Goal: Task Accomplishment & Management: Manage account settings

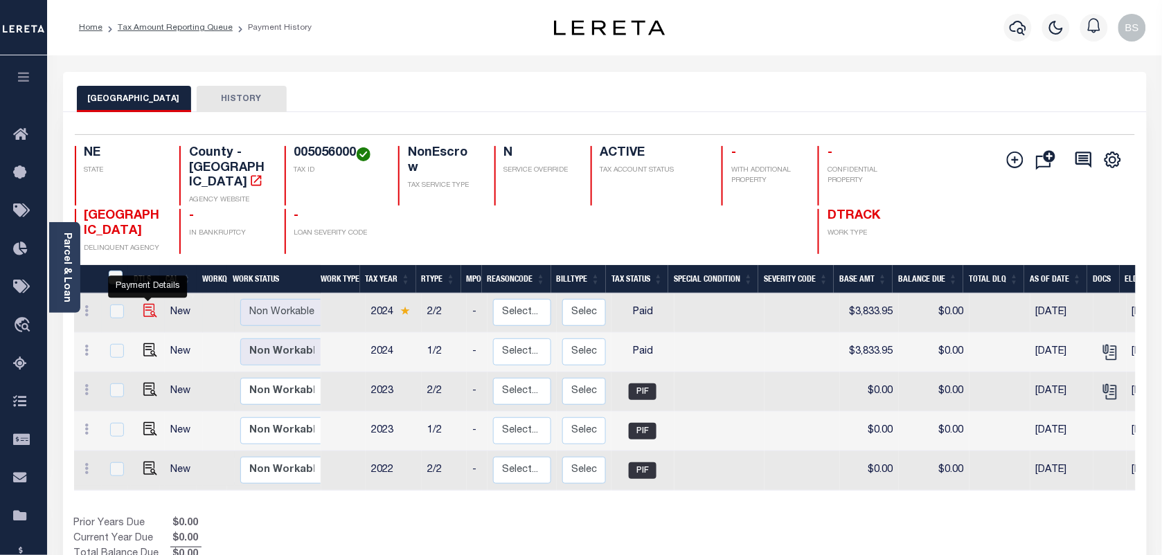
click at [151, 304] on img "" at bounding box center [150, 311] width 14 height 14
checkbox input "true"
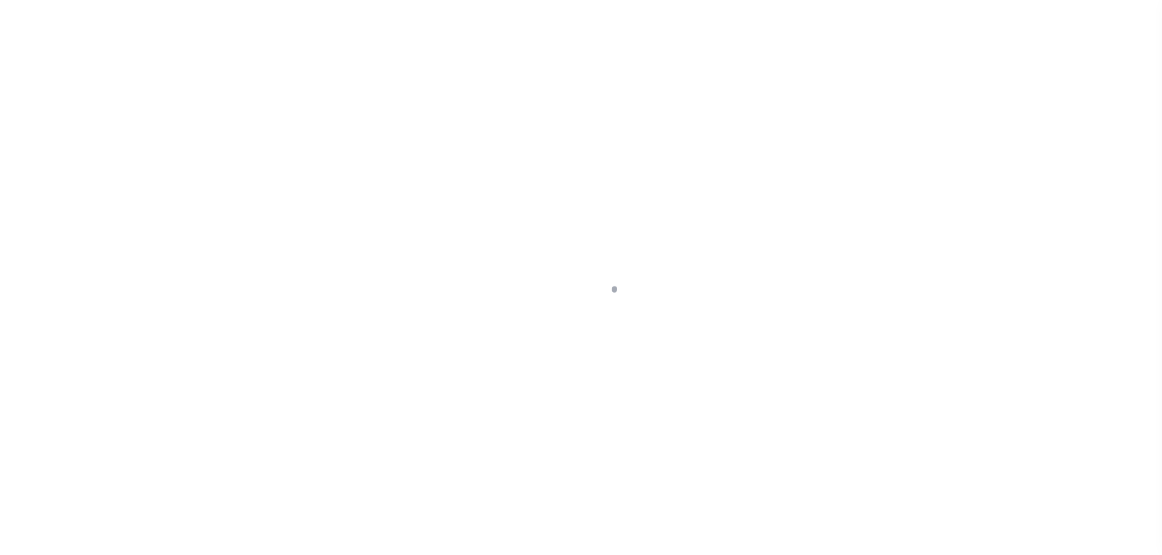
select select "PYD"
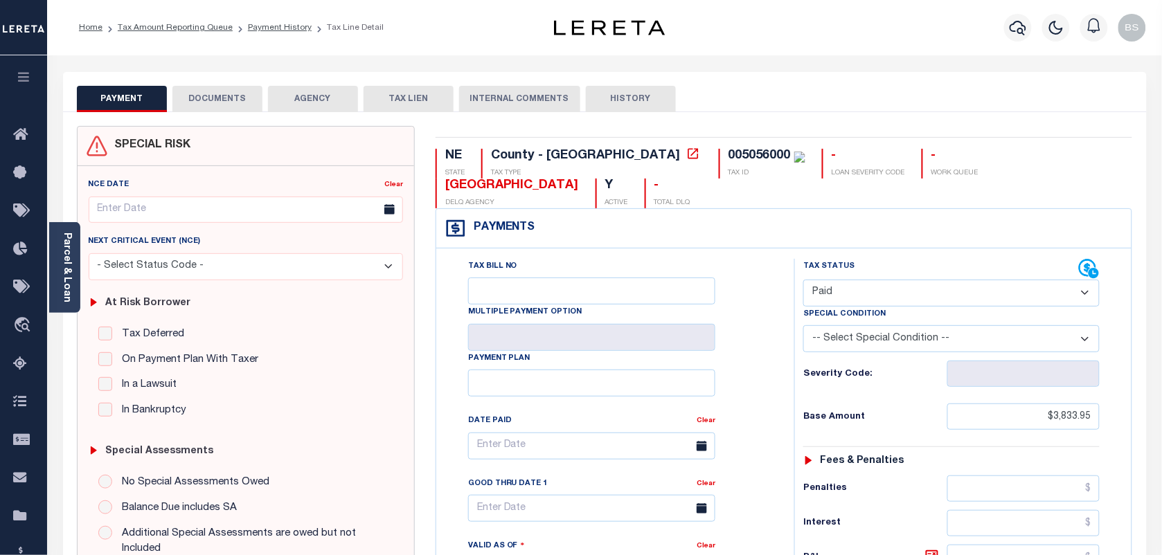
click at [240, 94] on button "DOCUMENTS" at bounding box center [217, 99] width 90 height 26
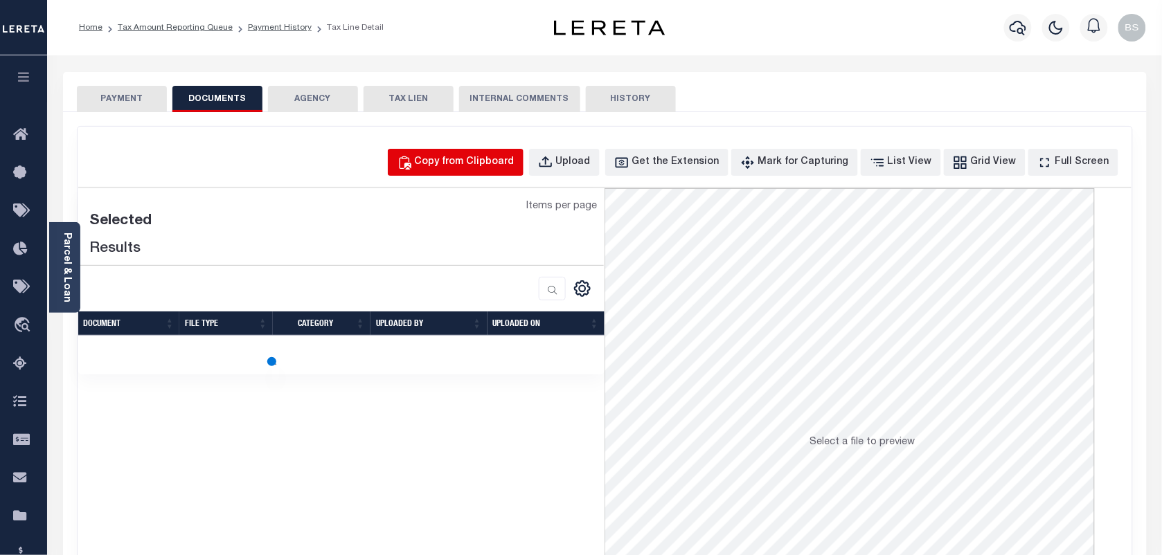
click at [517, 175] on button "Copy from Clipboard" at bounding box center [456, 162] width 136 height 27
select select "POP"
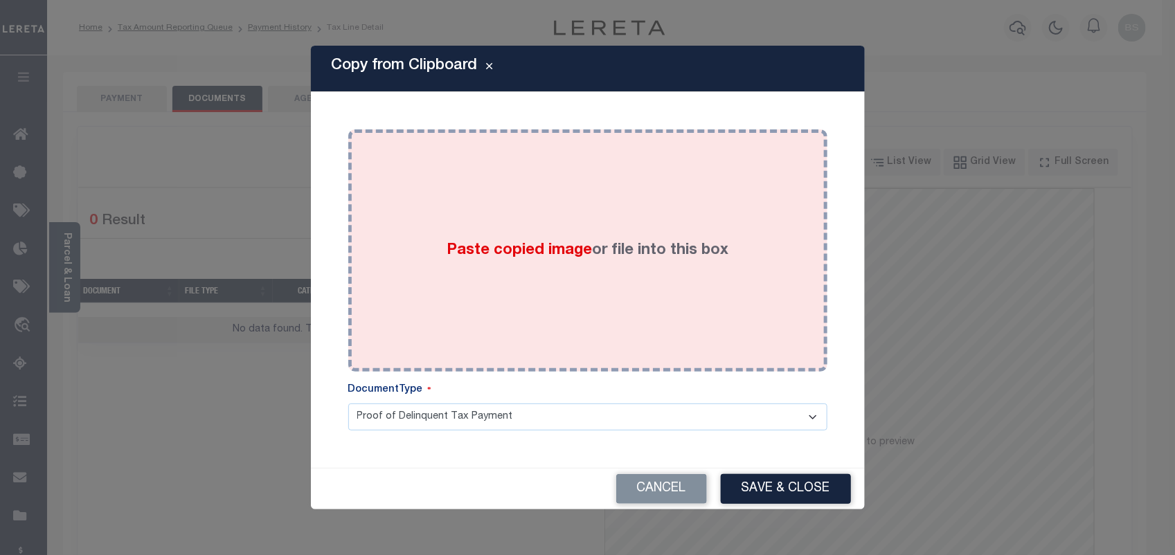
click at [654, 288] on div "Paste copied image or file into this box" at bounding box center [588, 251] width 458 height 222
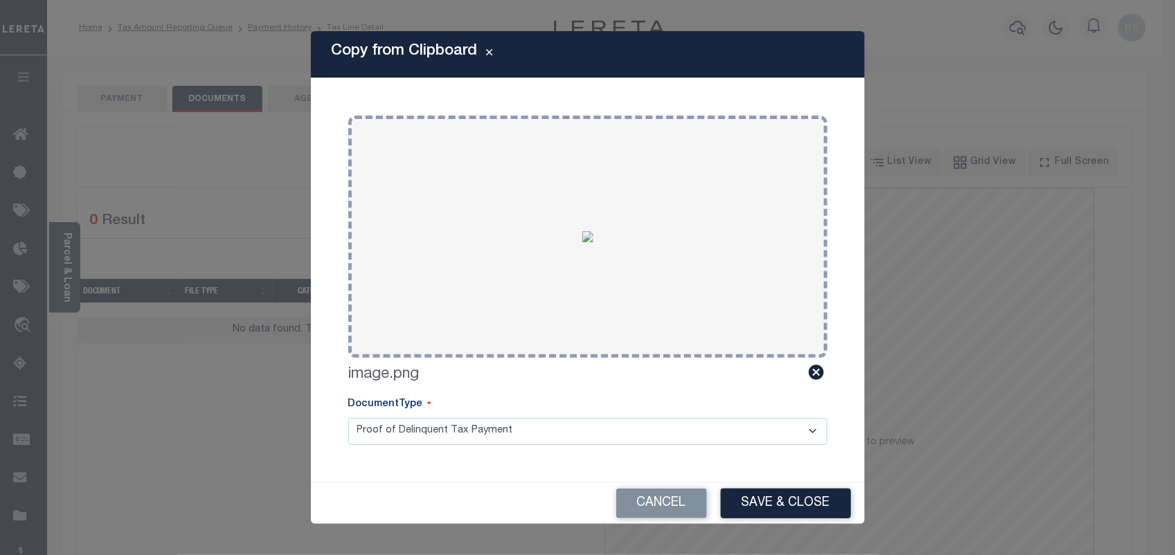
click at [781, 485] on div "Cancel Save & Close" at bounding box center [588, 503] width 554 height 41
click at [787, 497] on button "Save & Close" at bounding box center [786, 504] width 130 height 30
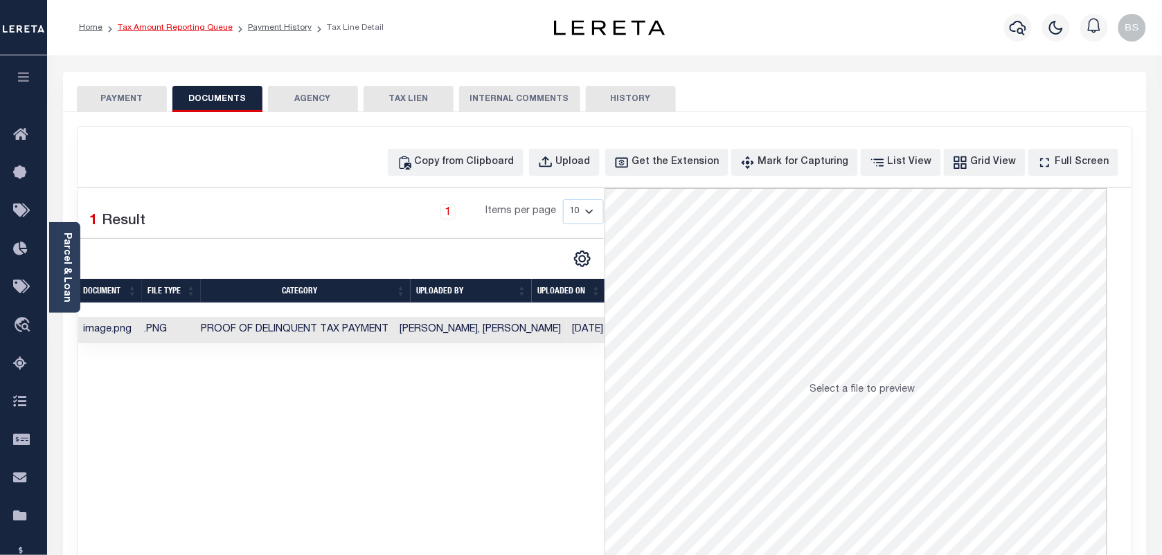
click at [201, 24] on link "Tax Amount Reporting Queue" at bounding box center [175, 28] width 115 height 8
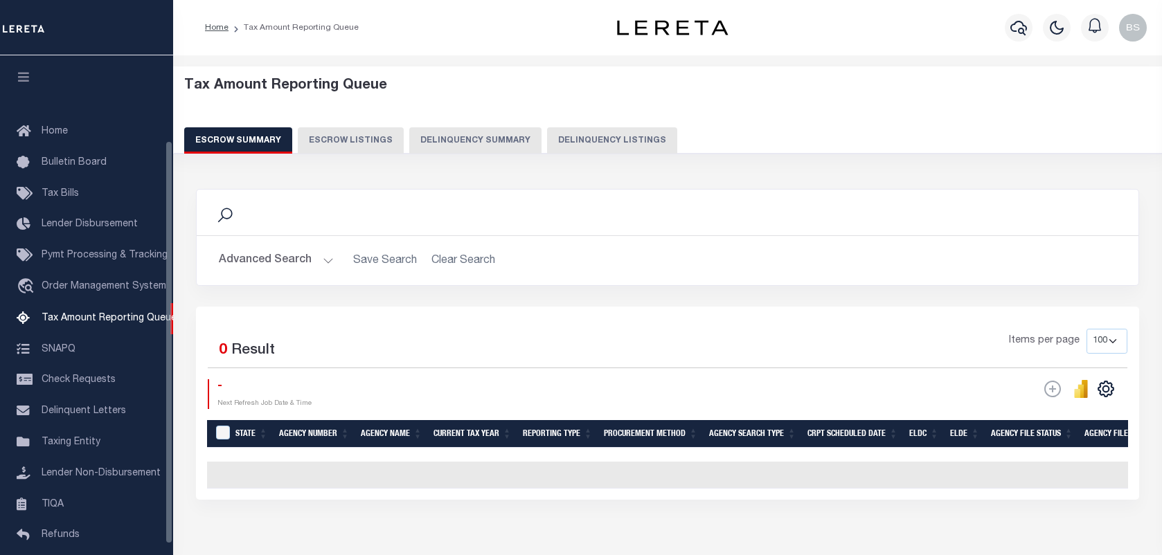
select select "100"
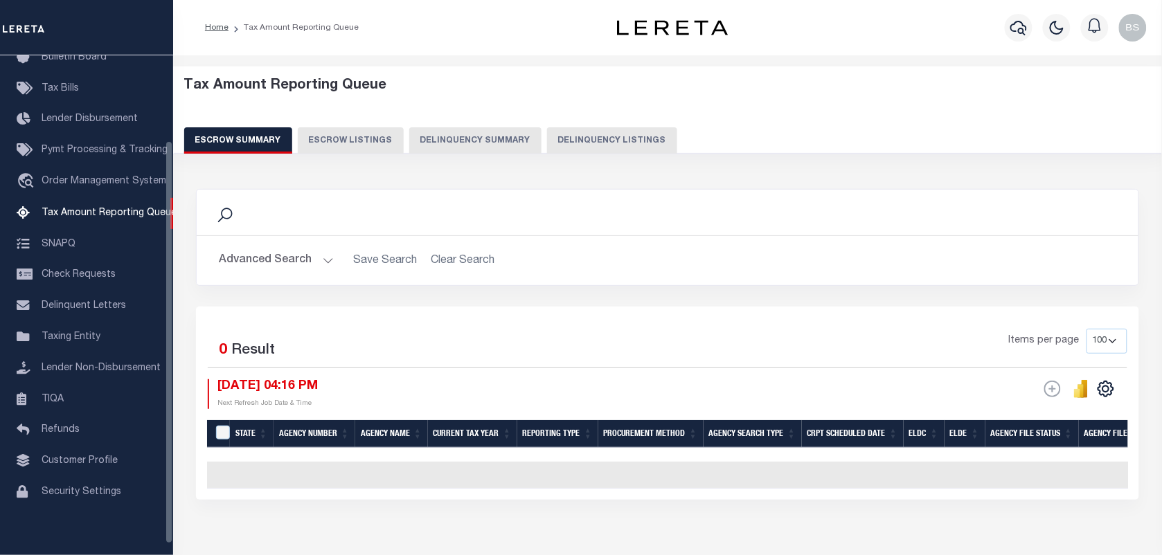
click at [631, 146] on button "Delinquency Listings" at bounding box center [612, 140] width 130 height 26
select select
select select "100"
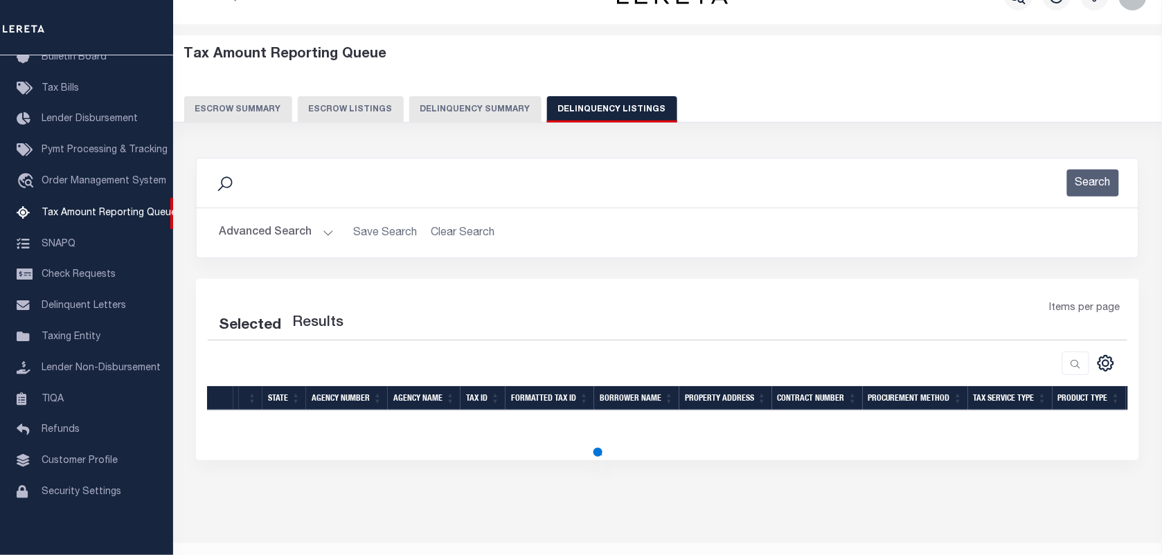
select select "100"
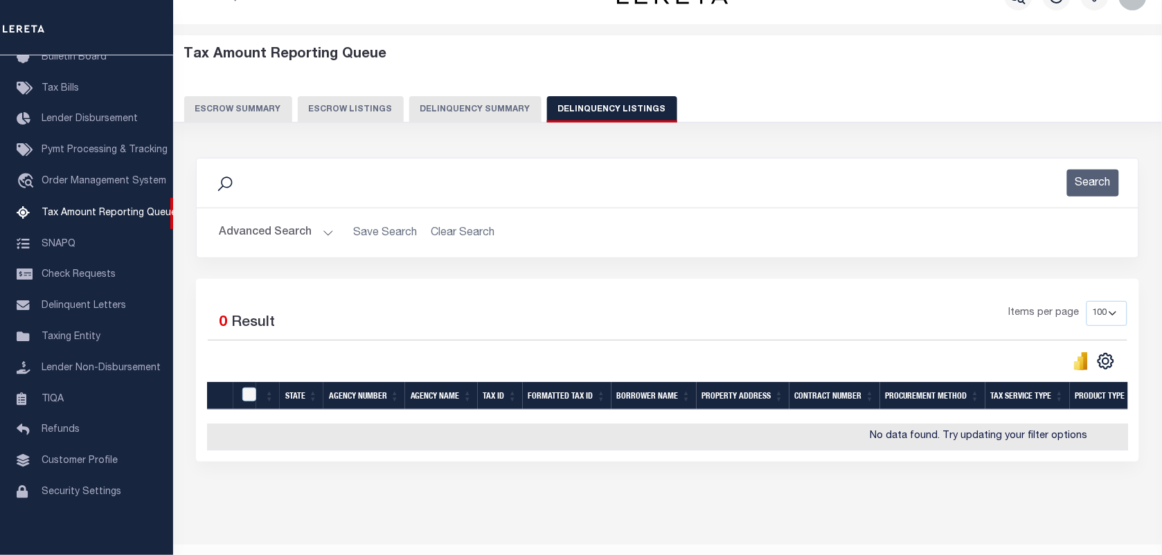
scroll to position [60, 0]
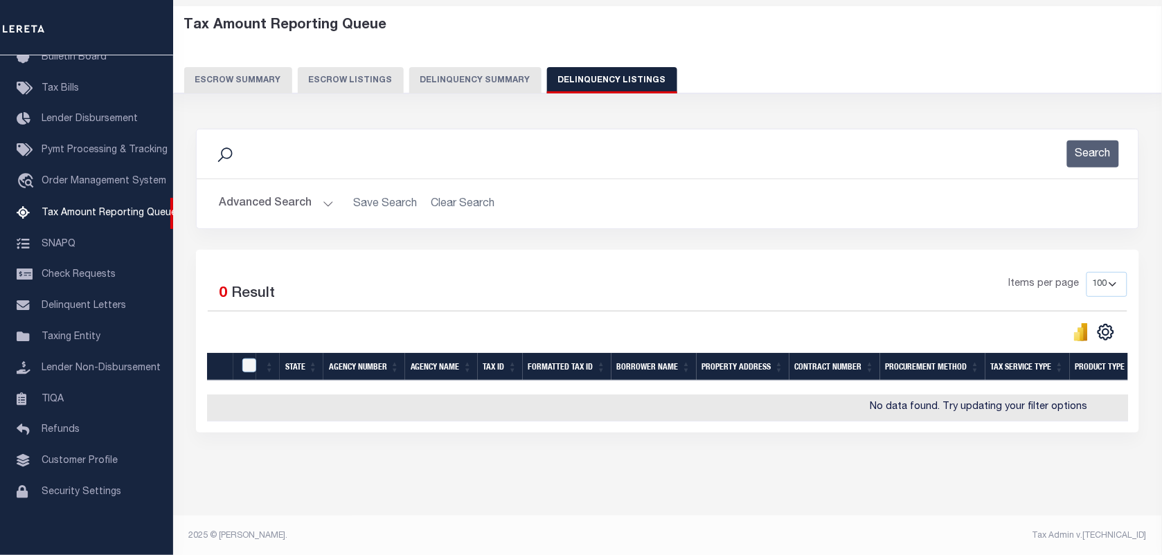
click at [296, 204] on button "Advanced Search" at bounding box center [276, 203] width 115 height 27
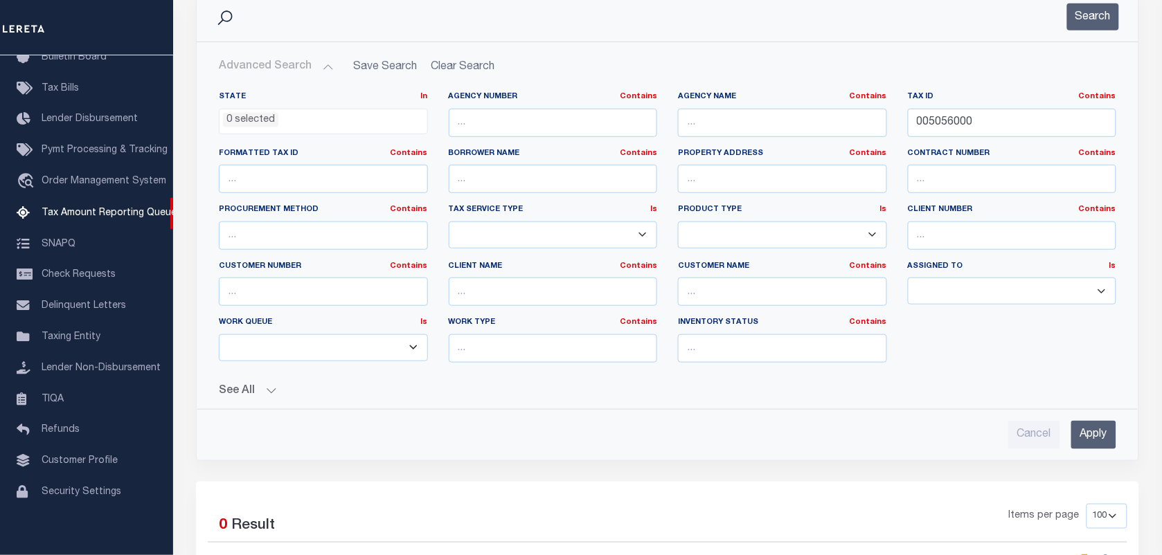
scroll to position [185, 0]
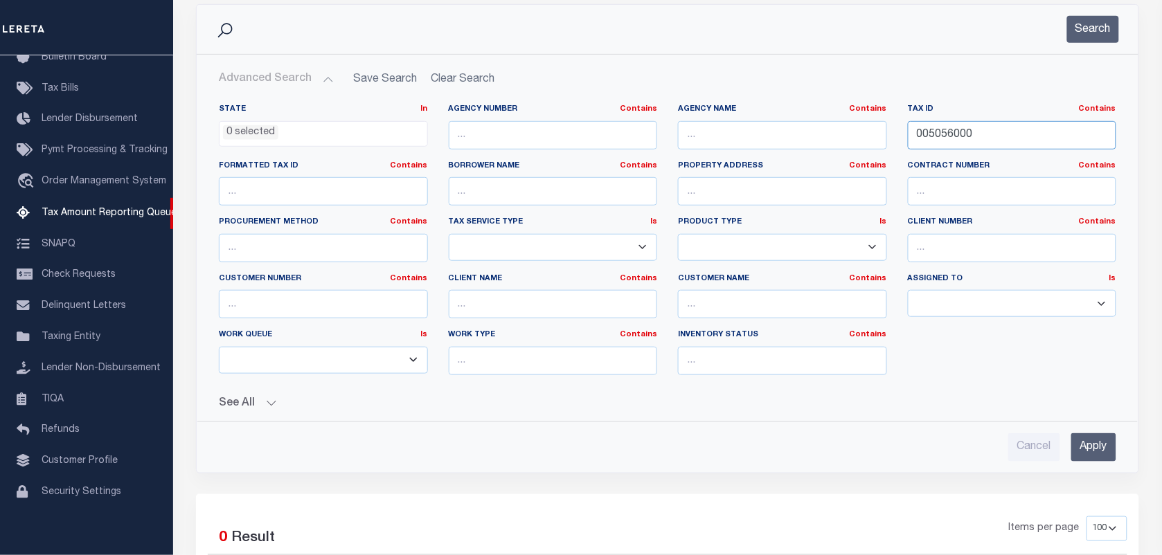
drag, startPoint x: 888, startPoint y: 134, endPoint x: 852, endPoint y: 134, distance: 36.0
click at [857, 134] on div "State In In AK AL AR AZ CA CO CT DC DE FL GA GU HI IA ID IL IN KS KY LA MA MD M…" at bounding box center [667, 245] width 918 height 283
paste input "01711"
type input "000171100"
click at [1093, 28] on button "Search" at bounding box center [1093, 29] width 52 height 27
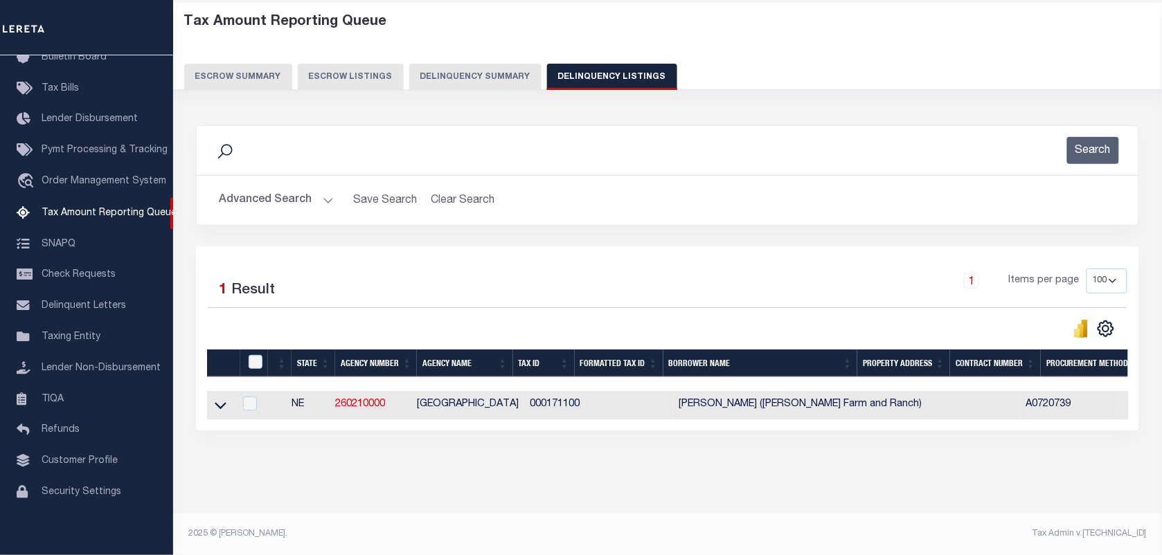
scroll to position [76, 0]
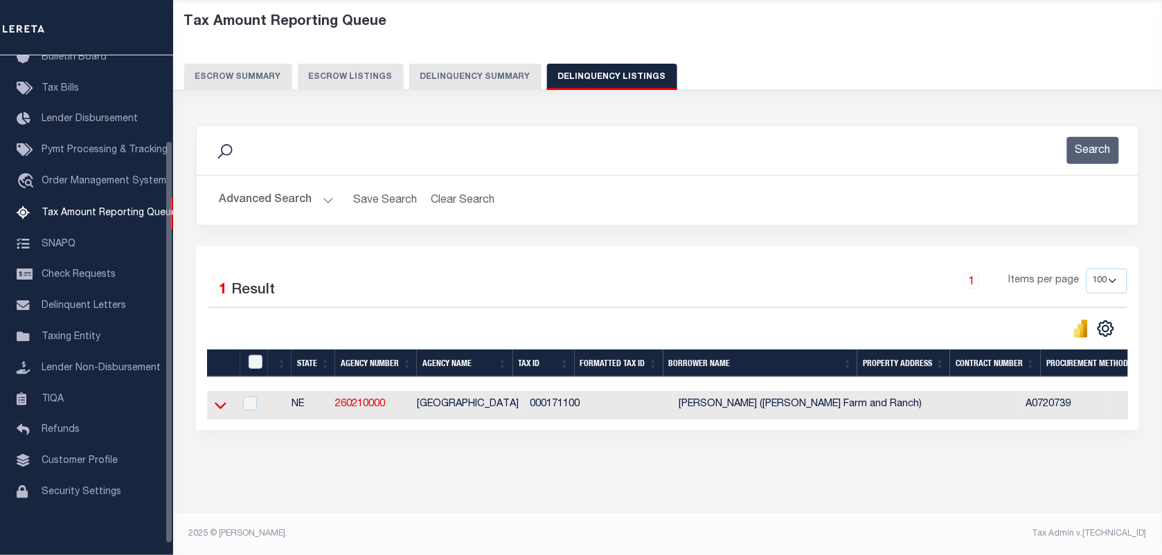
click at [222, 403] on icon at bounding box center [221, 406] width 12 height 7
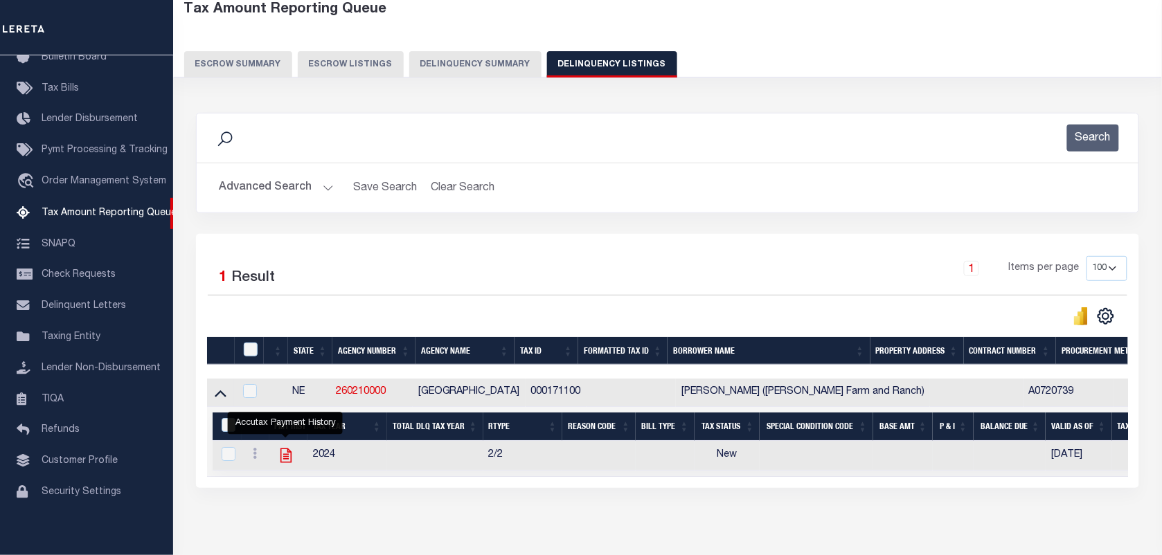
click at [283, 455] on icon "" at bounding box center [286, 456] width 18 height 18
checkbox input "true"
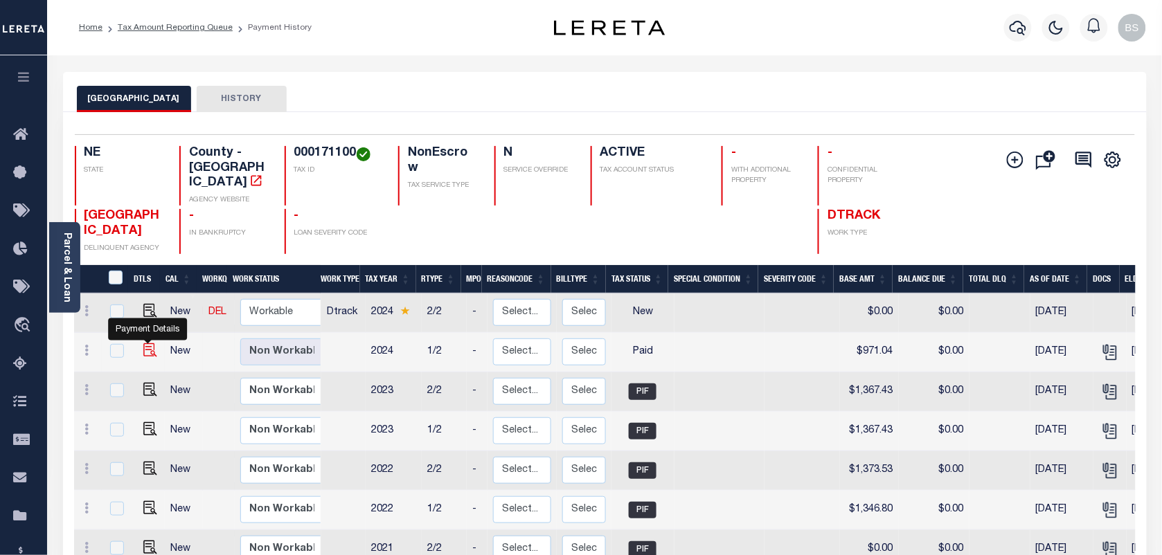
click at [143, 343] on img "" at bounding box center [150, 350] width 14 height 14
checkbox input "true"
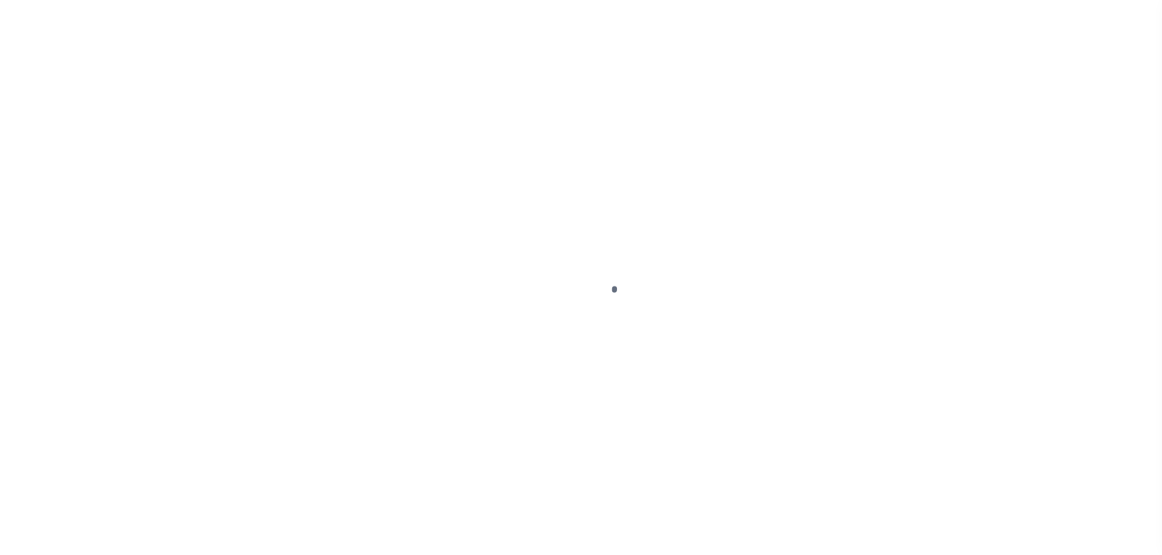
select select "PYD"
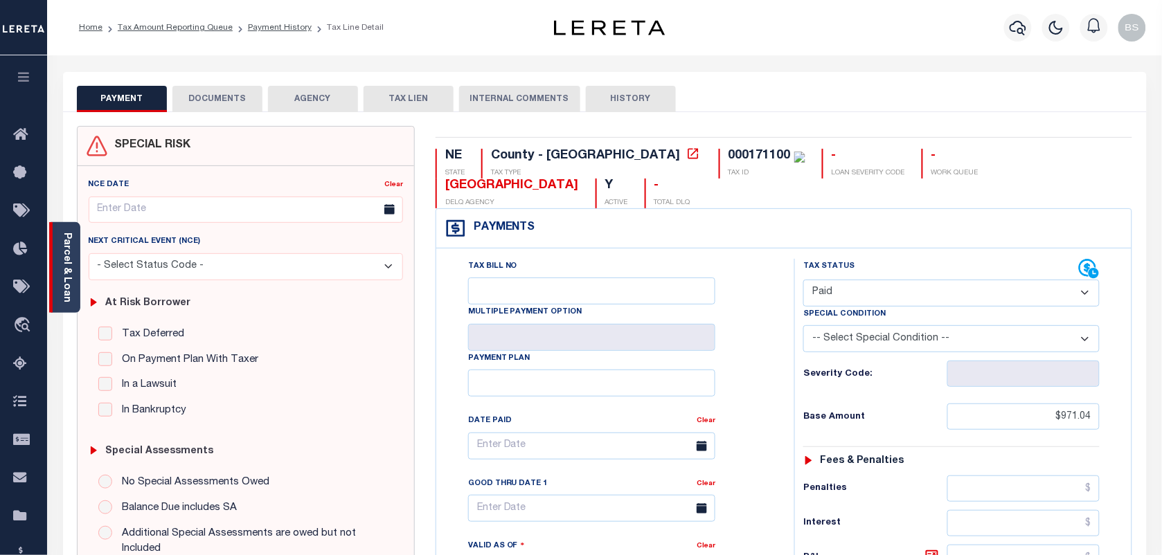
click at [74, 265] on div "Parcel & Loan" at bounding box center [64, 267] width 31 height 91
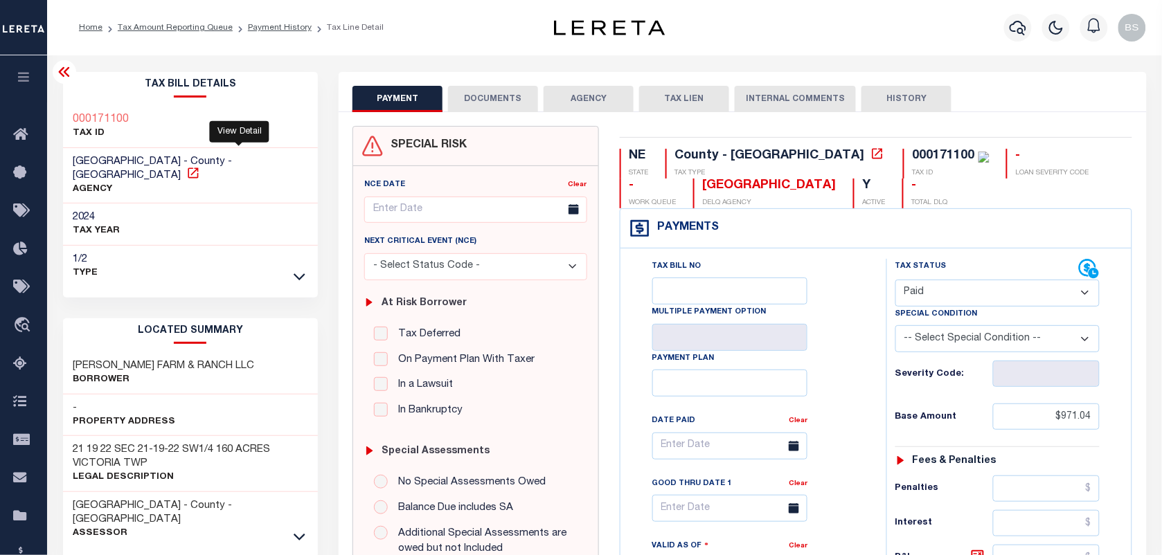
click at [198, 168] on icon at bounding box center [193, 173] width 10 height 10
drag, startPoint x: 109, startPoint y: 163, endPoint x: 161, endPoint y: 157, distance: 51.6
click at [161, 157] on span "[GEOGRAPHIC_DATA] - County - [GEOGRAPHIC_DATA]" at bounding box center [152, 169] width 159 height 24
copy span "CUSTER COUNTY"
click at [269, 24] on link "Payment History" at bounding box center [280, 28] width 64 height 8
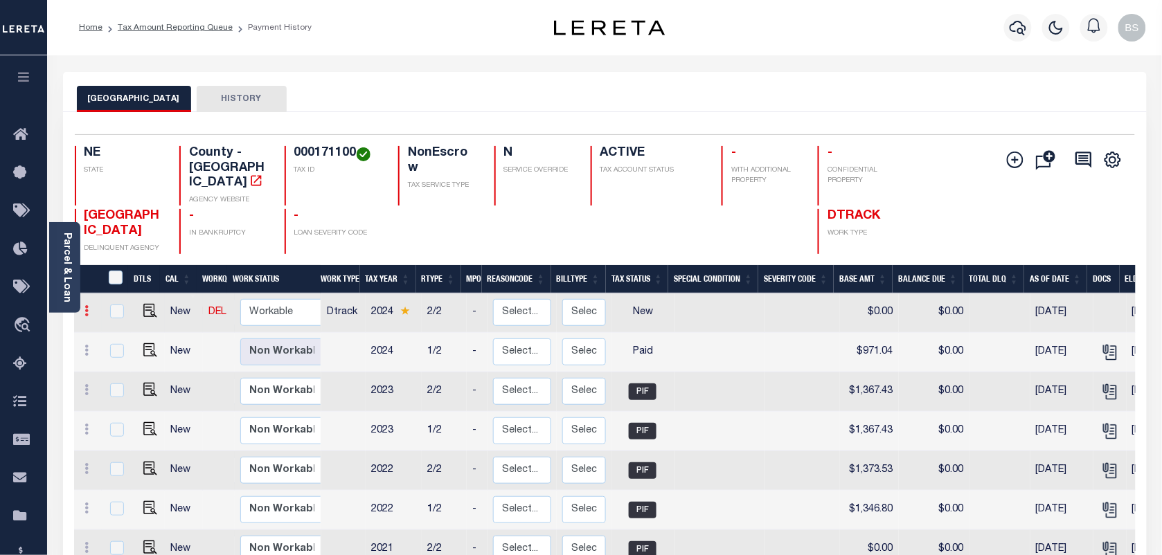
click at [90, 307] on link at bounding box center [87, 312] width 15 height 11
click at [116, 351] on img at bounding box center [120, 358] width 14 height 15
select select "NW2"
type input "$0.00"
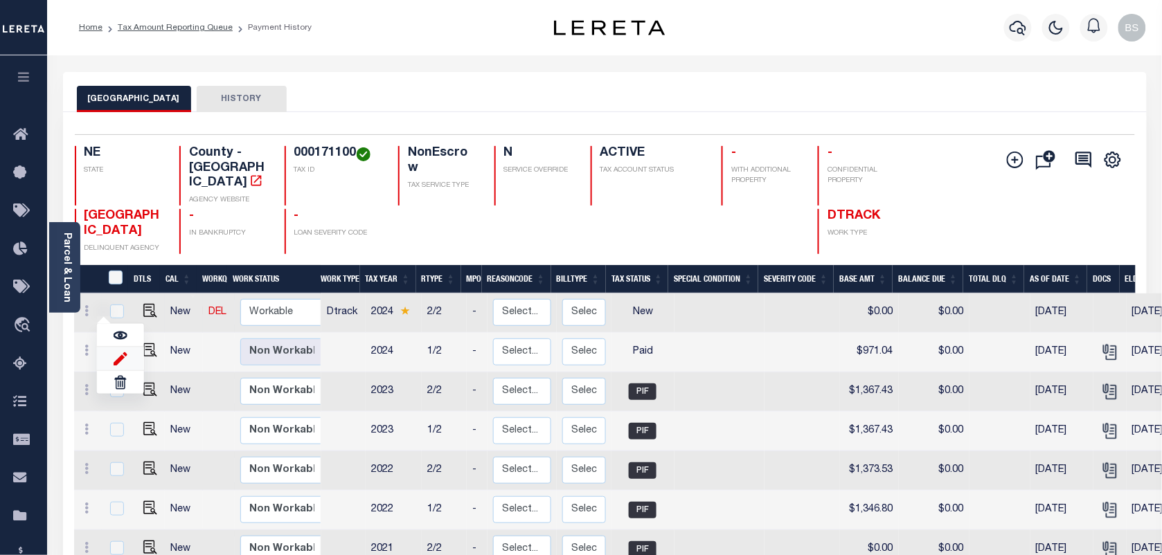
type input "[DATE]"
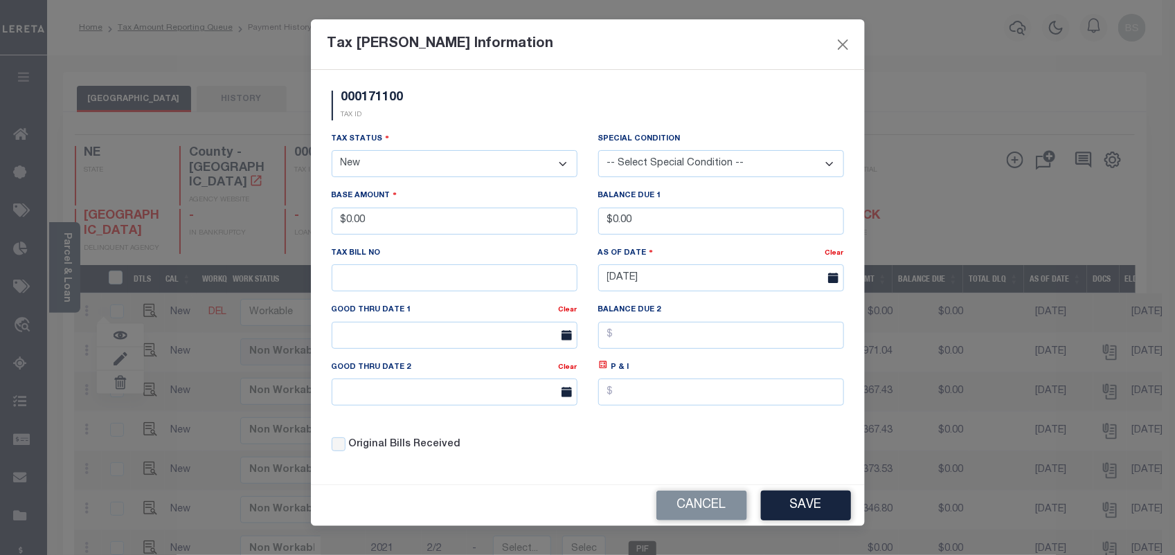
click at [437, 163] on select "- Select Status - Open Due/Unpaid Paid Incomplete No Tax Due Internal Refund Pr…" at bounding box center [455, 163] width 246 height 27
select select "DUE"
click at [332, 152] on select "- Select Status - Open Due/Unpaid Paid Incomplete No Tax Due Internal Refund Pr…" at bounding box center [455, 163] width 246 height 27
drag, startPoint x: 409, startPoint y: 206, endPoint x: 334, endPoint y: 213, distance: 75.8
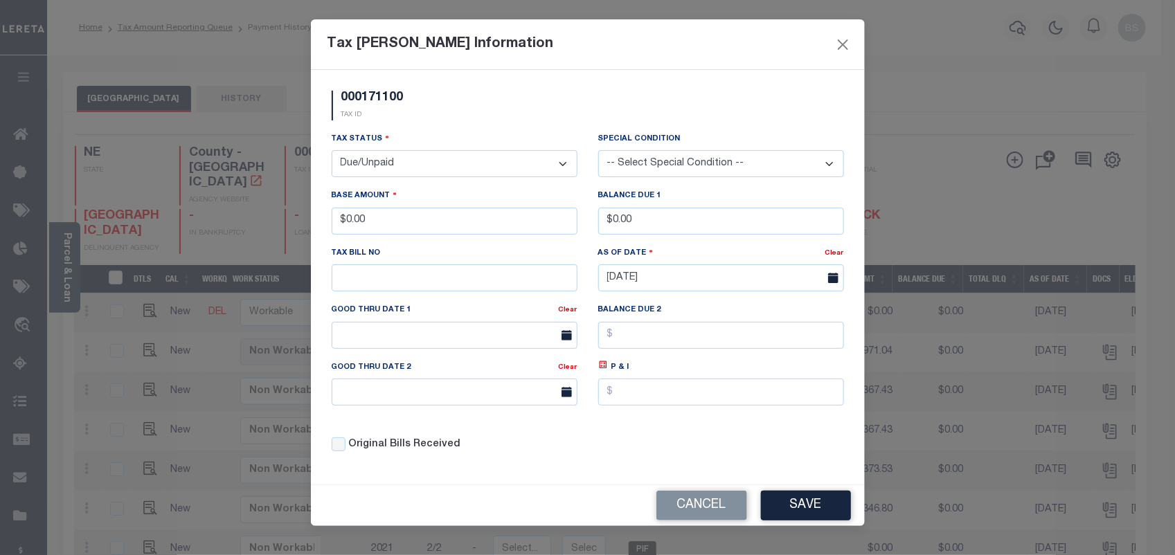
click at [334, 213] on div "Base Amount $0.00" at bounding box center [455, 211] width 246 height 46
drag, startPoint x: 421, startPoint y: 218, endPoint x: 323, endPoint y: 218, distance: 98.3
click at [323, 218] on div "Base Amount $0.00" at bounding box center [454, 216] width 267 height 57
type input "$971.04"
drag, startPoint x: 597, startPoint y: 220, endPoint x: 489, endPoint y: 195, distance: 110.9
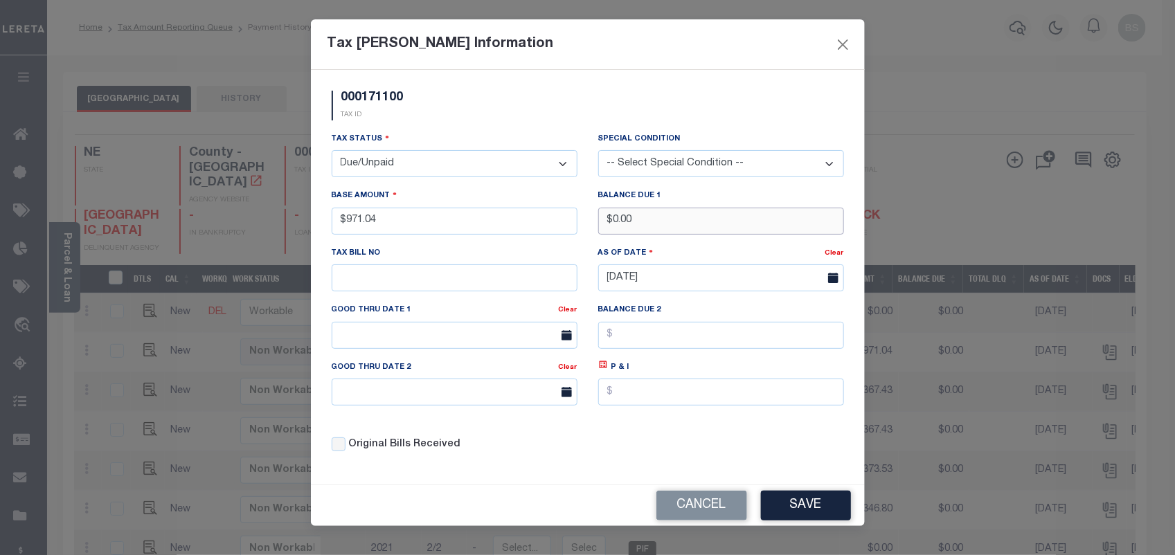
click at [494, 202] on div "Tax Status - Select Status - Open Due/Unpaid Paid Incomplete No Tax Due Interna…" at bounding box center [587, 298] width 533 height 332
type input "$971.04"
click at [601, 369] on icon at bounding box center [603, 365] width 8 height 8
type input "$0.00"
click at [406, 349] on input "text" at bounding box center [455, 335] width 246 height 27
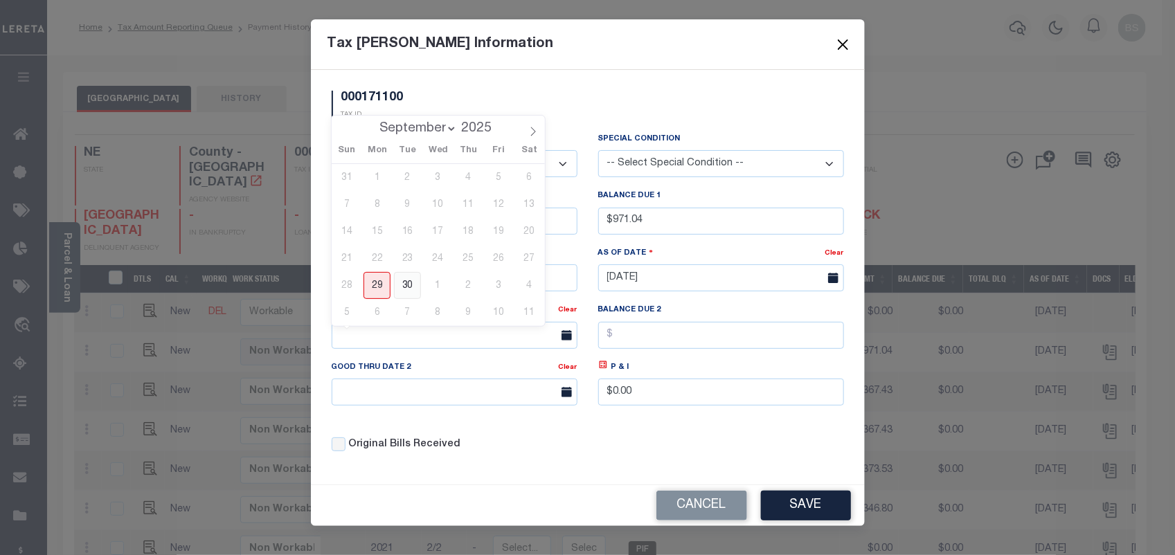
click at [416, 293] on span "30" at bounding box center [407, 285] width 27 height 27
type input "09/30/2025"
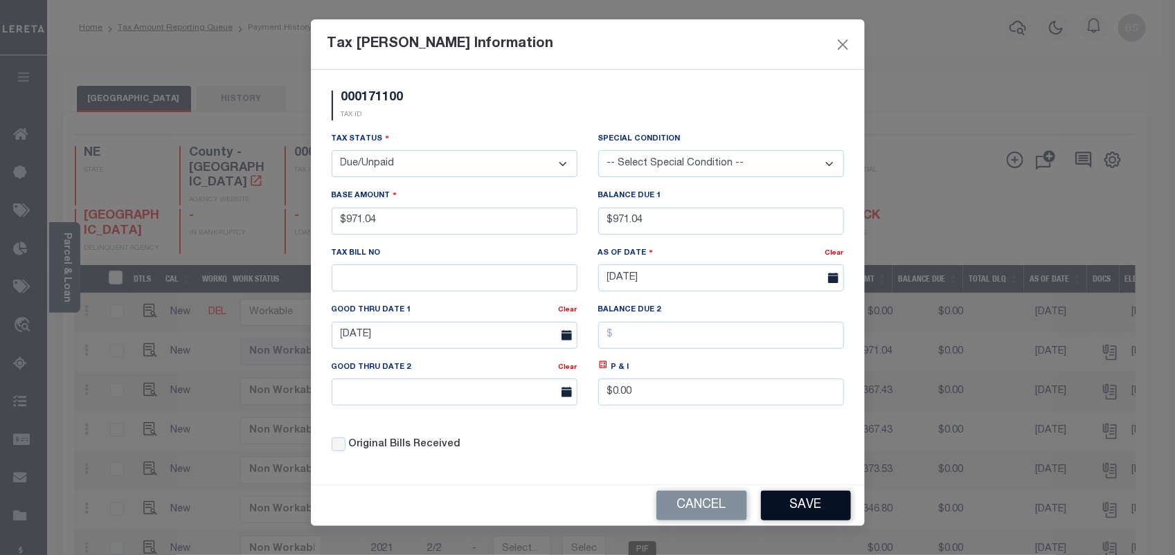
click at [797, 511] on button "Save" at bounding box center [806, 506] width 90 height 30
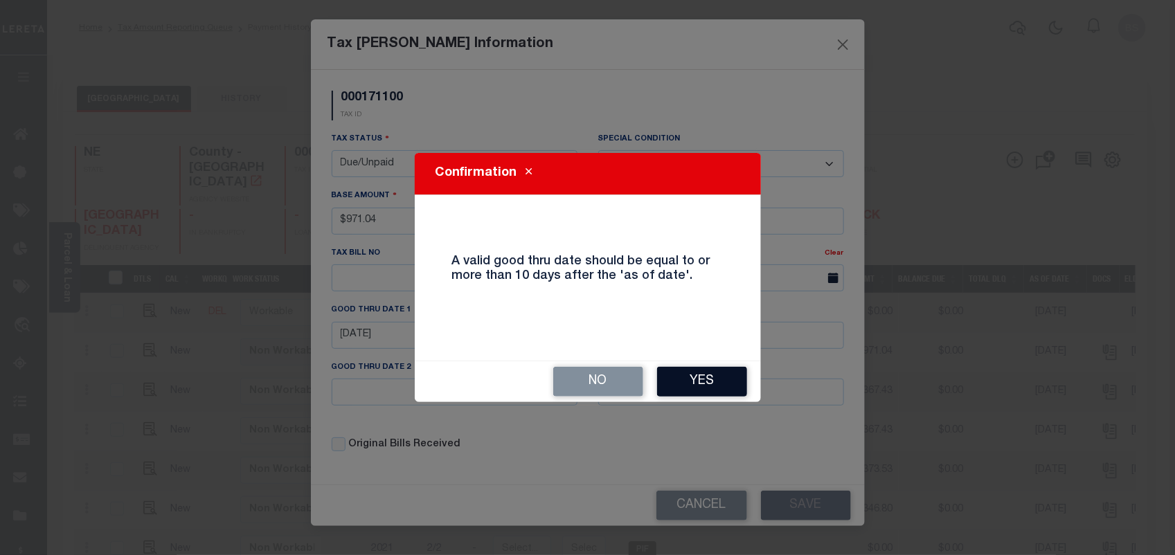
click at [698, 373] on button "Yes" at bounding box center [702, 382] width 90 height 30
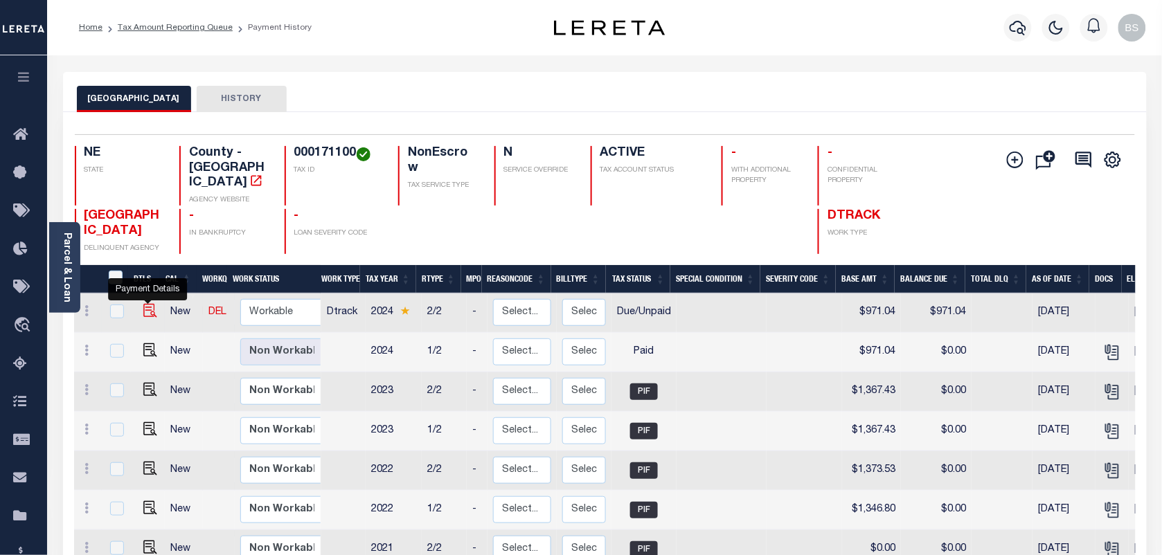
click at [149, 304] on img at bounding box center [150, 311] width 14 height 14
checkbox input "true"
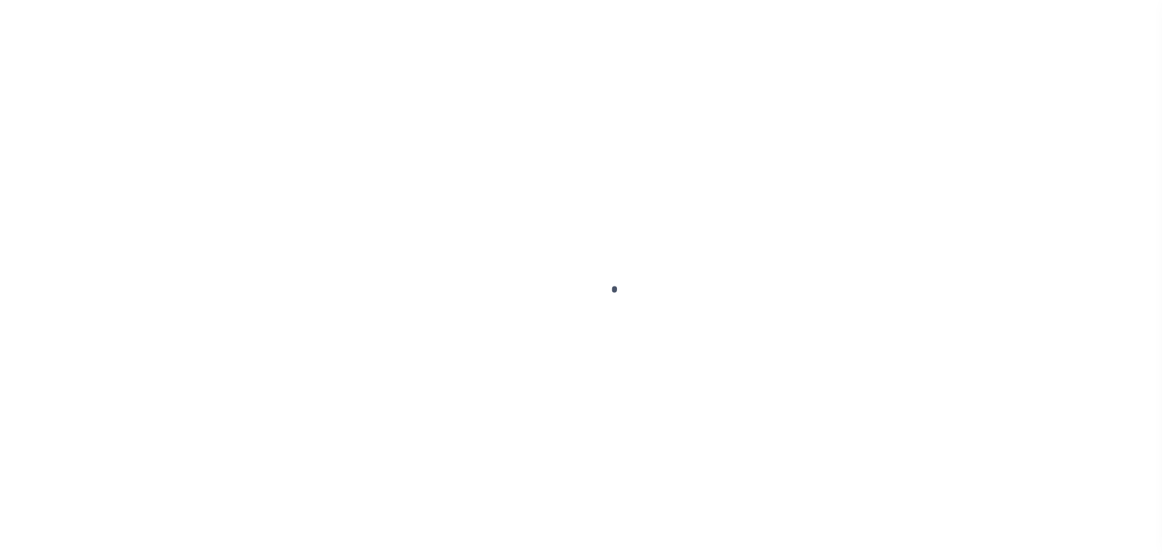
select select "DUE"
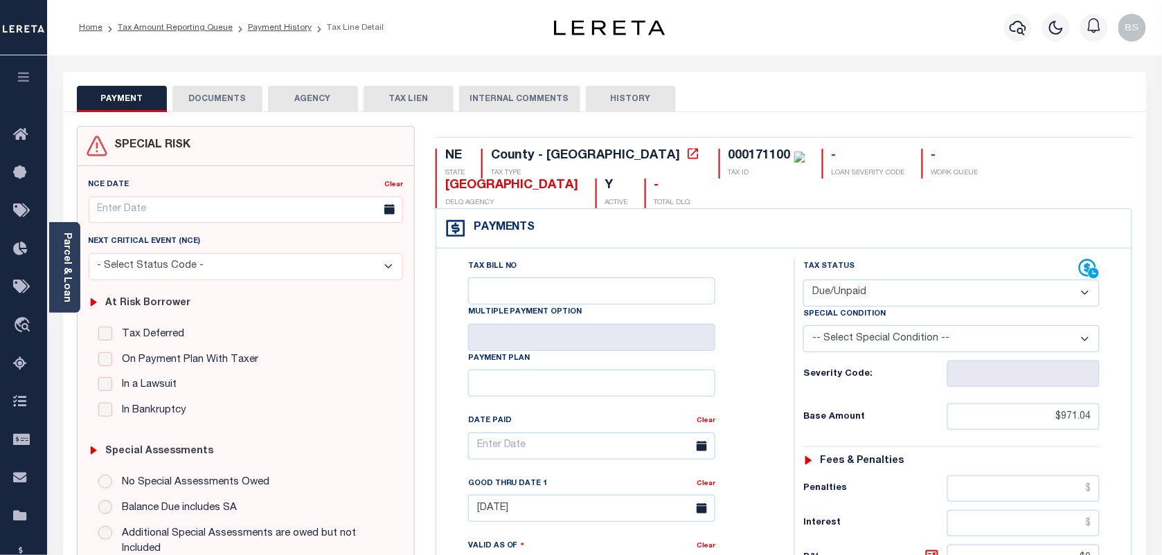
click at [186, 95] on button "DOCUMENTS" at bounding box center [217, 99] width 90 height 26
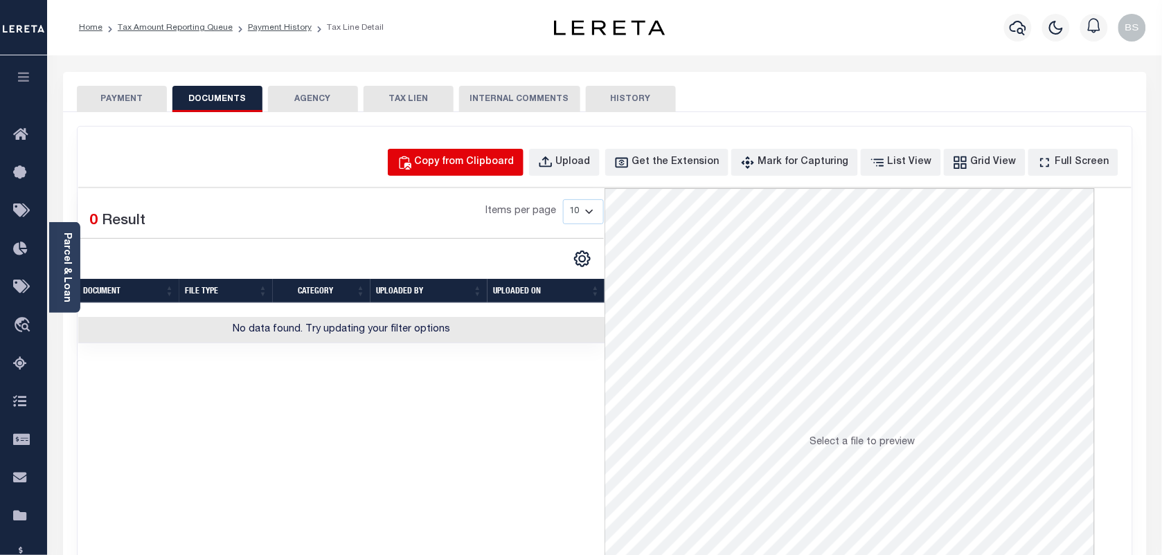
click at [483, 156] on div "Copy from Clipboard" at bounding box center [465, 162] width 100 height 15
select select "POP"
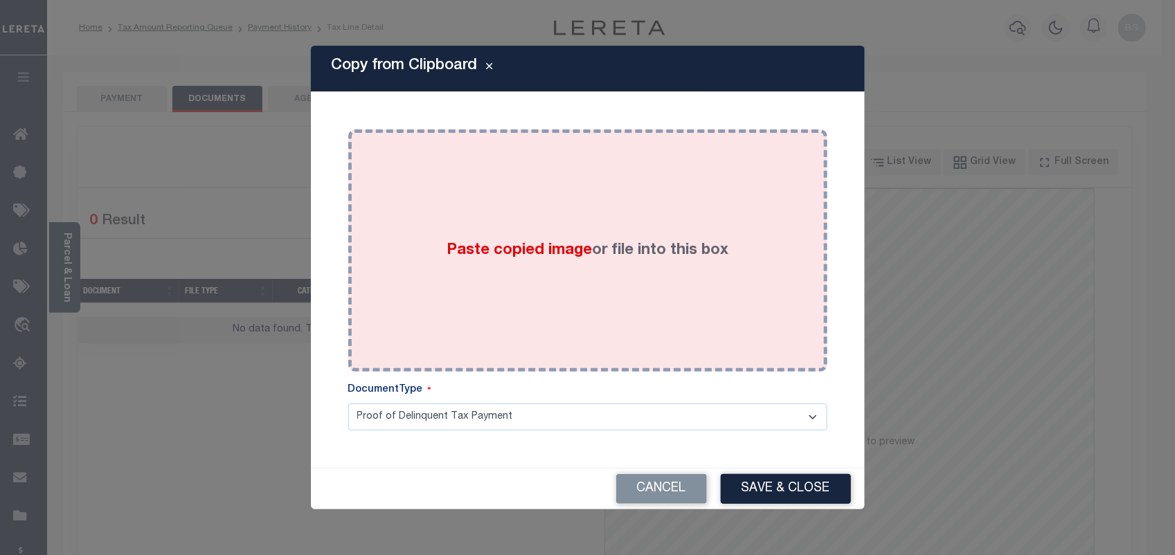
click at [605, 254] on label "Paste copied image or file into this box" at bounding box center [588, 251] width 282 height 23
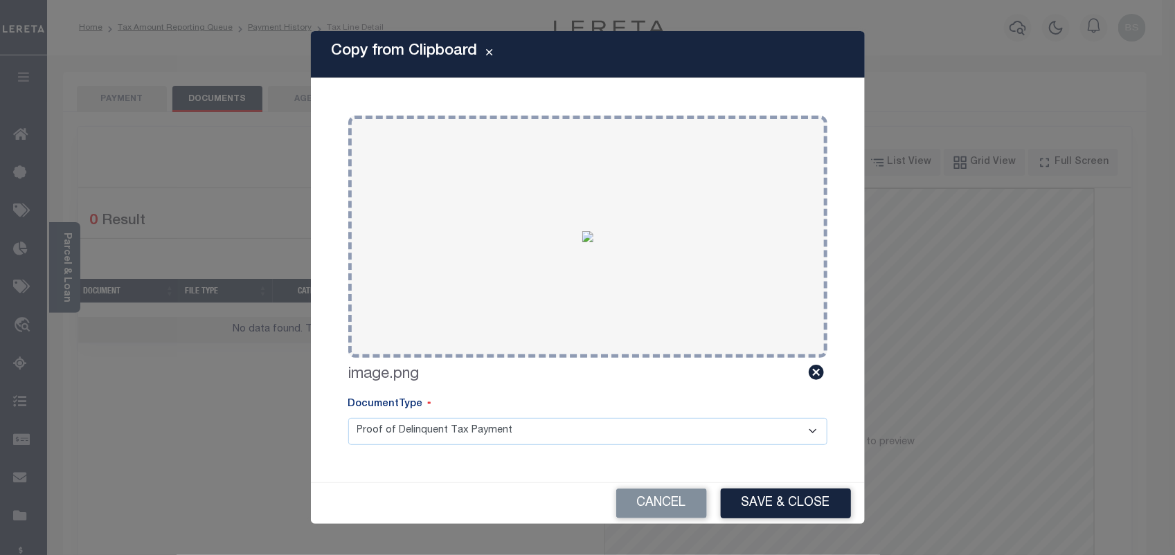
click at [786, 533] on div "Copy from Clipboard Paste copied image or file into this box Select file or dra…" at bounding box center [587, 277] width 1175 height 555
click at [795, 499] on button "Save & Close" at bounding box center [786, 504] width 130 height 30
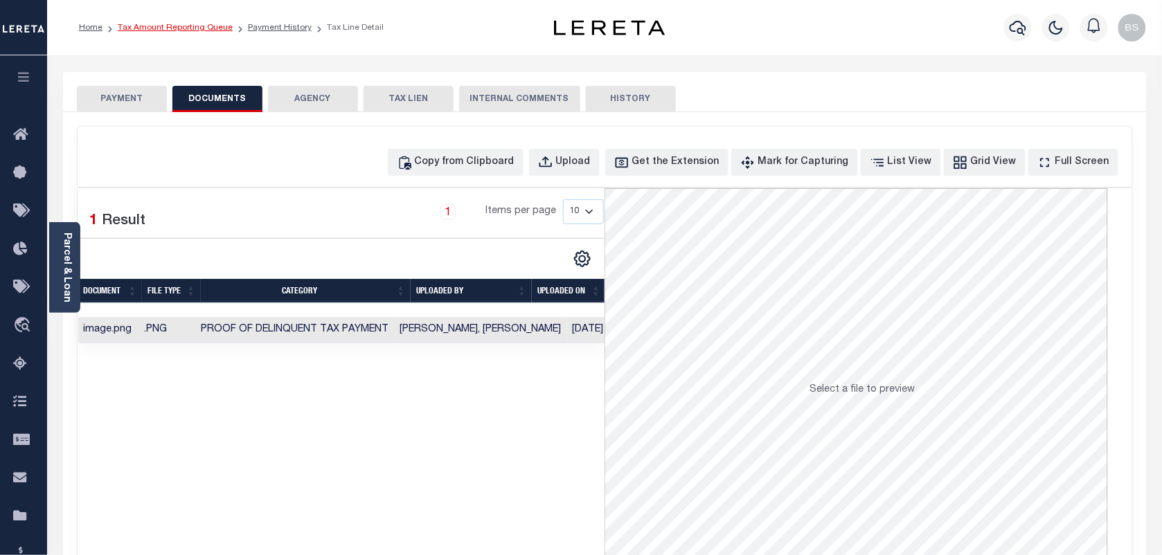
click at [202, 28] on link "Tax Amount Reporting Queue" at bounding box center [175, 28] width 115 height 8
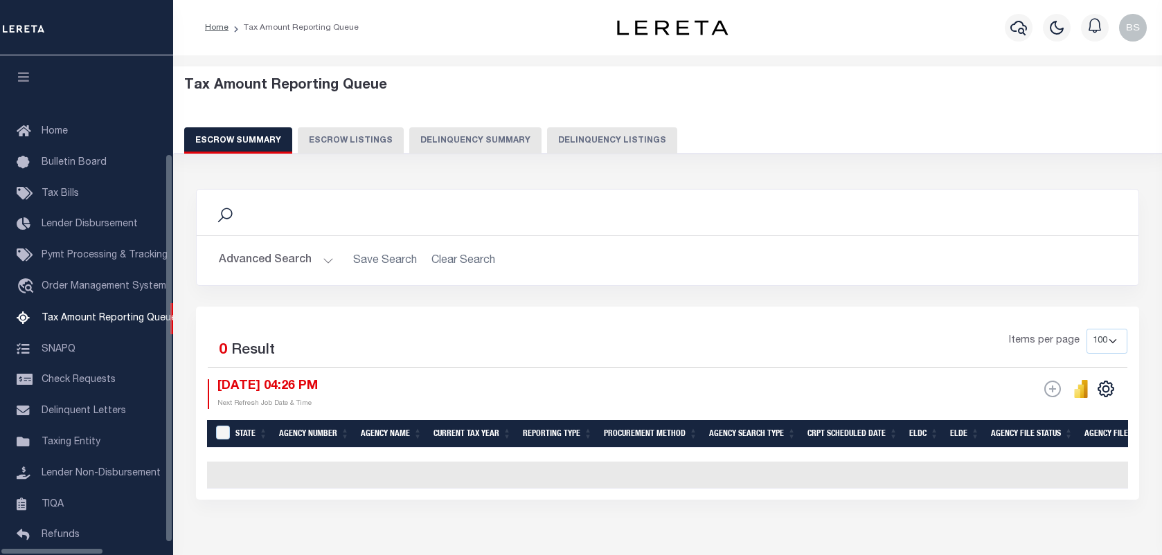
select select "100"
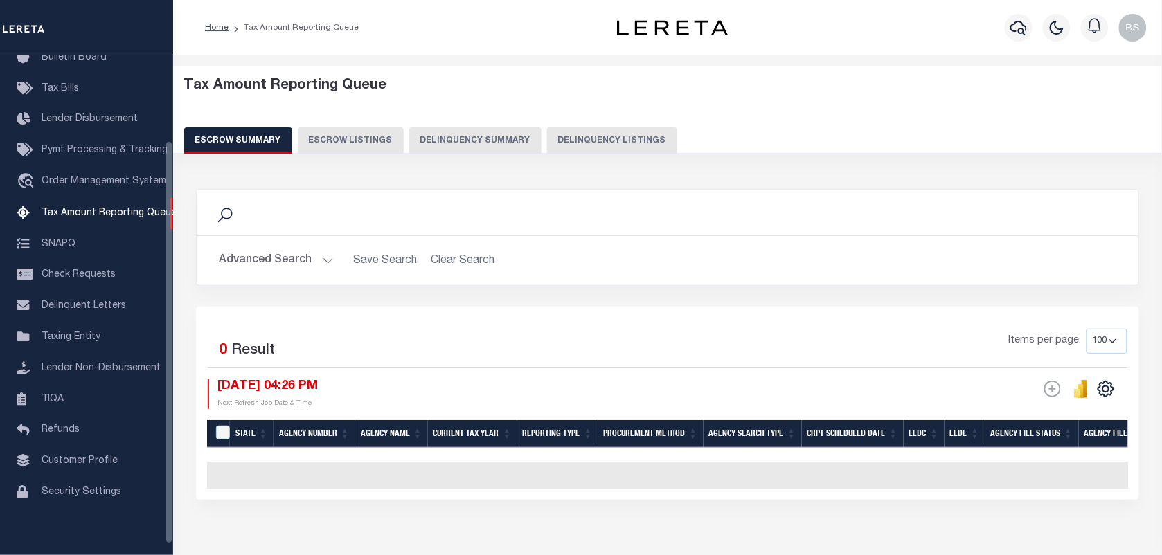
click at [596, 130] on button "Delinquency Listings" at bounding box center [612, 140] width 130 height 26
select select "100"
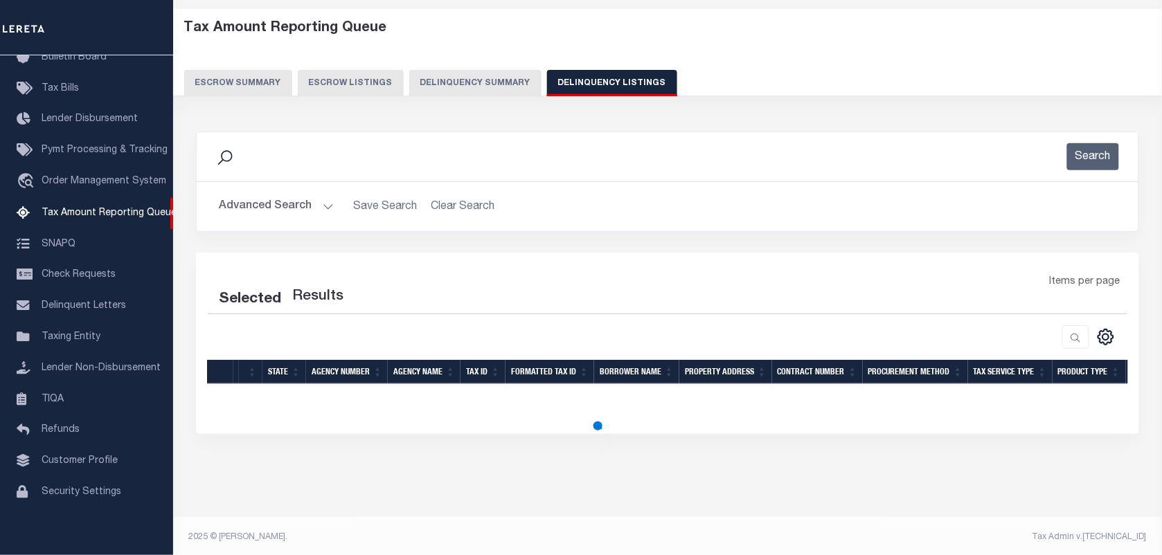
scroll to position [61, 0]
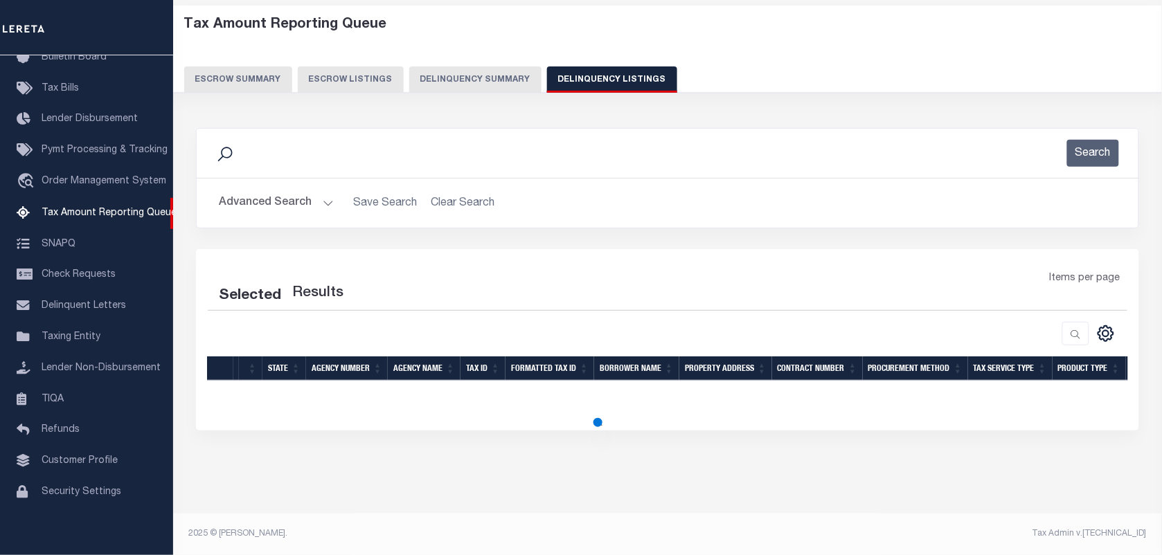
select select "100"
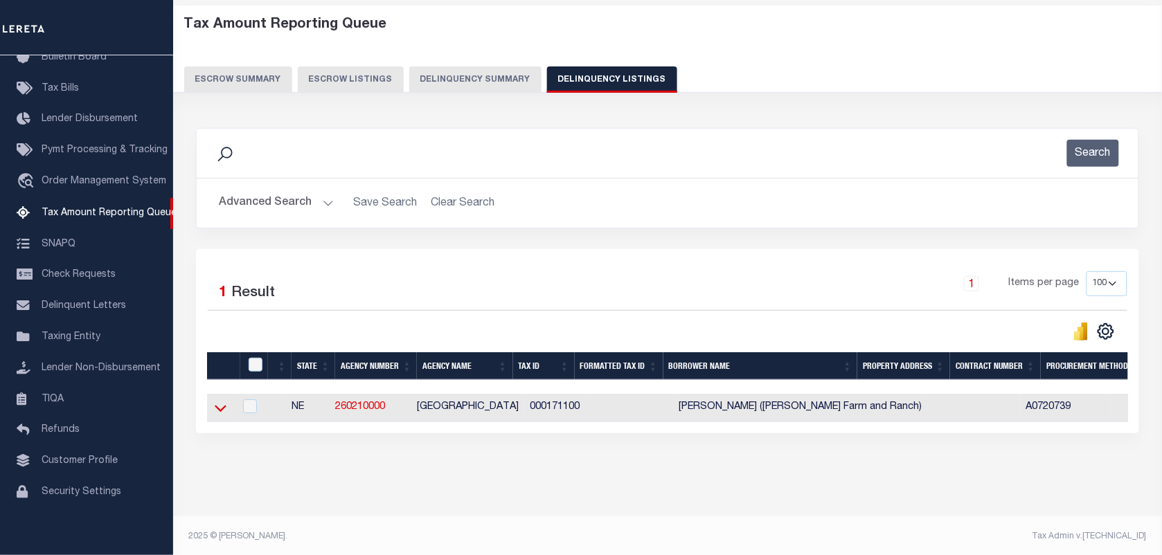
click at [225, 406] on icon at bounding box center [221, 408] width 12 height 15
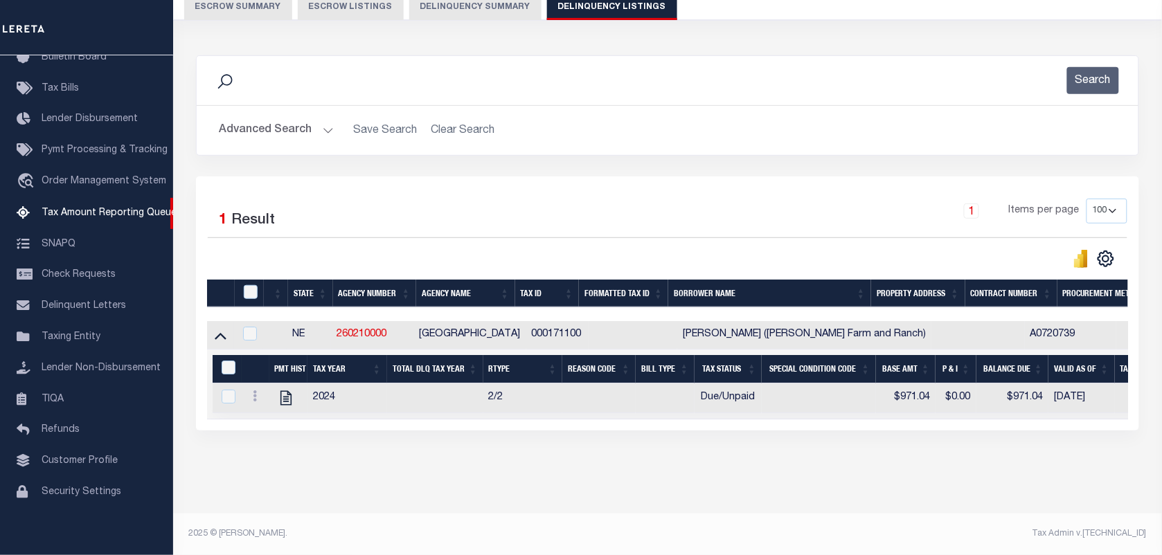
scroll to position [148, 0]
click at [244, 285] on input "checkbox" at bounding box center [251, 292] width 14 height 14
checkbox input "true"
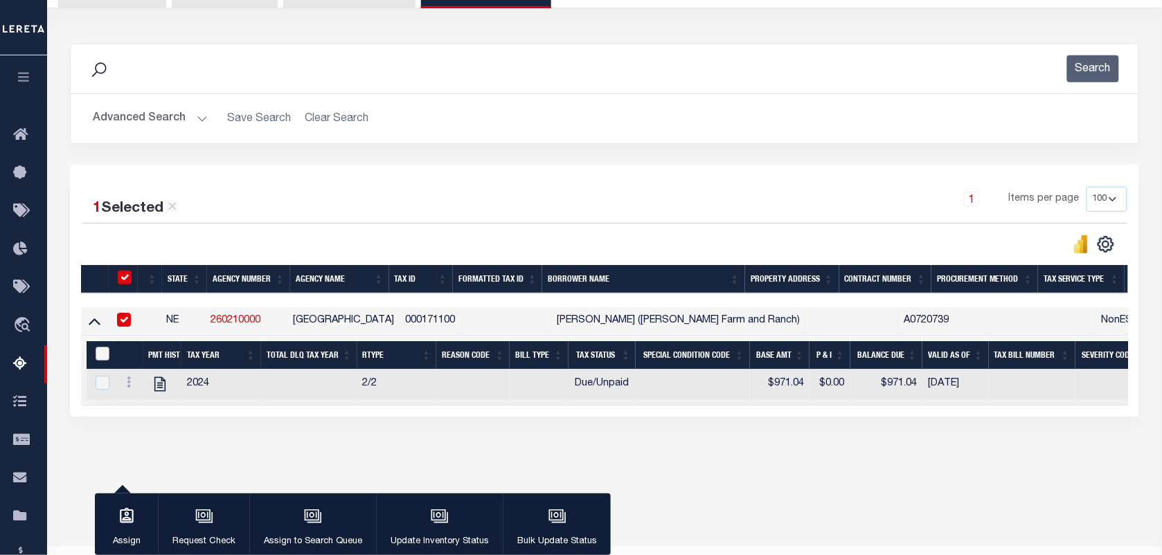
click at [104, 355] on input "&nbsp;" at bounding box center [103, 354] width 14 height 14
checkbox input "true"
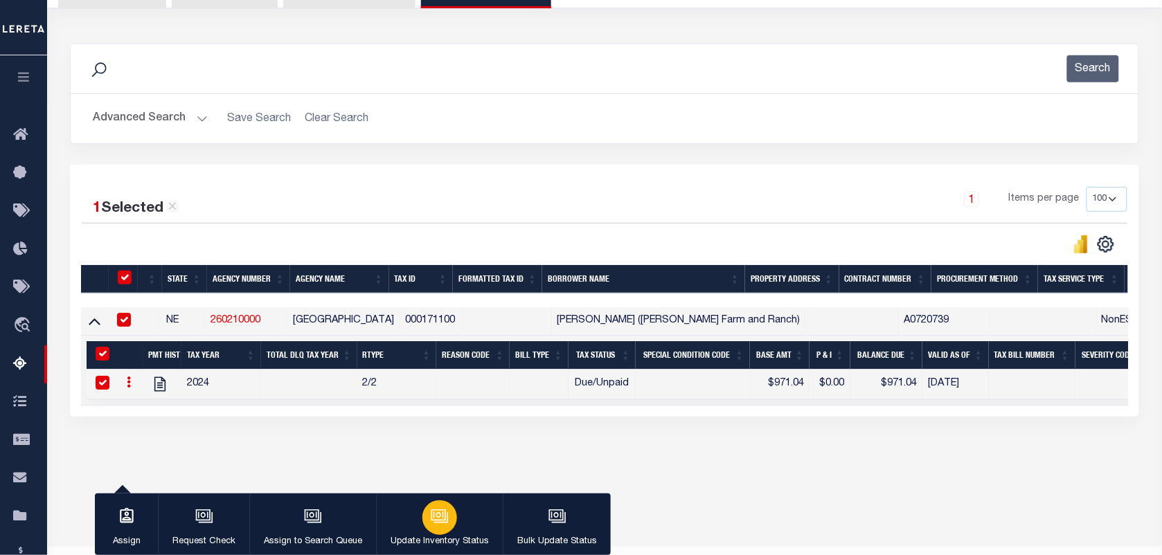
click at [427, 513] on div "button" at bounding box center [439, 518] width 35 height 35
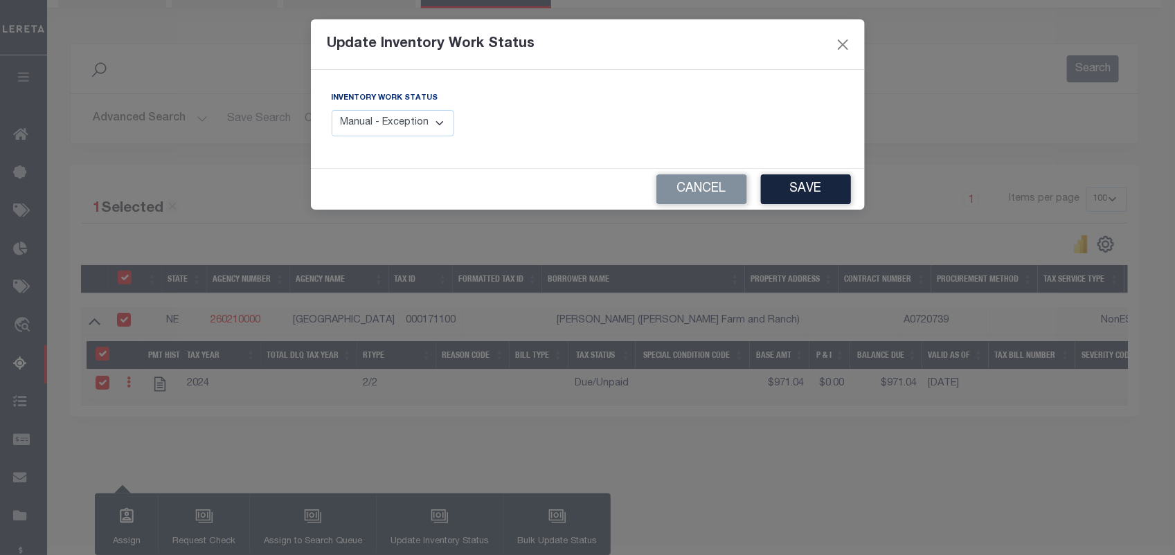
click at [384, 129] on select "Manual - Exception Pended - Awaiting Search Late Add Exception Completed" at bounding box center [393, 123] width 123 height 27
click at [332, 110] on select "Manual - Exception Pended - Awaiting Search Late Add Exception Completed" at bounding box center [393, 123] width 123 height 27
click at [745, 195] on button "Cancel" at bounding box center [701, 190] width 91 height 30
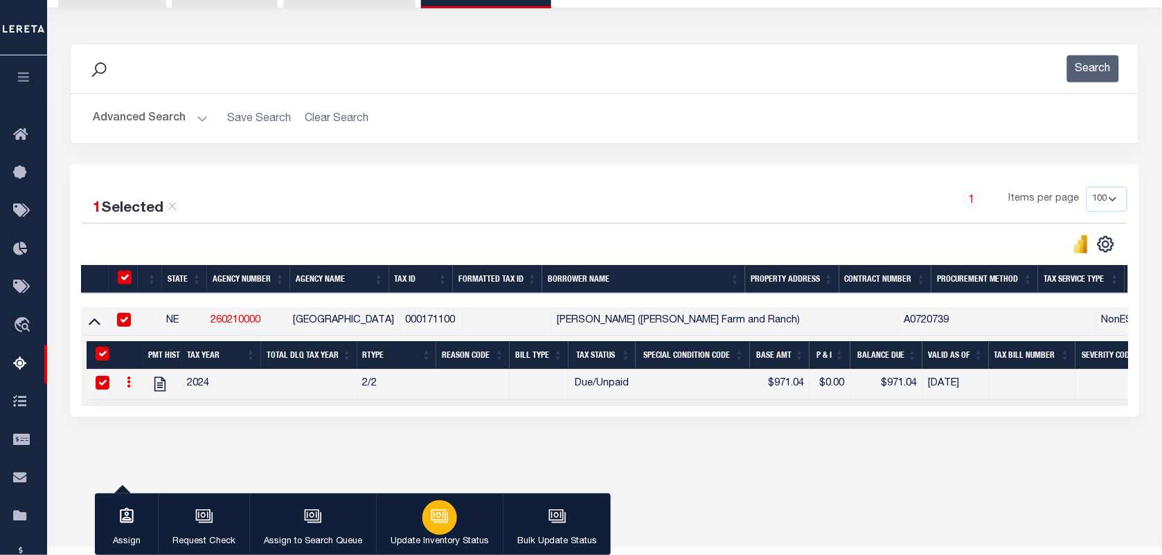
click at [447, 507] on div "button" at bounding box center [439, 518] width 35 height 35
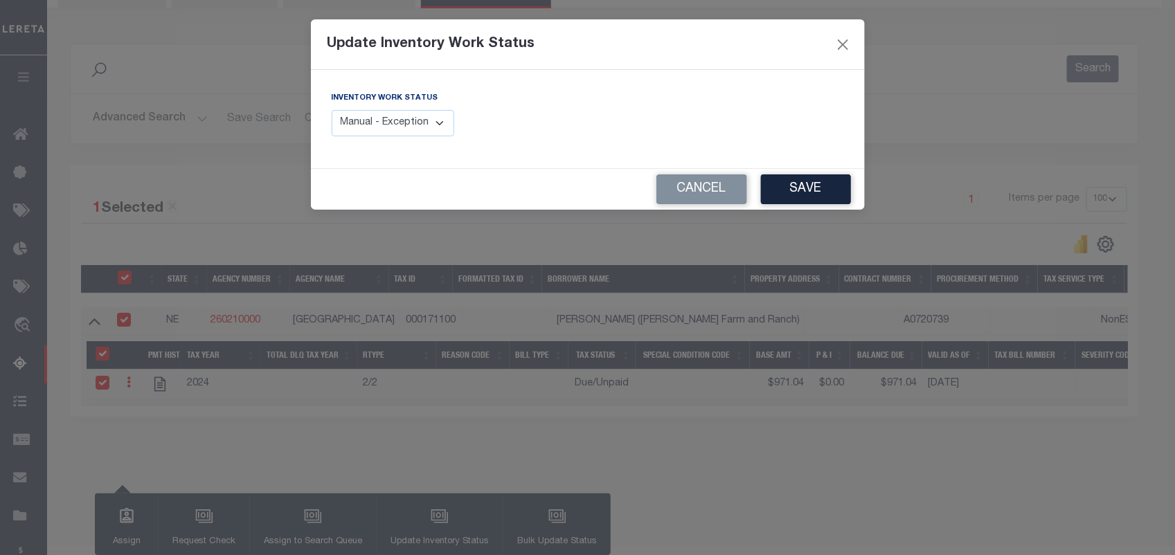
click at [385, 129] on select "Manual - Exception Pended - Awaiting Search Late Add Exception Completed" at bounding box center [393, 123] width 123 height 27
select select "4"
click at [332, 110] on select "Manual - Exception Pended - Awaiting Search Late Add Exception Completed" at bounding box center [393, 123] width 123 height 27
click at [779, 198] on button "Save" at bounding box center [806, 190] width 90 height 30
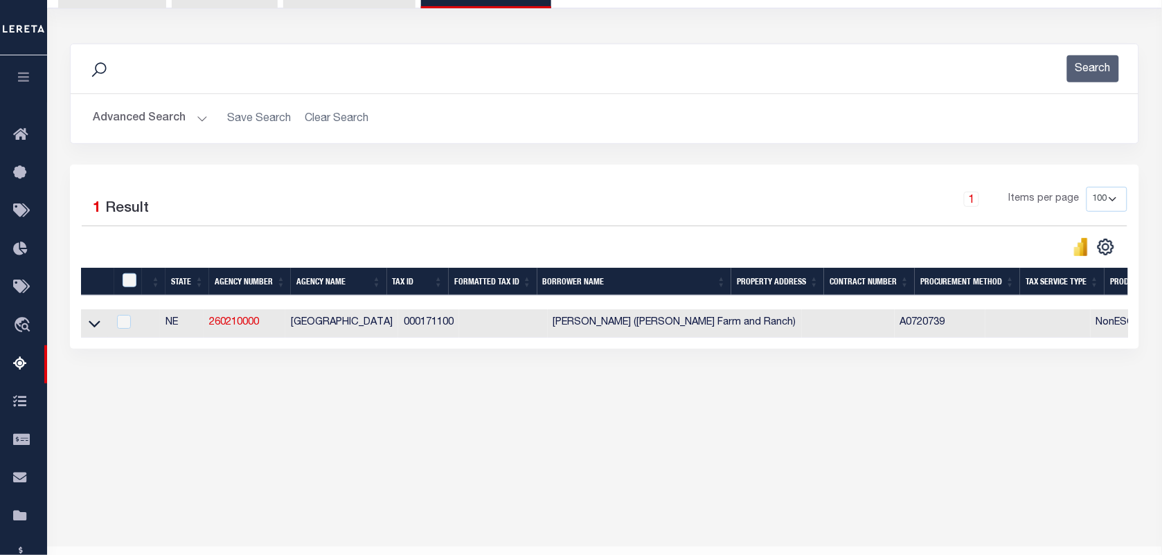
click at [156, 118] on button "Advanced Search" at bounding box center [150, 118] width 115 height 27
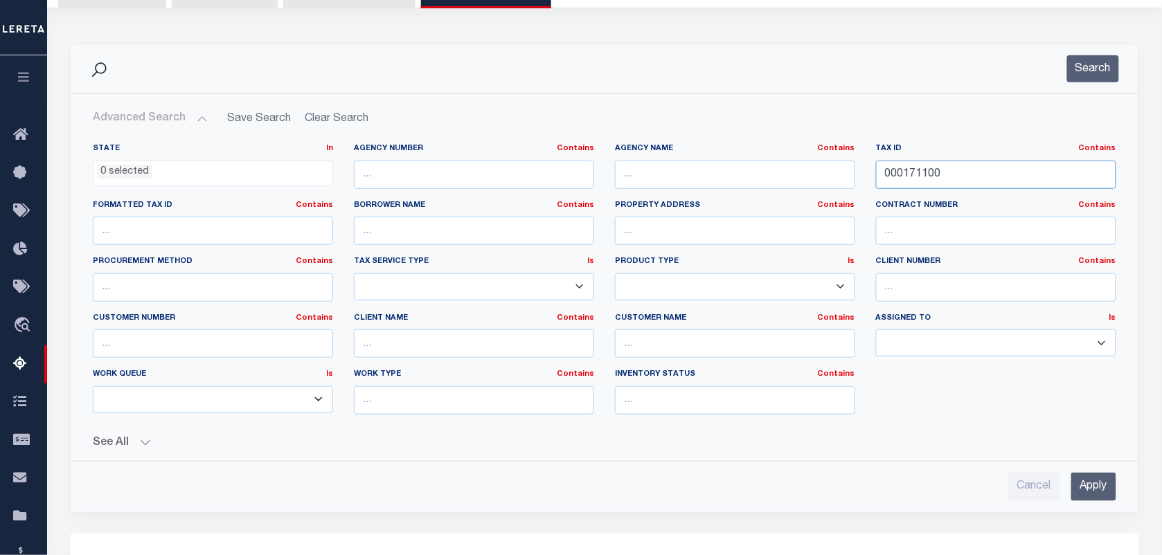
drag, startPoint x: 867, startPoint y: 167, endPoint x: 641, endPoint y: 123, distance: 230.7
click at [656, 130] on div "Advanced Search Save Search Clear Search tblassign_wrapper_dynamictable_____Def…" at bounding box center [605, 303] width 1046 height 396
paste input "7485"
type input "000748500"
click at [1078, 53] on div "Search" at bounding box center [605, 68] width 1068 height 49
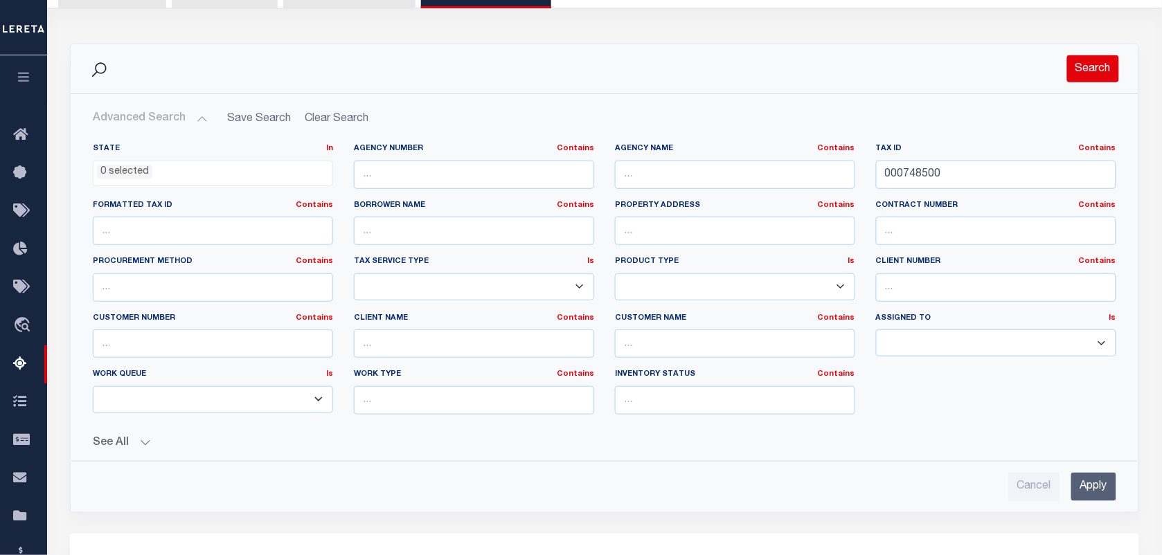
click at [1087, 67] on button "Search" at bounding box center [1093, 68] width 52 height 27
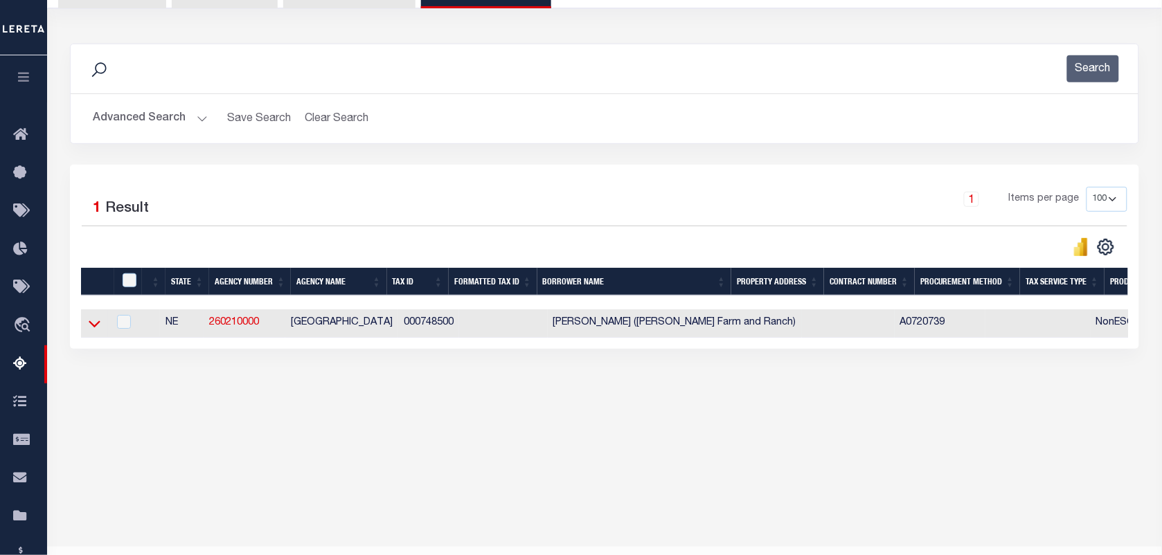
click at [94, 326] on icon at bounding box center [95, 323] width 12 height 15
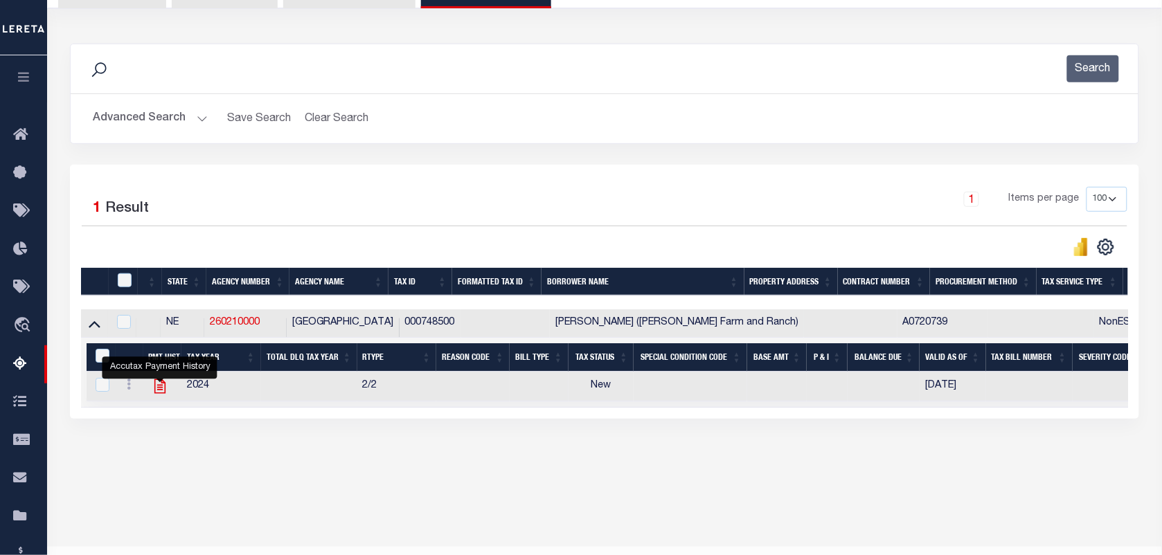
click at [161, 393] on icon "" at bounding box center [160, 386] width 18 height 18
checkbox input "true"
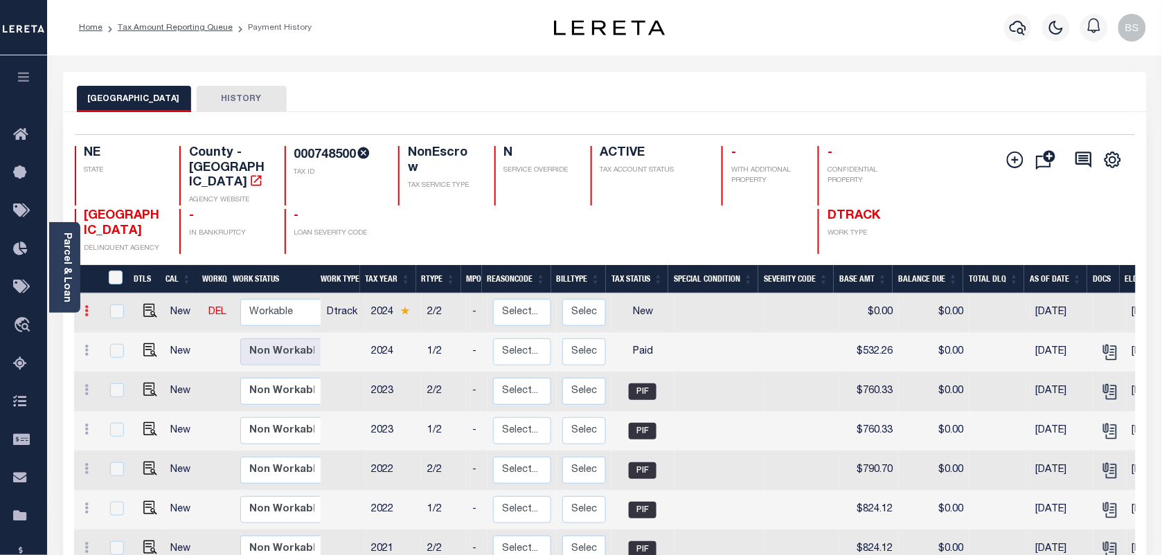
click at [85, 305] on icon at bounding box center [87, 310] width 4 height 11
click at [118, 352] on img at bounding box center [120, 358] width 14 height 15
select select "NW2"
type input "$0.00"
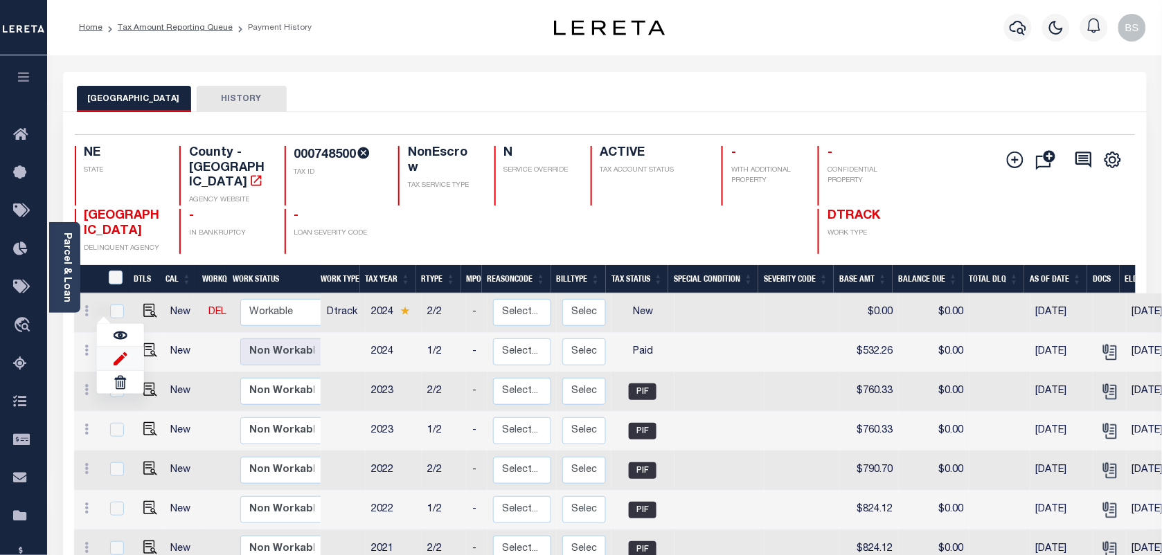
type input "[DATE]"
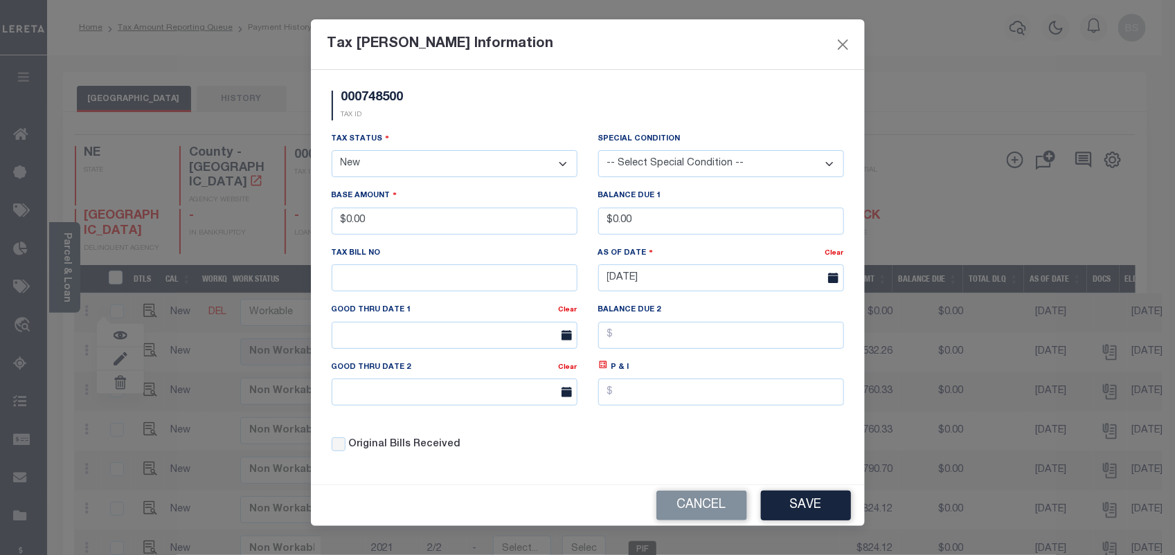
click at [400, 161] on select "- Select Status - Open Due/Unpaid Paid Incomplete No Tax Due Internal Refund Pr…" at bounding box center [455, 163] width 246 height 27
select select "DUE"
click at [332, 152] on select "- Select Status - Open Due/Unpaid Paid Incomplete No Tax Due Internal Refund Pr…" at bounding box center [455, 163] width 246 height 27
drag, startPoint x: 388, startPoint y: 225, endPoint x: 409, endPoint y: 230, distance: 22.0
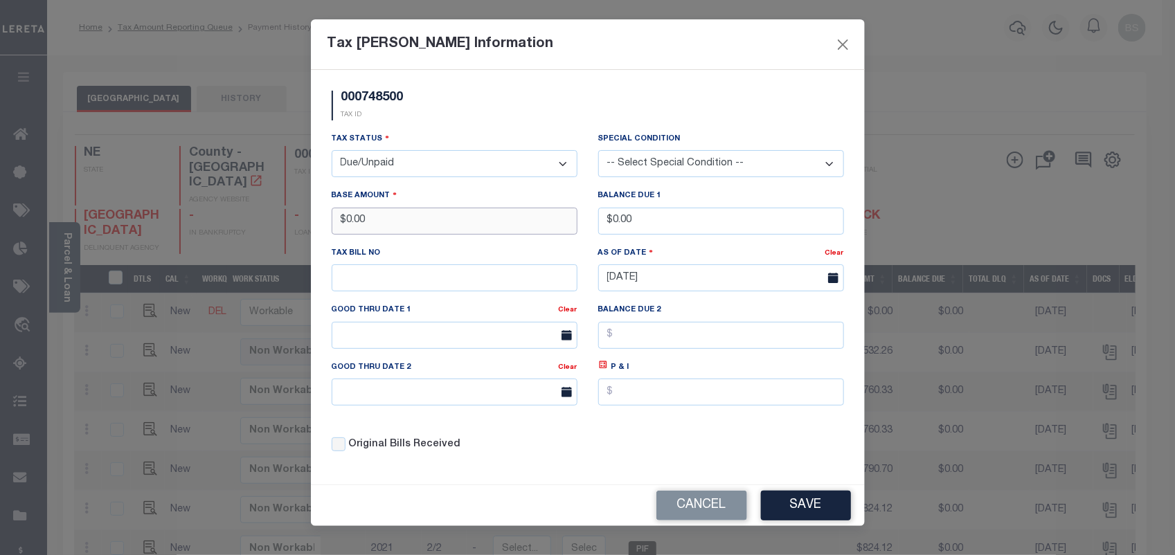
click at [244, 223] on div "Tax Bill Amount Information 000748500 TAX ID Installment: TaxID: 000748500 Tax …" at bounding box center [587, 277] width 1175 height 555
type input "$532.26"
drag, startPoint x: 718, startPoint y: 229, endPoint x: 584, endPoint y: 224, distance: 134.4
click at [584, 224] on div "Tax Status - Select Status - Open Due/Unpaid Paid Incomplete No Tax Due Interna…" at bounding box center [587, 298] width 533 height 332
type input "$532.26"
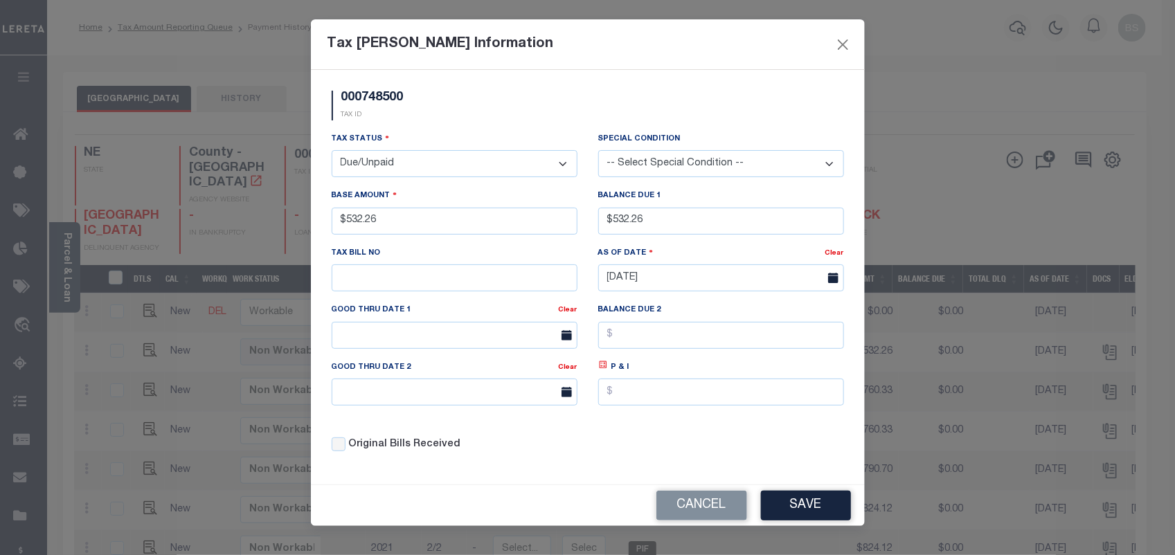
click at [603, 370] on icon at bounding box center [603, 365] width 10 height 10
type input "$0.00"
click at [462, 338] on input "text" at bounding box center [455, 335] width 246 height 27
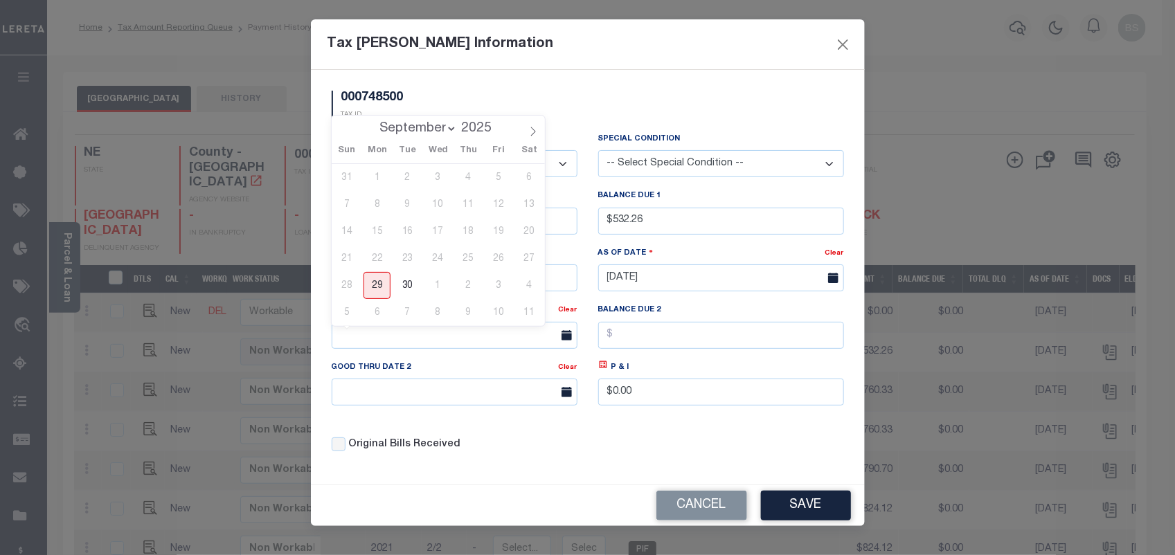
click at [786, 501] on button "Save" at bounding box center [806, 506] width 90 height 30
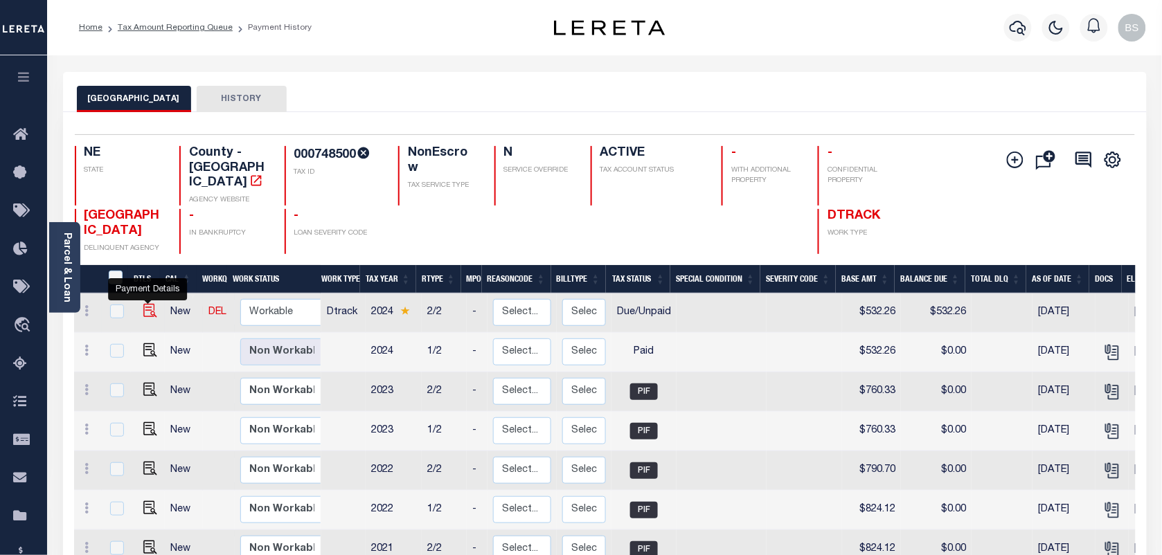
click at [143, 304] on img at bounding box center [150, 311] width 14 height 14
checkbox input "true"
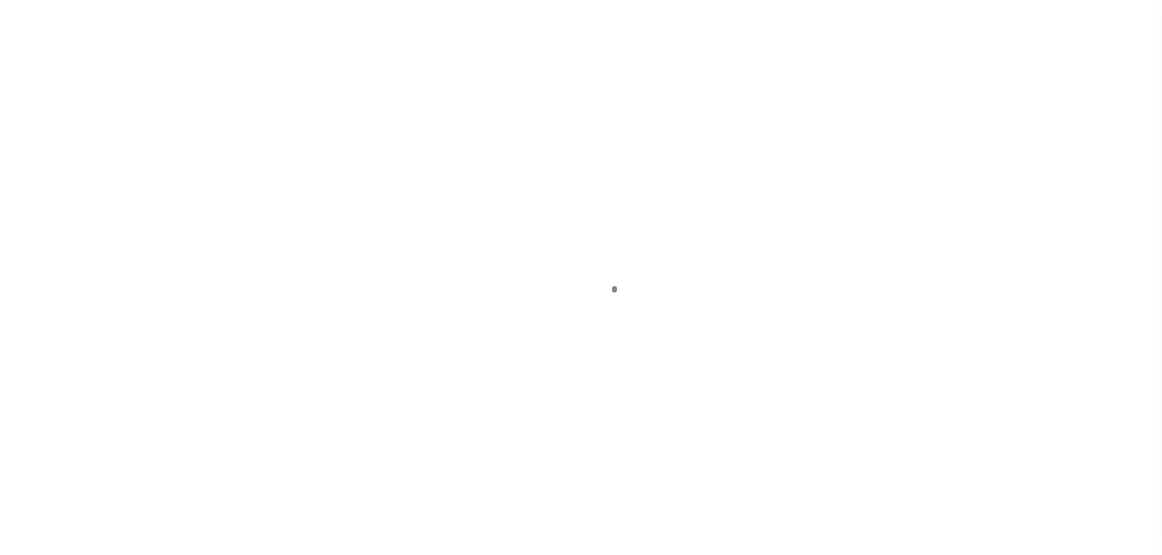
select select "DUE"
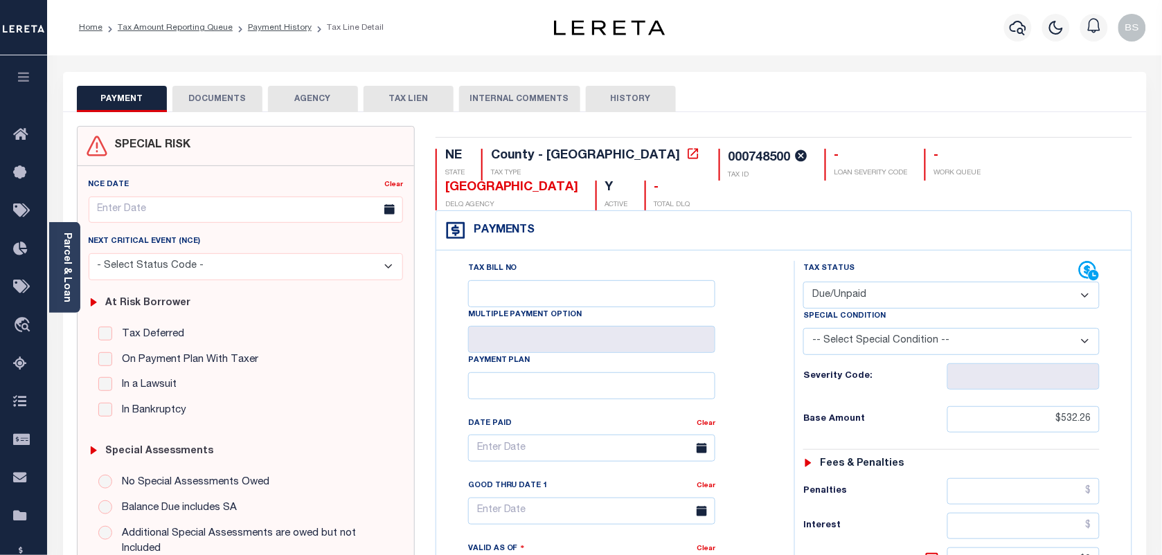
click at [215, 80] on div "PAYMENT DOCUMENTS AGENCY DELINQUENT PAYEE TAX LIEN" at bounding box center [605, 92] width 1084 height 40
click at [213, 92] on button "DOCUMENTS" at bounding box center [217, 99] width 90 height 26
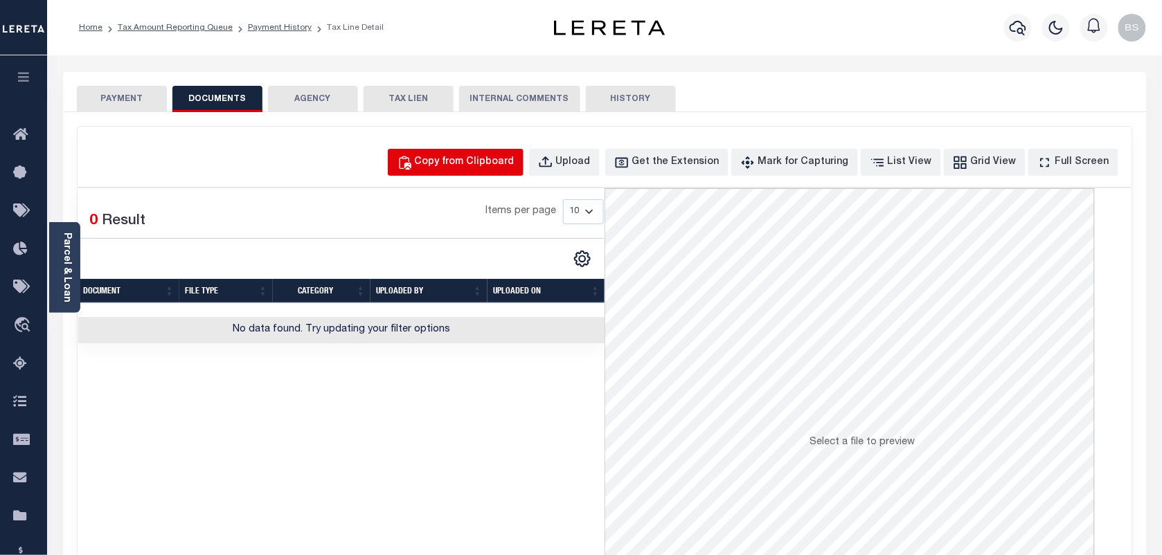
click at [456, 152] on button "Copy from Clipboard" at bounding box center [456, 162] width 136 height 27
select select "POP"
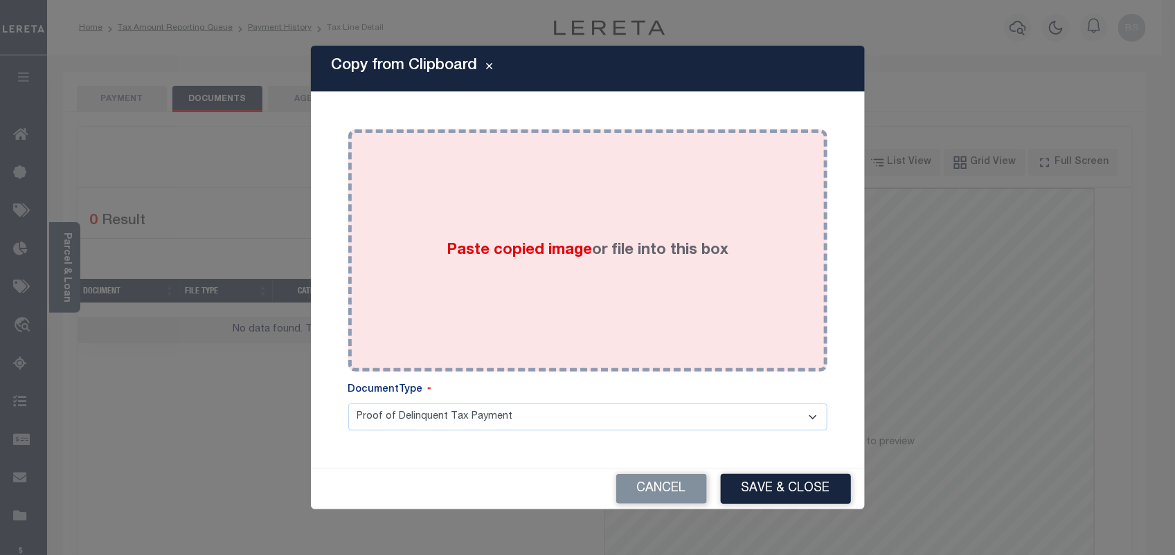
click at [526, 243] on span "Paste copied image" at bounding box center [519, 250] width 145 height 15
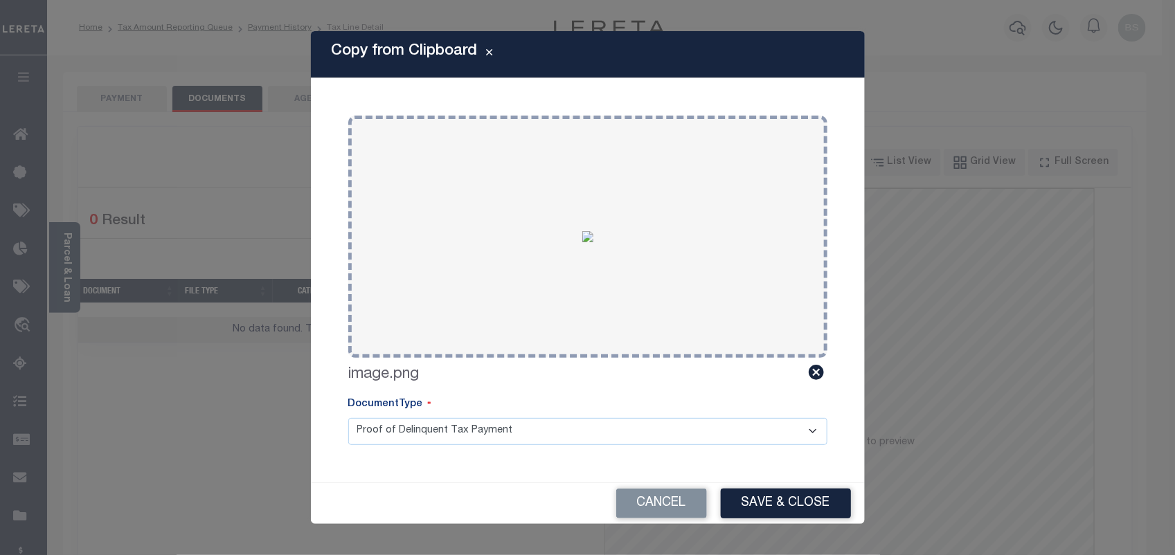
click at [794, 503] on button "Save & Close" at bounding box center [786, 504] width 130 height 30
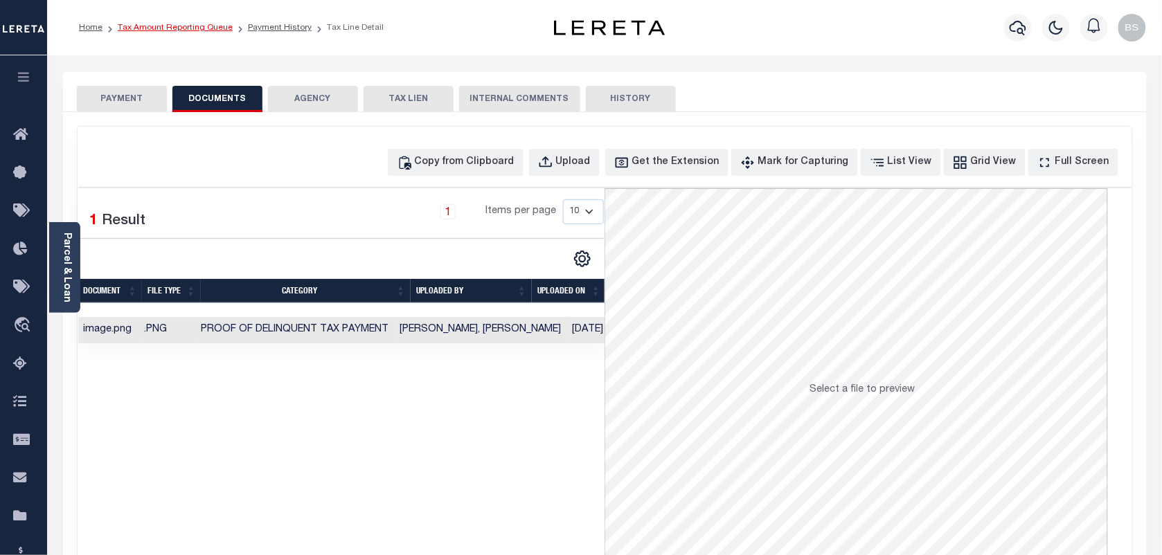
click at [191, 25] on link "Tax Amount Reporting Queue" at bounding box center [175, 28] width 115 height 8
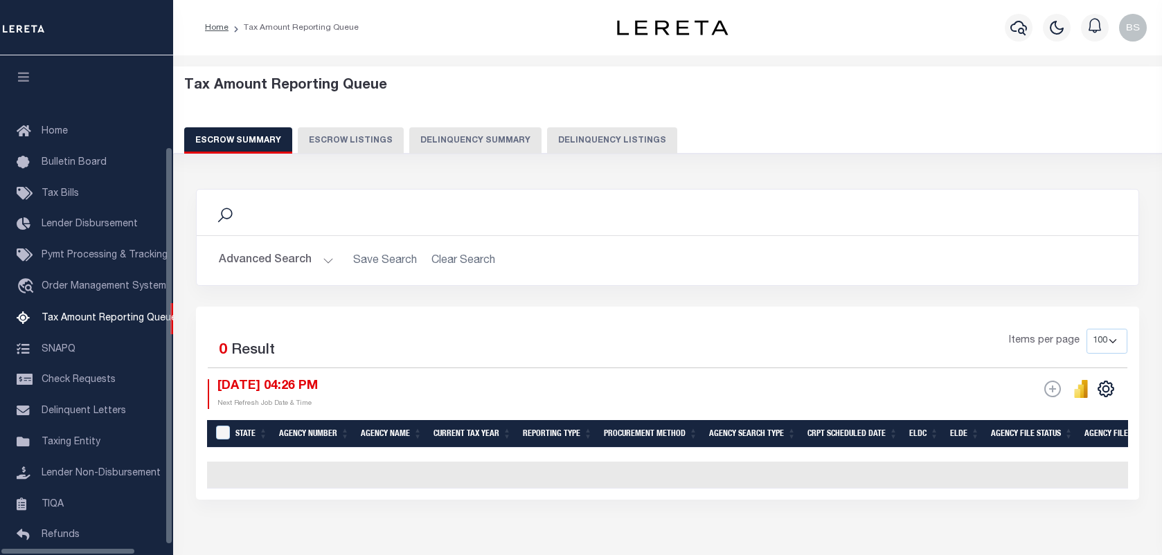
select select "100"
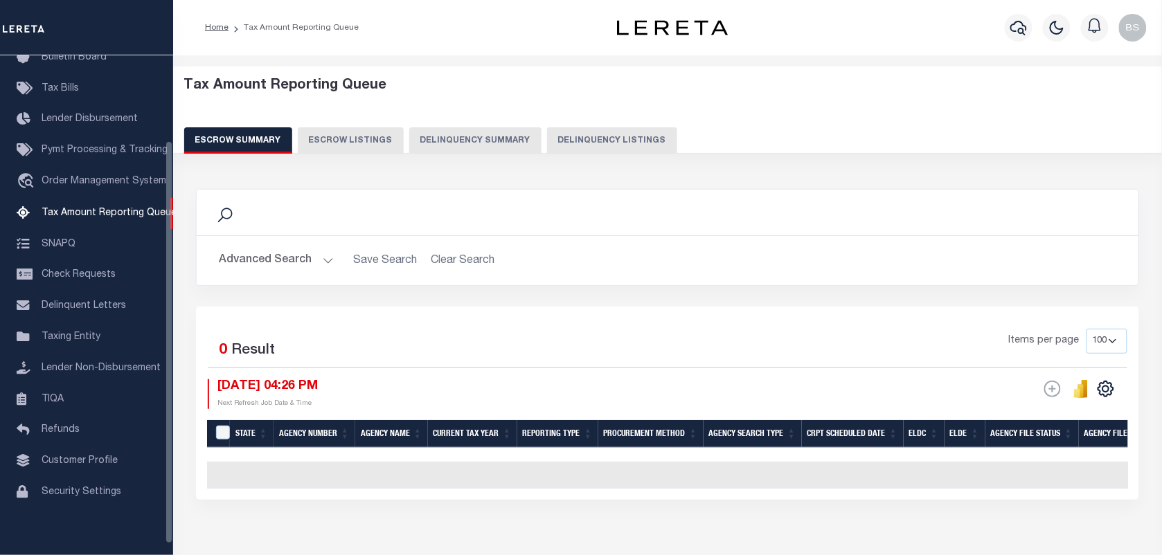
click at [587, 135] on button "Delinquency Listings" at bounding box center [612, 140] width 130 height 26
select select "100"
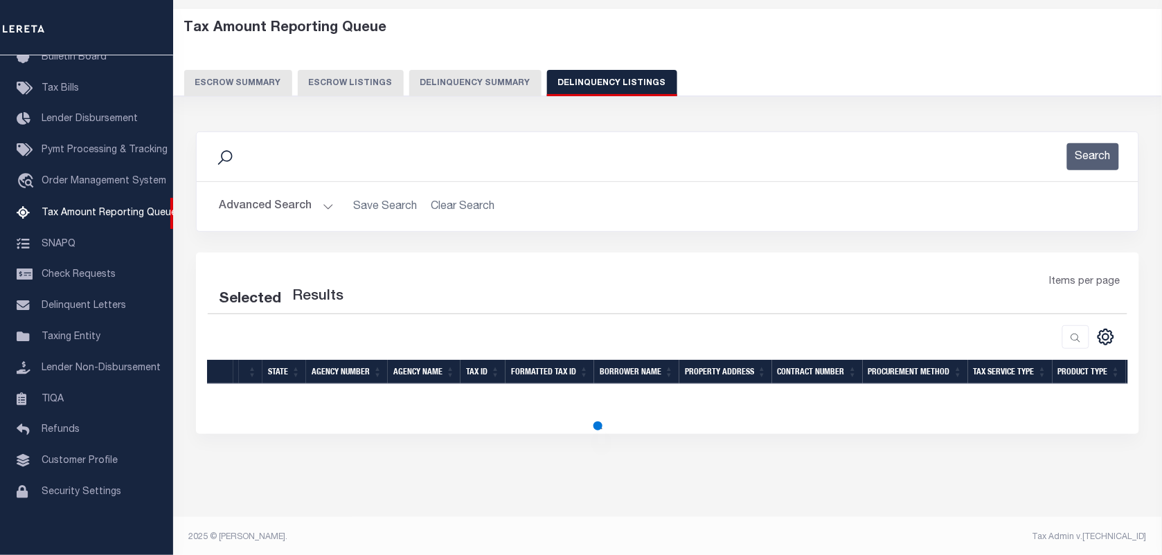
scroll to position [61, 0]
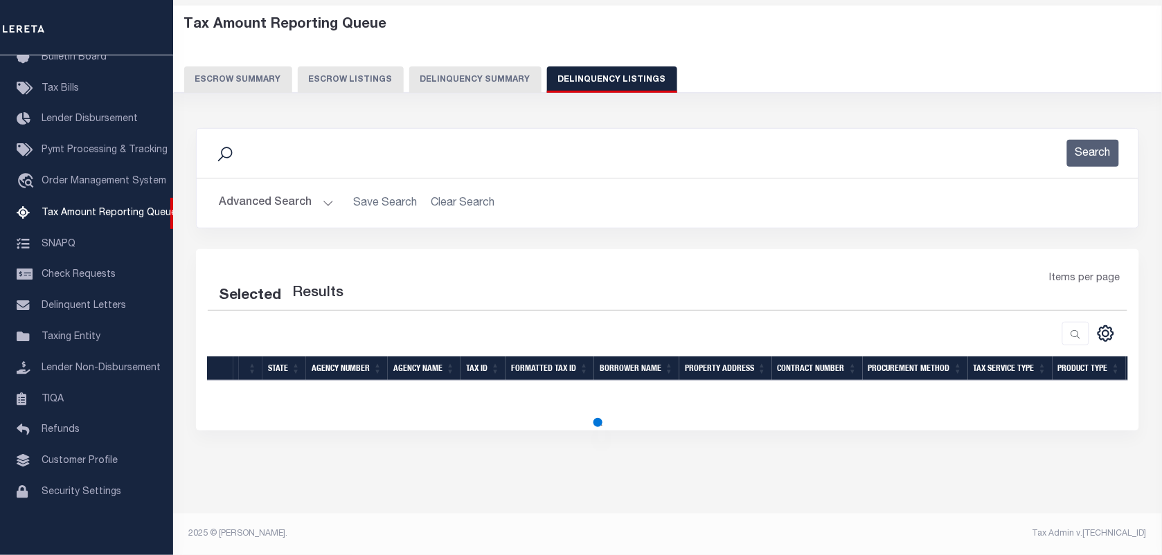
select select "100"
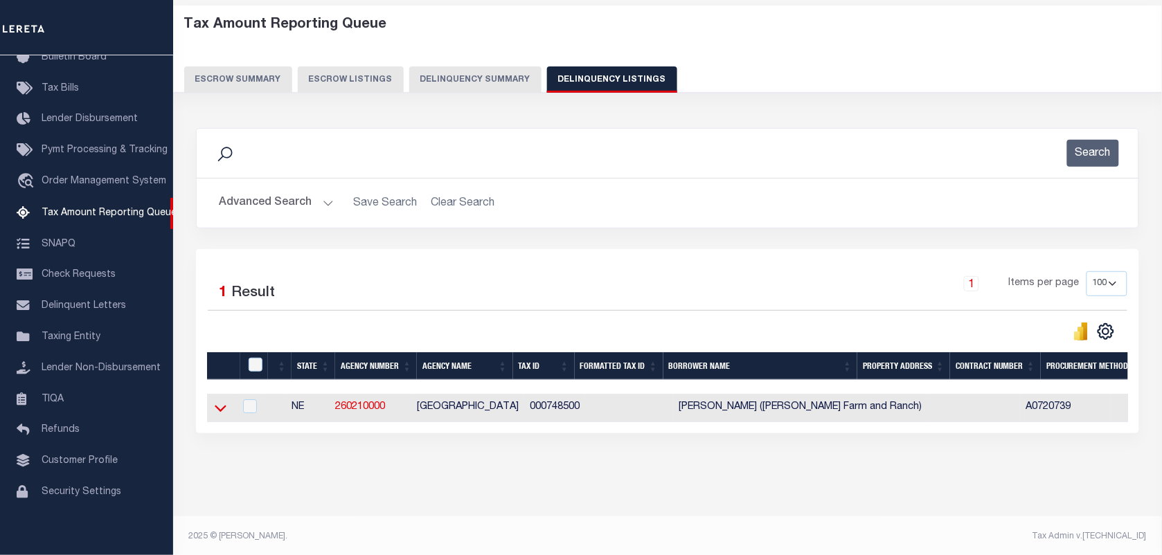
click at [215, 414] on icon at bounding box center [221, 408] width 12 height 15
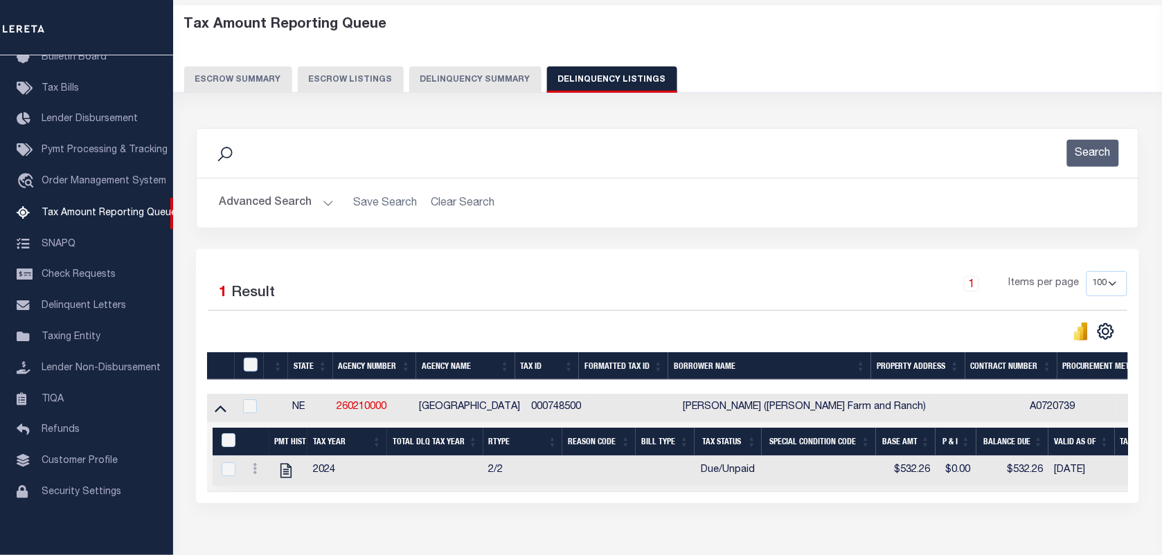
scroll to position [148, 0]
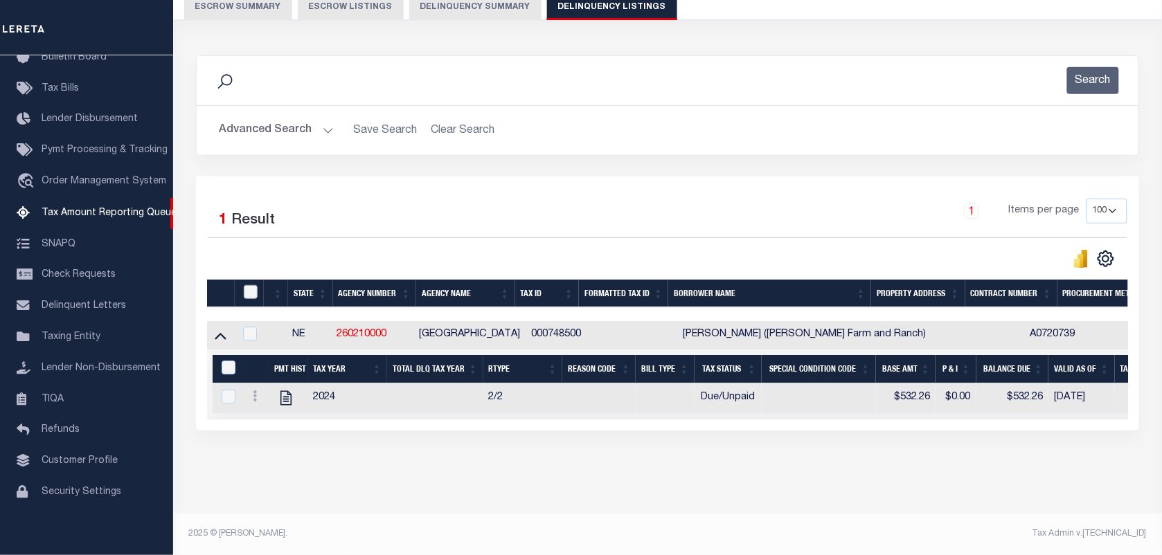
click at [251, 285] on input "checkbox" at bounding box center [251, 292] width 14 height 14
checkbox input "true"
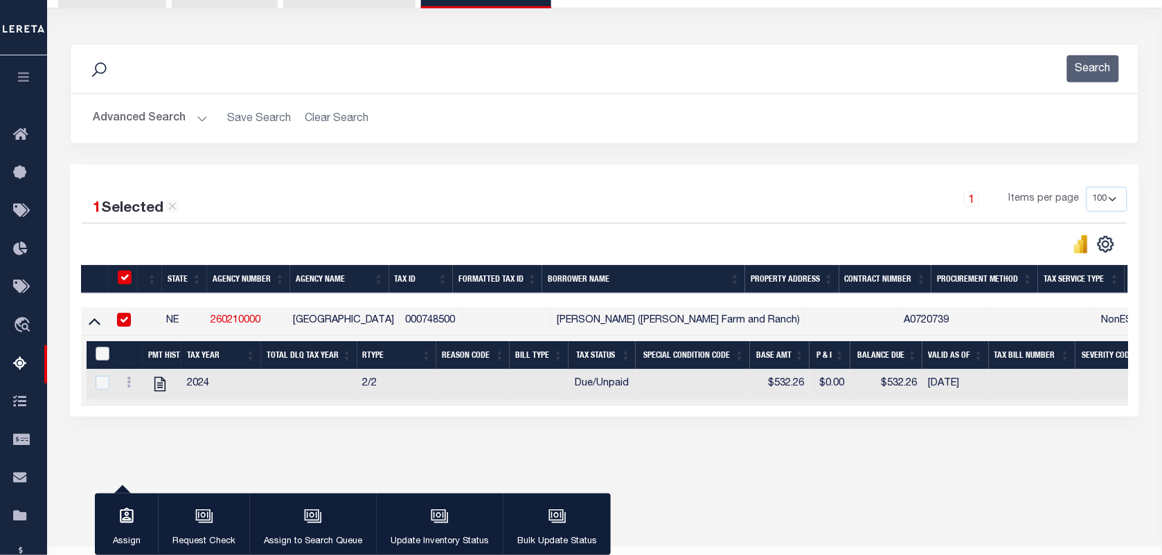
click at [97, 358] on input "&nbsp;" at bounding box center [103, 354] width 14 height 14
checkbox input "true"
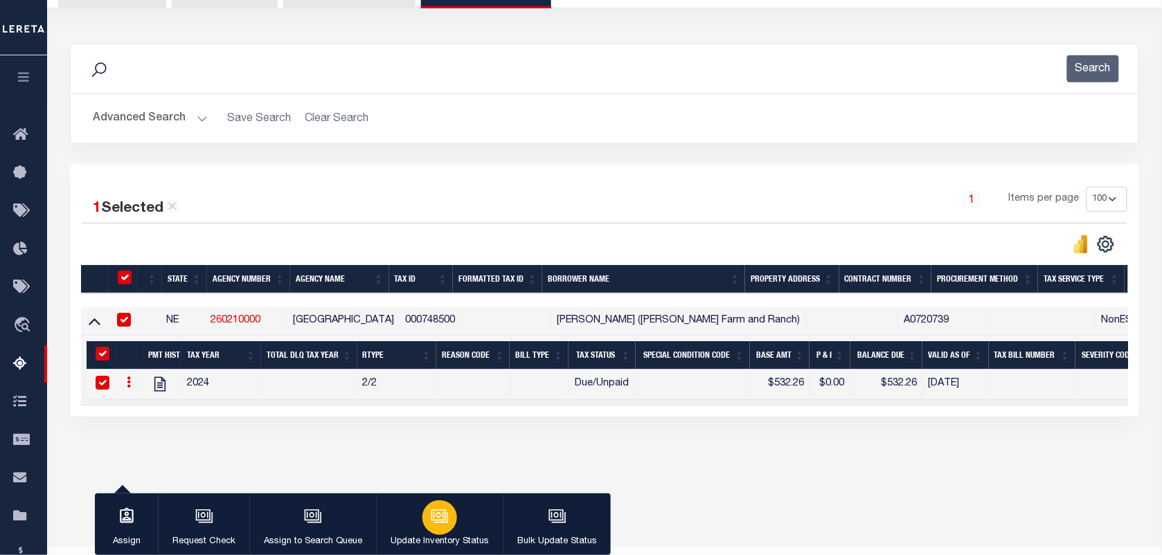
click at [444, 531] on div "button" at bounding box center [439, 518] width 35 height 35
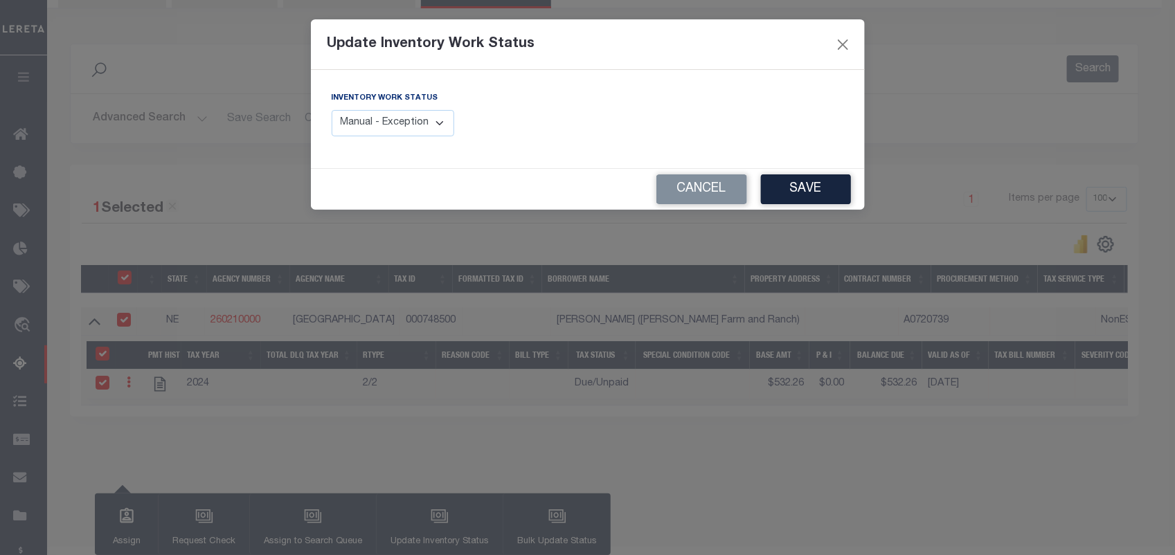
click at [367, 123] on select "Manual - Exception Pended - Awaiting Search Late Add Exception Completed" at bounding box center [393, 123] width 123 height 27
select select "4"
click at [332, 110] on select "Manual - Exception Pended - Awaiting Search Late Add Exception Completed" at bounding box center [393, 123] width 123 height 27
click at [774, 179] on button "Save" at bounding box center [806, 190] width 90 height 30
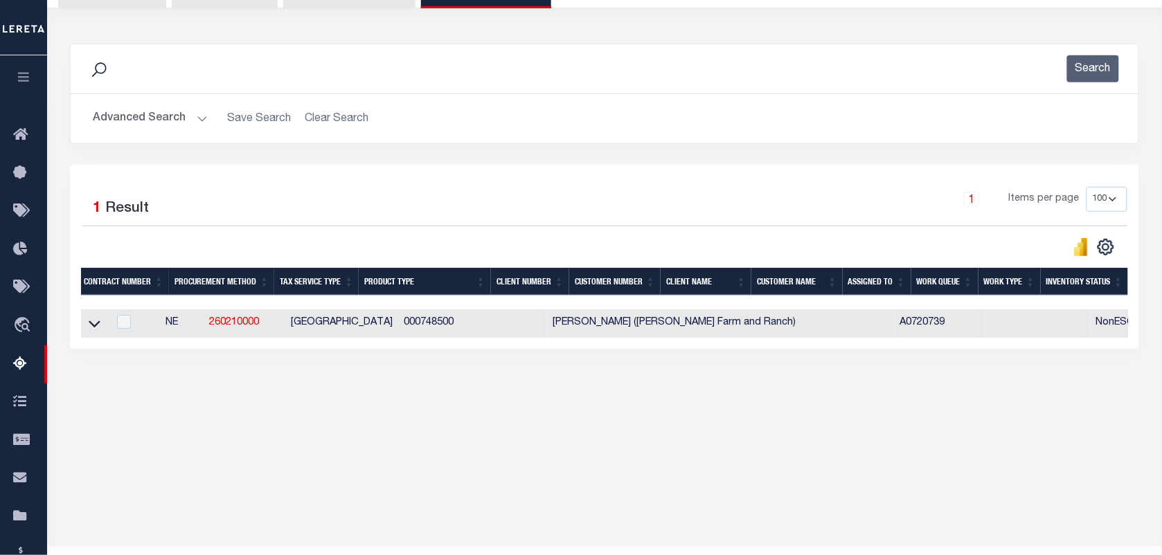
scroll to position [0, 0]
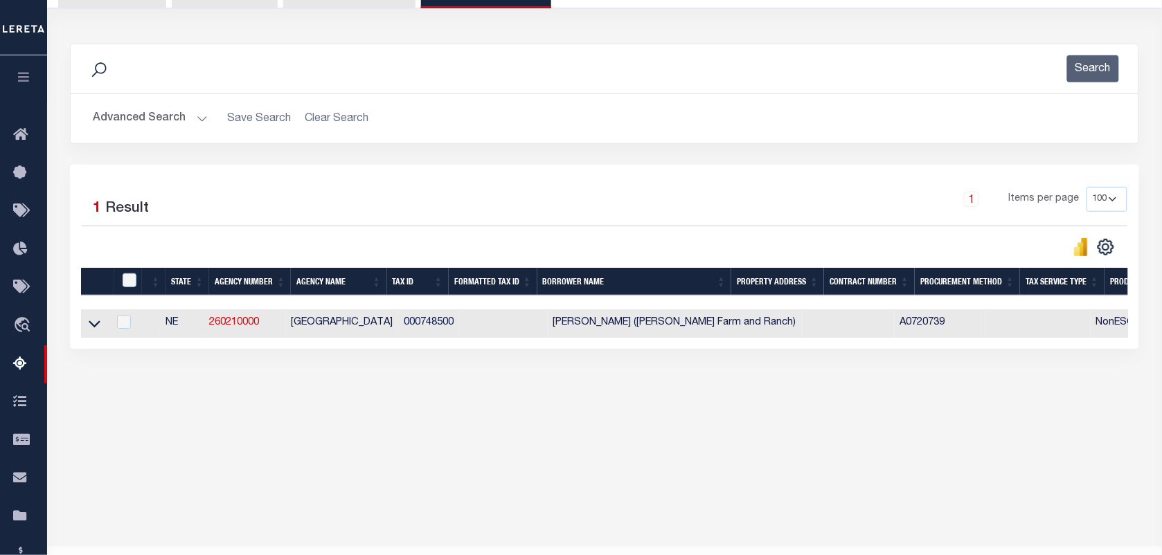
click at [160, 119] on button "Advanced Search" at bounding box center [150, 118] width 115 height 27
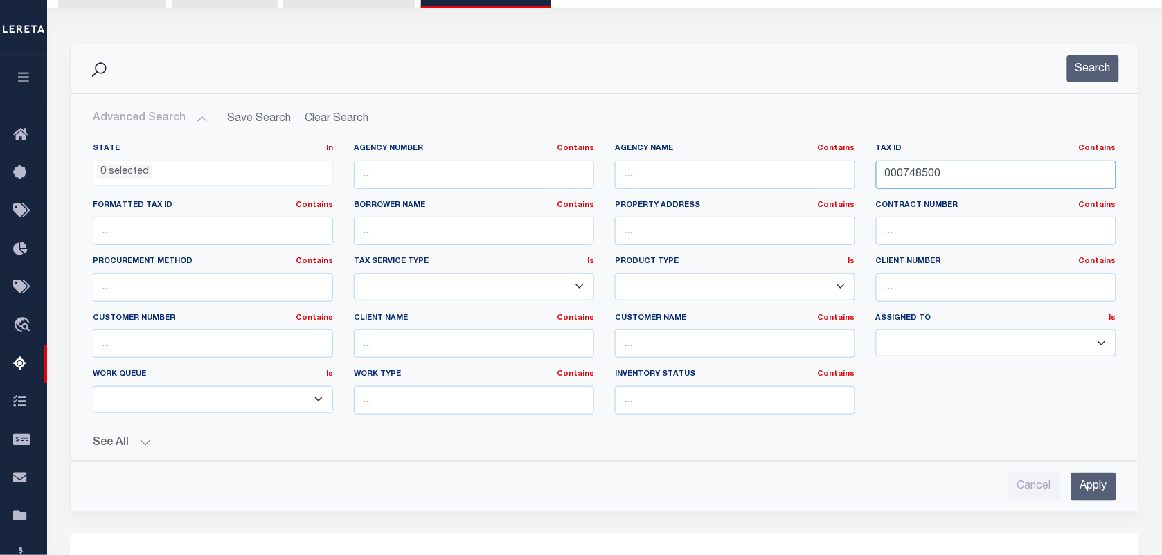
drag, startPoint x: 915, startPoint y: 170, endPoint x: 450, endPoint y: 130, distance: 467.0
click at [686, 157] on div "State In In AK AL AR AZ CA CO CT DC DE FL GA GU HI IA ID IL IN KS KY LA MA MD M…" at bounding box center [604, 284] width 1044 height 283
paste input "93"
type input "000749300"
click at [1084, 68] on button "Search" at bounding box center [1093, 68] width 52 height 27
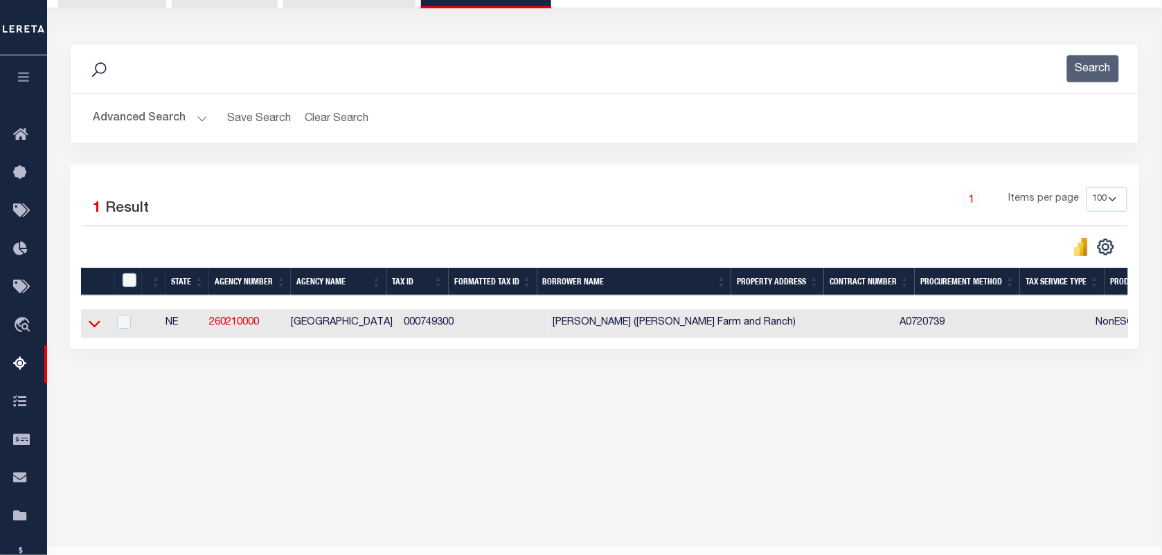
click at [96, 331] on icon at bounding box center [95, 323] width 12 height 15
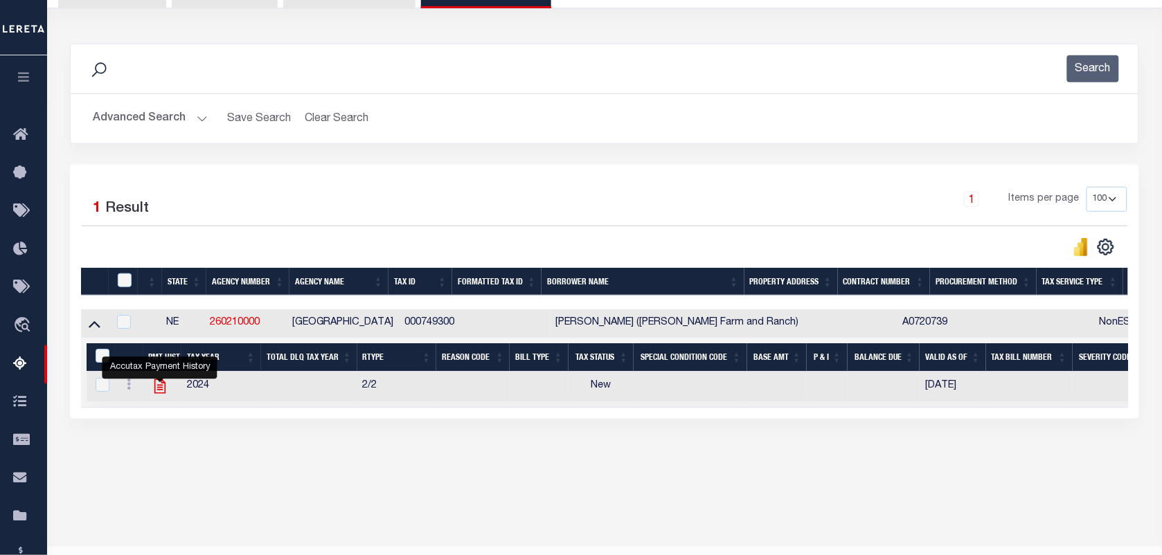
click at [158, 388] on icon "" at bounding box center [160, 386] width 18 height 18
checkbox input "true"
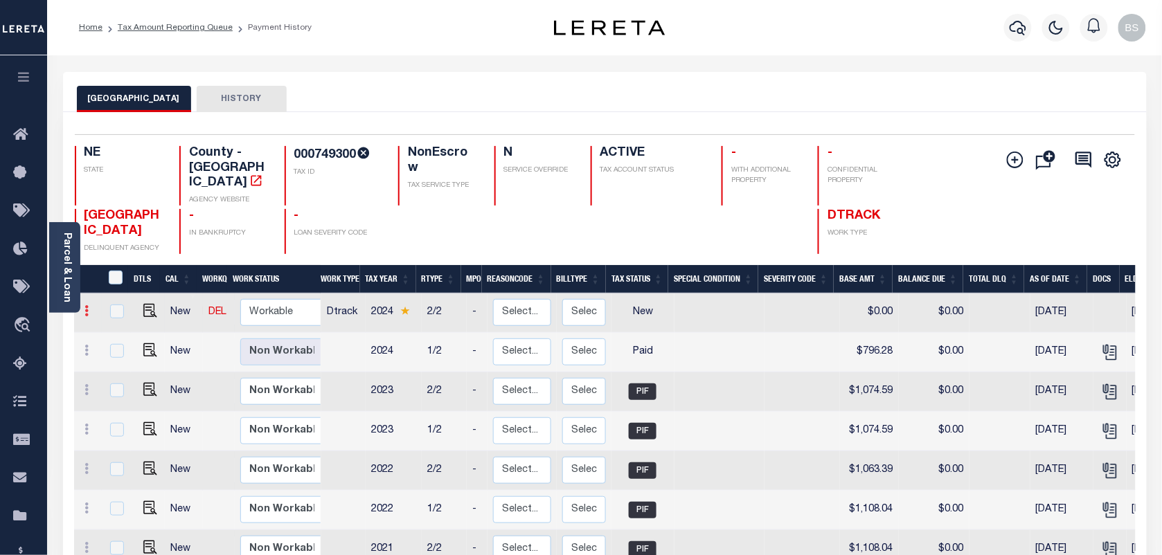
click at [82, 307] on link at bounding box center [87, 312] width 15 height 11
click at [116, 351] on img at bounding box center [120, 358] width 14 height 15
select select "NW2"
type input "$0.00"
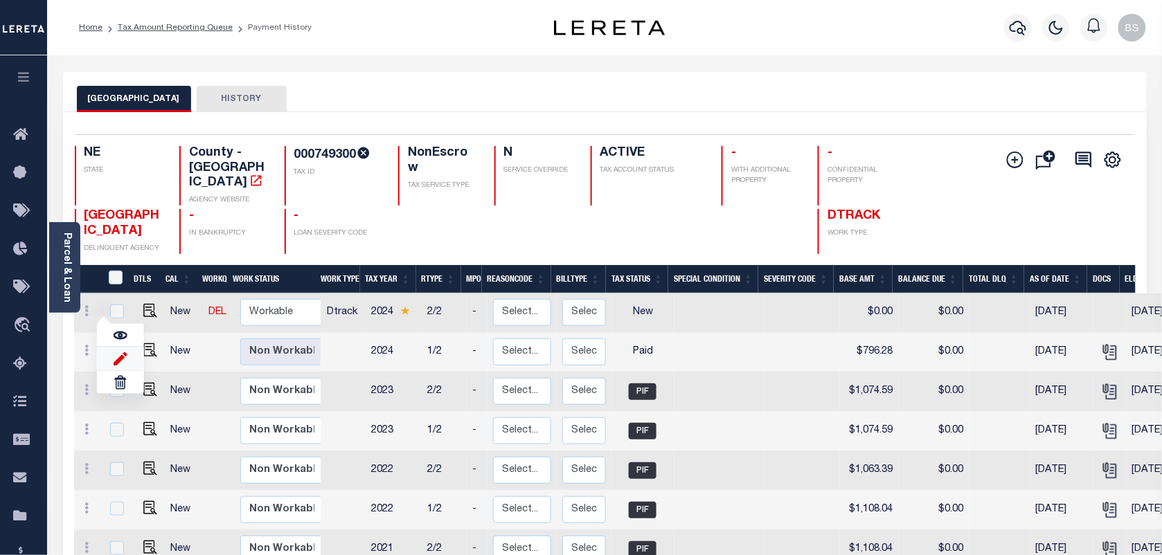
type input "[DATE]"
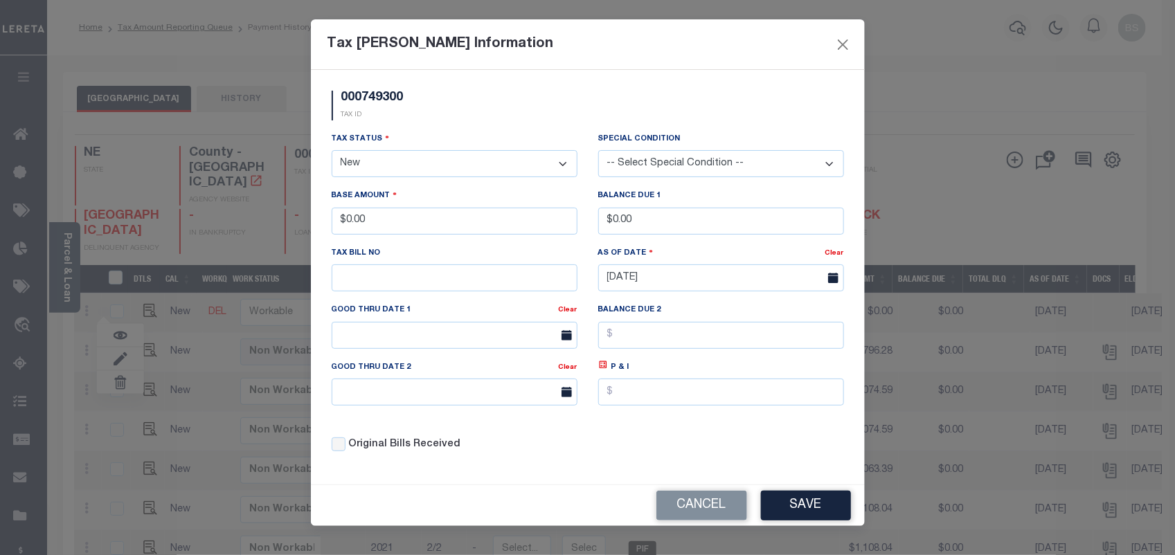
click at [465, 160] on select "- Select Status - Open Due/Unpaid Paid Incomplete No Tax Due Internal Refund Pr…" at bounding box center [455, 163] width 246 height 27
select select "DUE"
click at [332, 152] on select "- Select Status - Open Due/Unpaid Paid Incomplete No Tax Due Internal Refund Pr…" at bounding box center [455, 163] width 246 height 27
drag, startPoint x: 450, startPoint y: 229, endPoint x: 298, endPoint y: 217, distance: 152.1
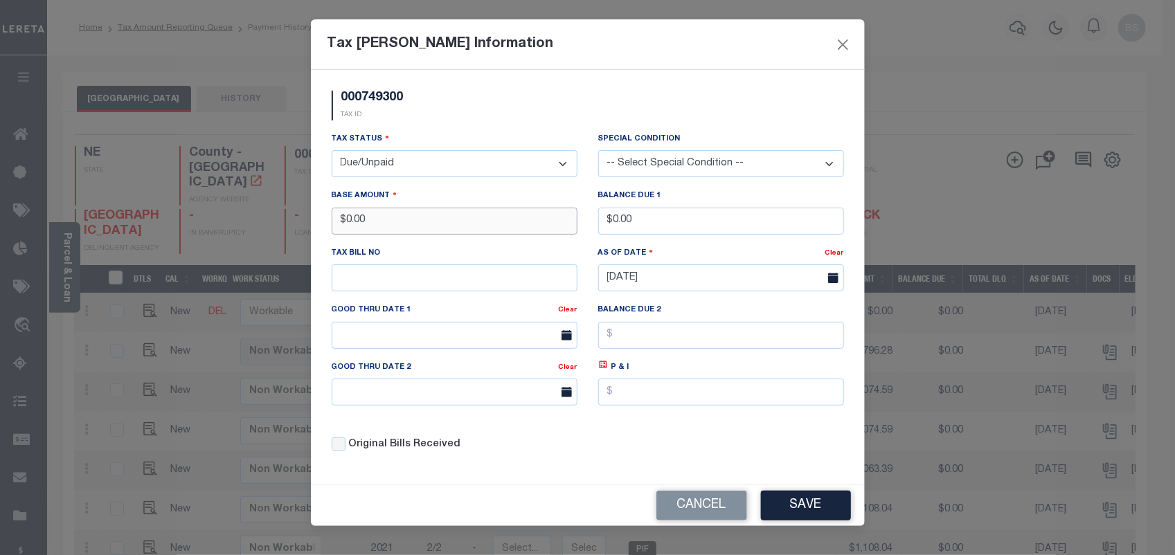
click at [298, 217] on div "Tax Bill Amount Information 000749300 TAX ID Installment: TaxID: 000749300 Tax …" at bounding box center [587, 277] width 1175 height 555
type input "$796.28"
drag, startPoint x: 666, startPoint y: 223, endPoint x: 555, endPoint y: 223, distance: 111.5
click at [555, 223] on div "Tax Status - Select Status - Open Due/Unpaid Paid Incomplete No Tax Due Interna…" at bounding box center [587, 298] width 533 height 332
type input "$796.28"
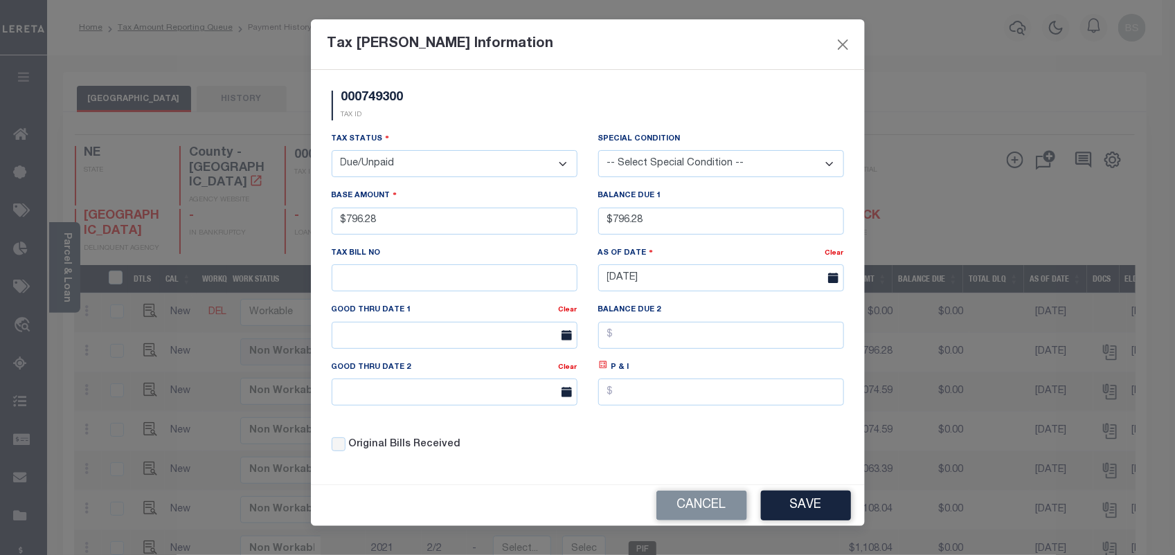
click at [602, 370] on icon at bounding box center [603, 365] width 10 height 10
type input "$0.00"
click at [412, 344] on input "text" at bounding box center [455, 335] width 246 height 27
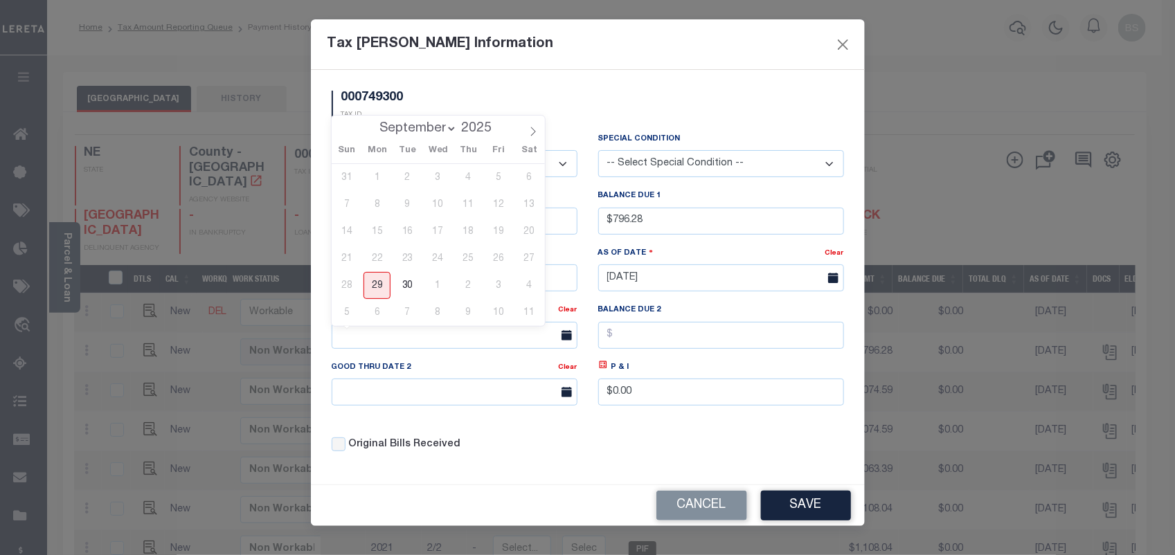
click at [461, 479] on div "000749300 TAX ID Installment: TaxID: 000749300 Tax Status" at bounding box center [588, 277] width 554 height 415
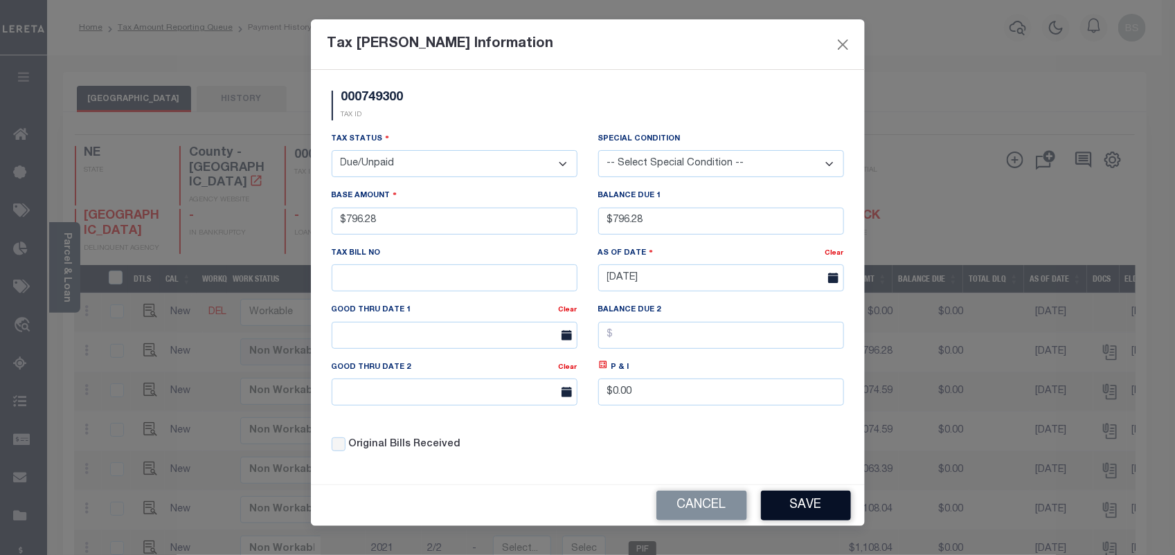
click at [805, 521] on button "Save" at bounding box center [806, 506] width 90 height 30
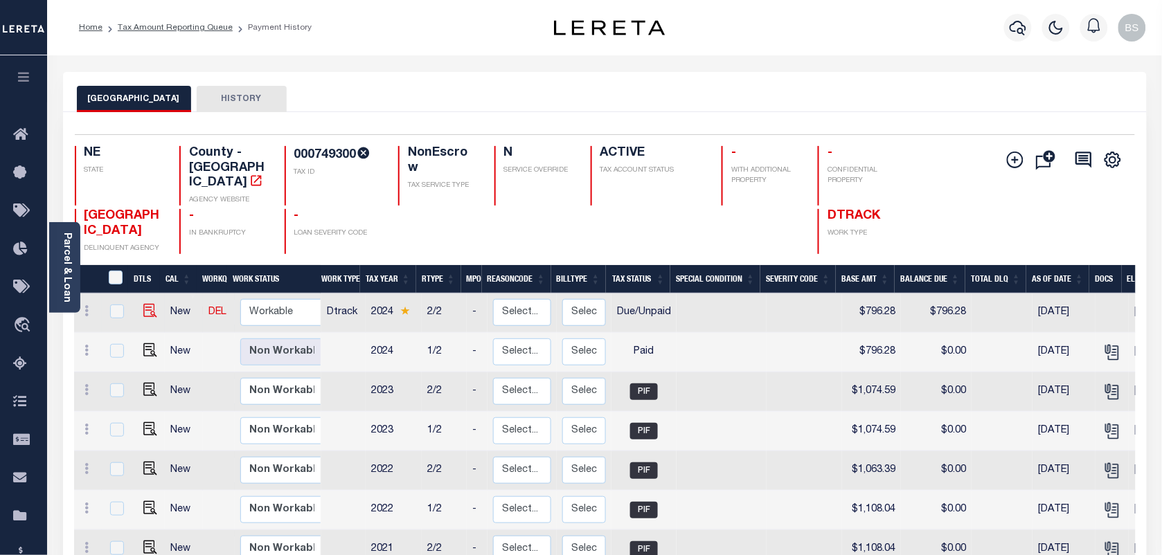
click at [149, 304] on img at bounding box center [150, 311] width 14 height 14
checkbox input "true"
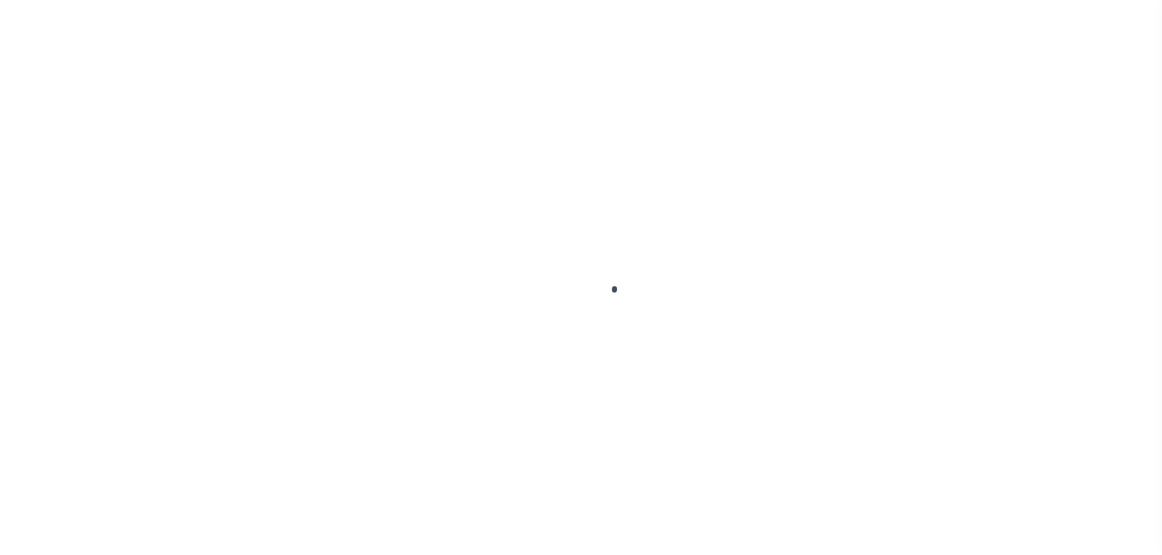
select select "DUE"
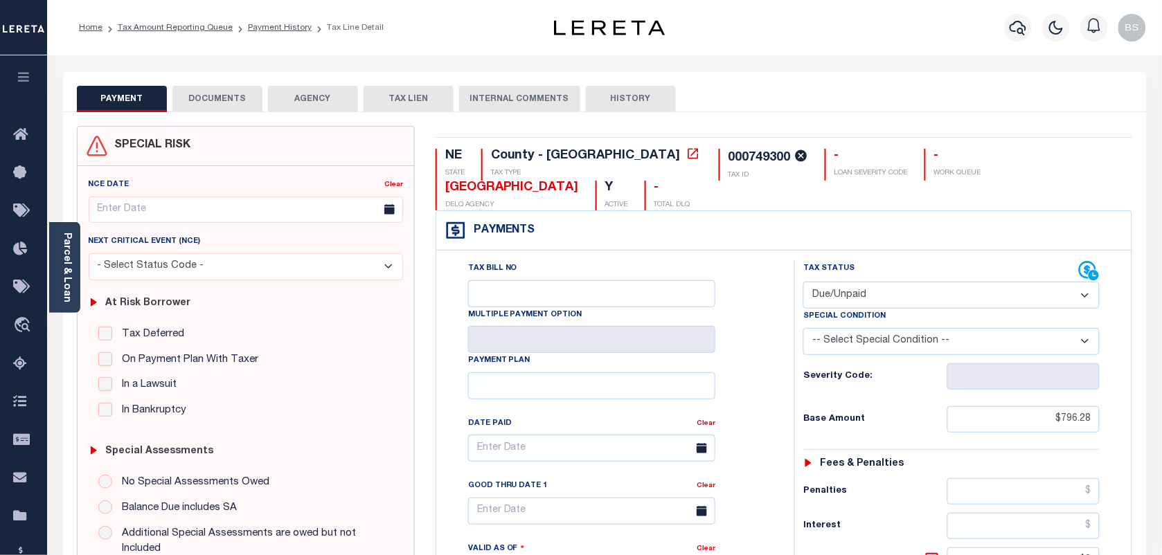
click at [213, 105] on button "DOCUMENTS" at bounding box center [217, 99] width 90 height 26
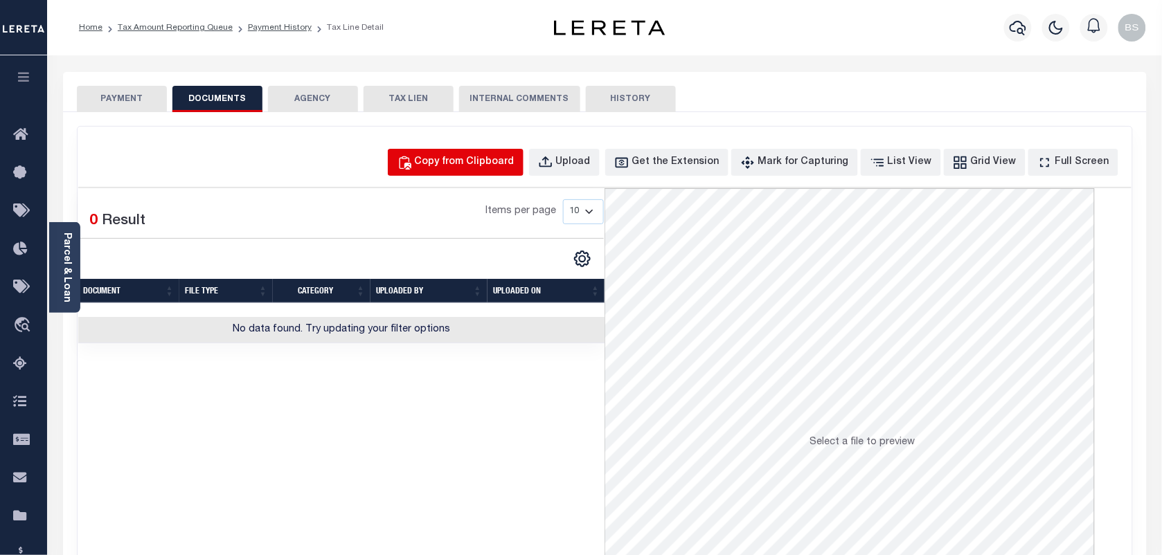
click at [492, 161] on div "Copy from Clipboard" at bounding box center [465, 162] width 100 height 15
select select "POP"
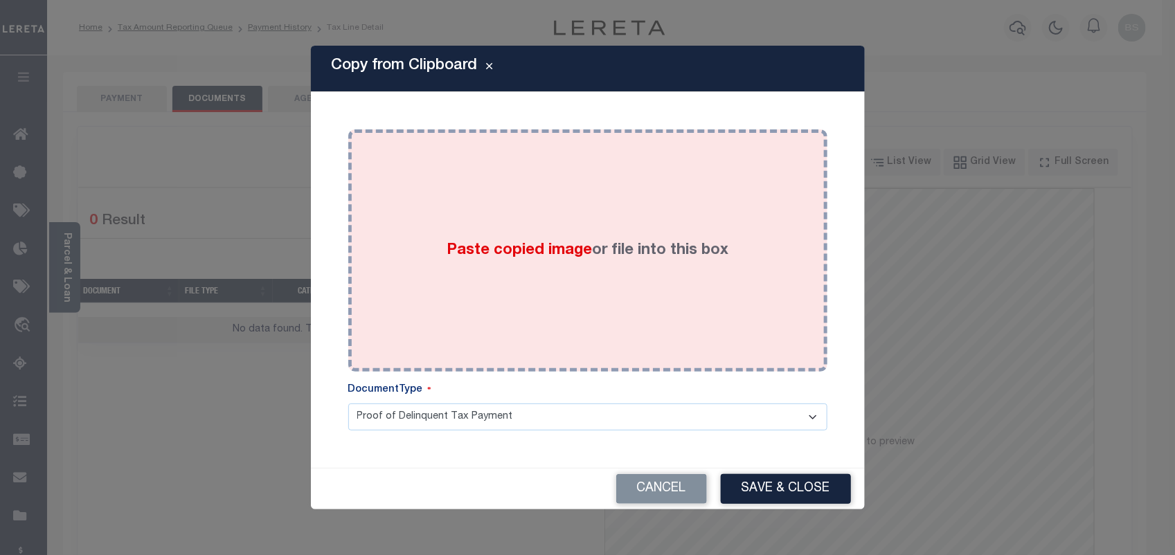
click at [475, 217] on div "Paste copied image or file into this box" at bounding box center [588, 251] width 458 height 222
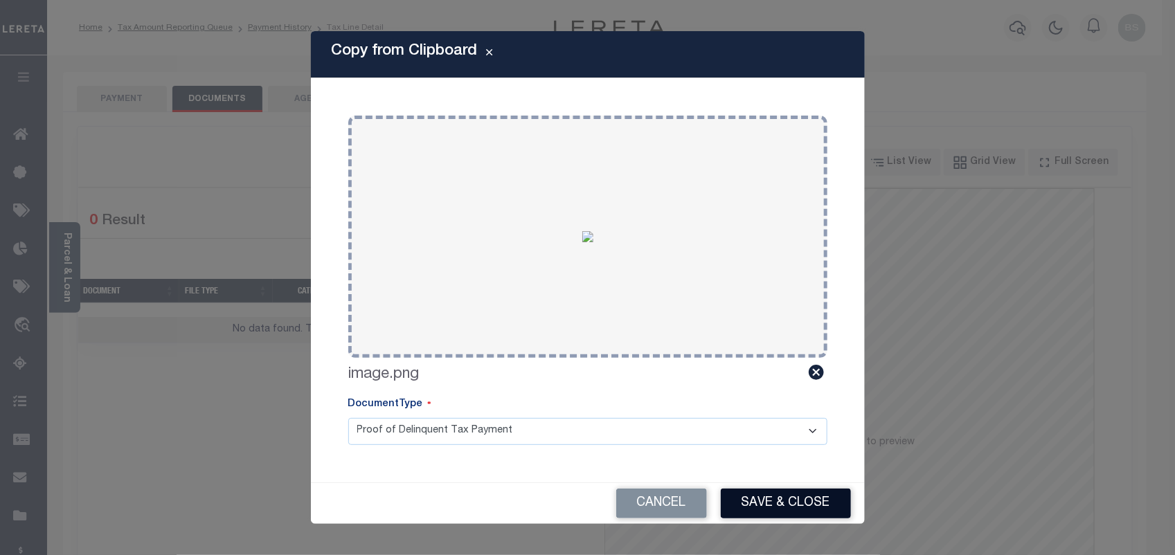
click at [804, 495] on button "Save & Close" at bounding box center [786, 504] width 130 height 30
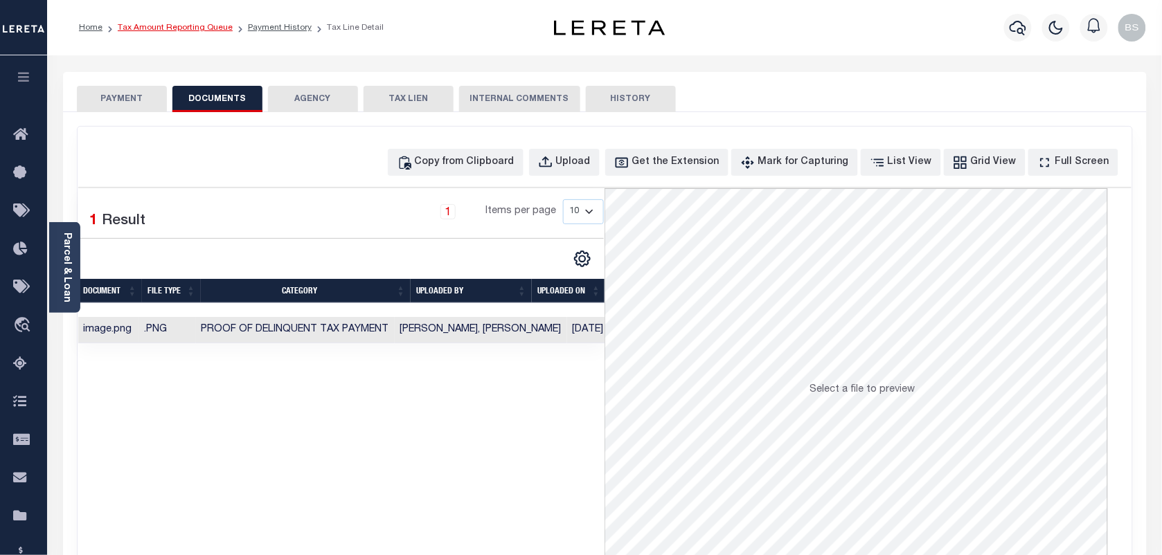
click at [181, 26] on link "Tax Amount Reporting Queue" at bounding box center [175, 28] width 115 height 8
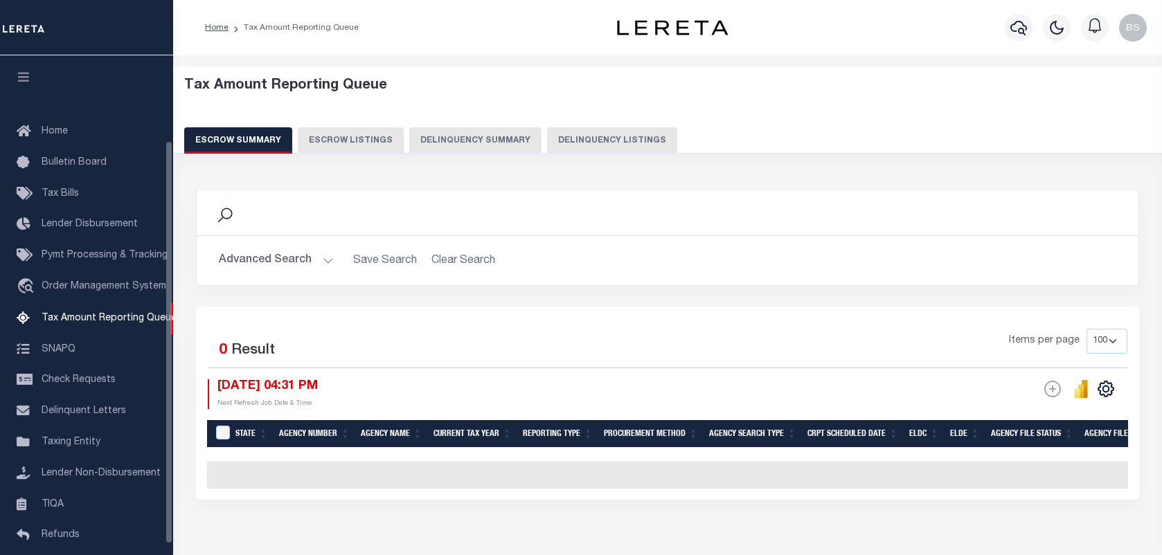
select select "100"
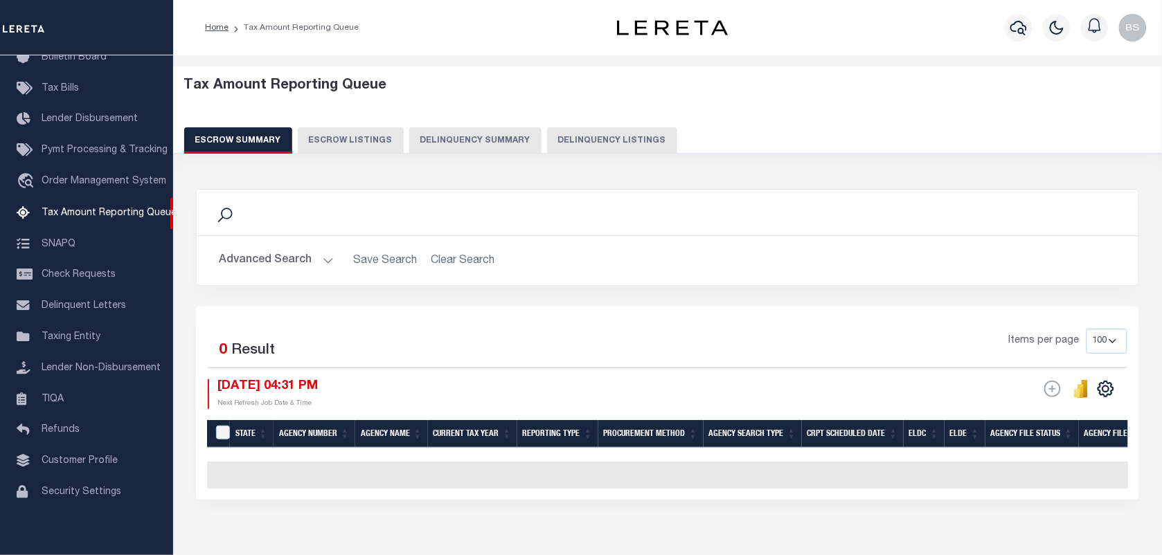
click at [627, 133] on button "Delinquency Listings" at bounding box center [612, 140] width 130 height 26
select select "100"
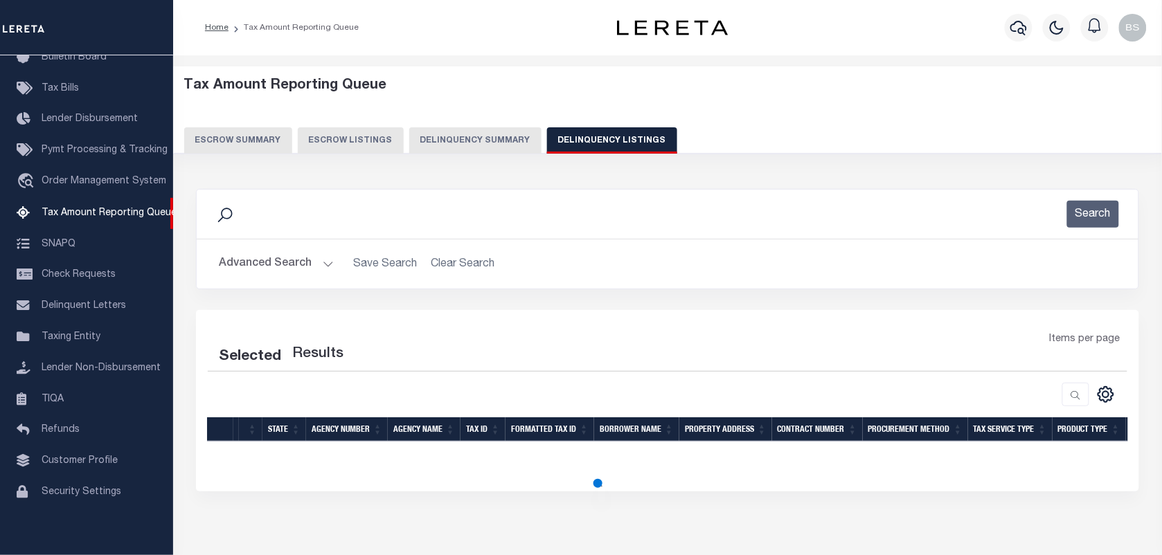
select select "100"
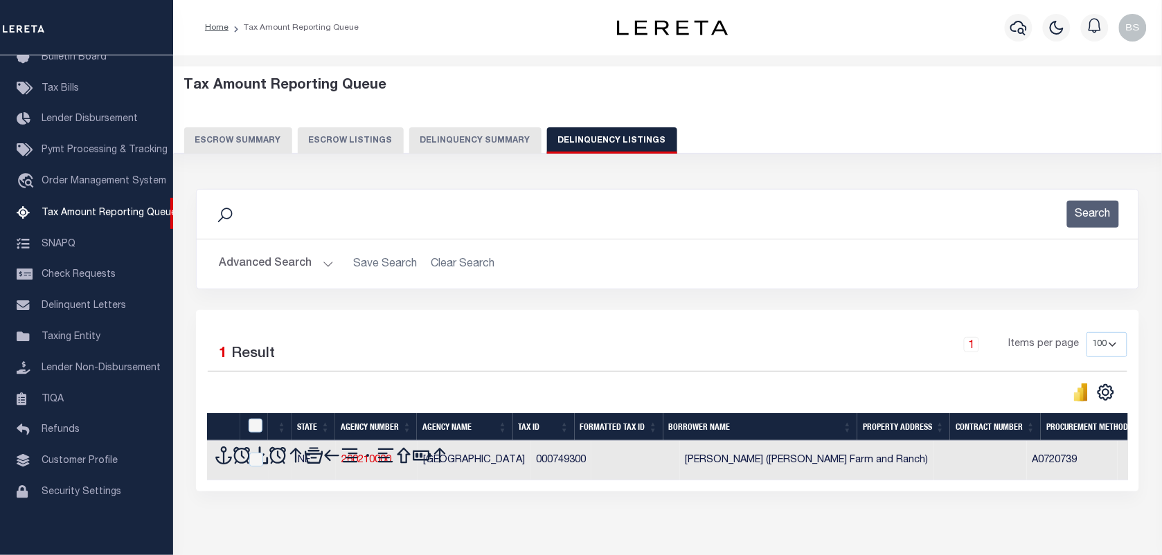
scroll to position [61, 0]
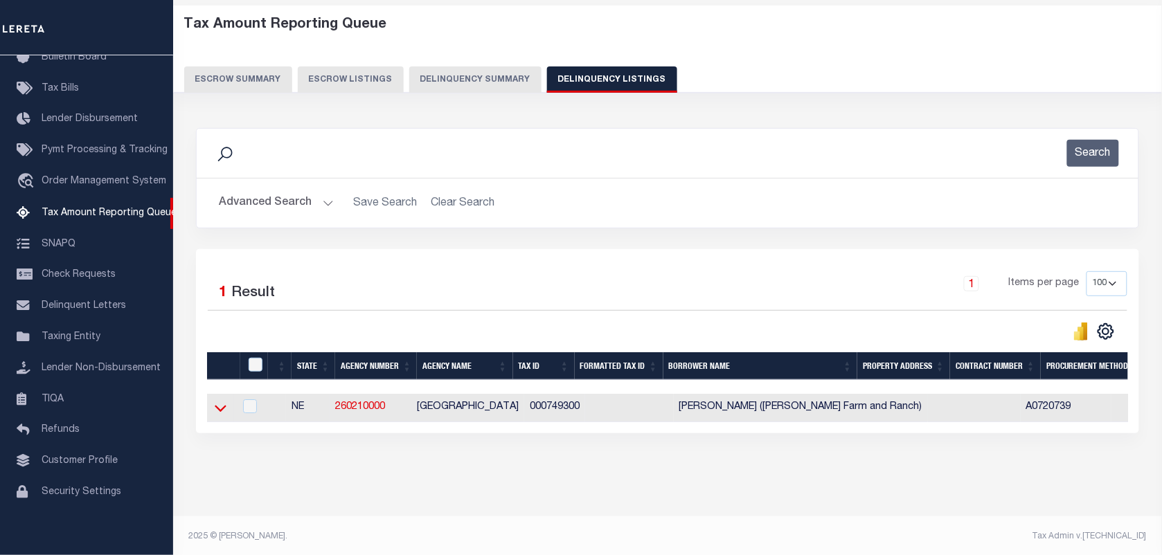
click at [216, 411] on icon at bounding box center [221, 409] width 12 height 7
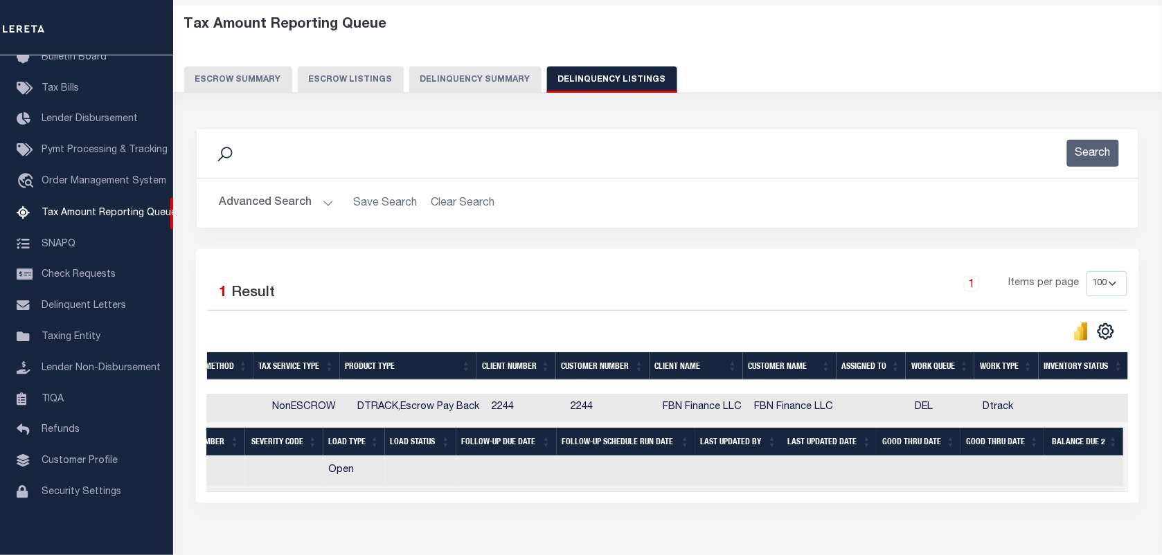
scroll to position [0, 0]
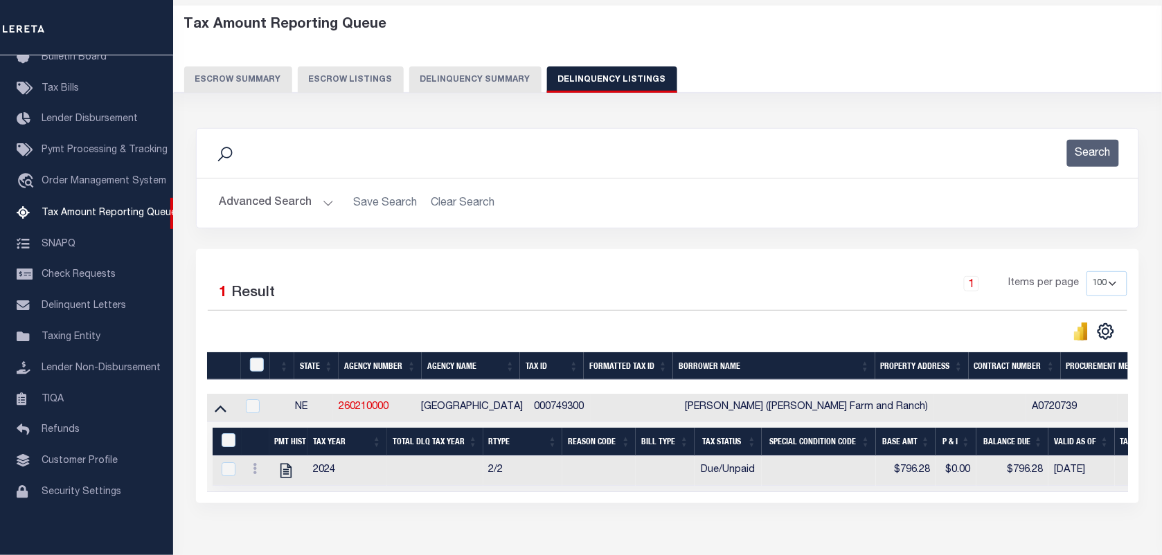
click at [265, 369] on div at bounding box center [259, 365] width 24 height 15
click at [257, 368] on input "checkbox" at bounding box center [257, 365] width 14 height 14
checkbox input "true"
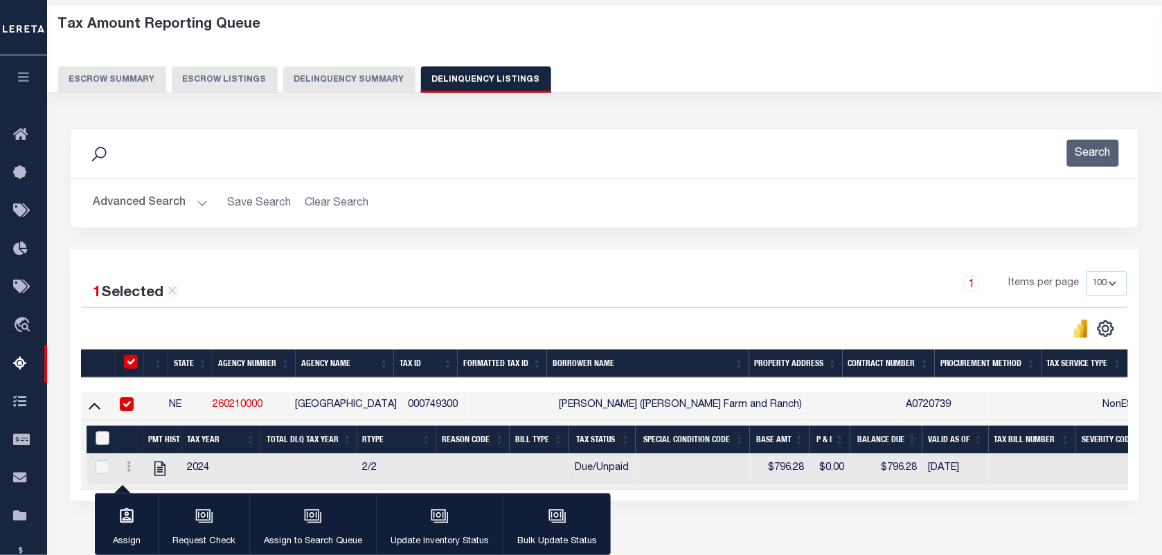
click at [98, 442] on input "&nbsp;" at bounding box center [103, 438] width 14 height 14
checkbox input "true"
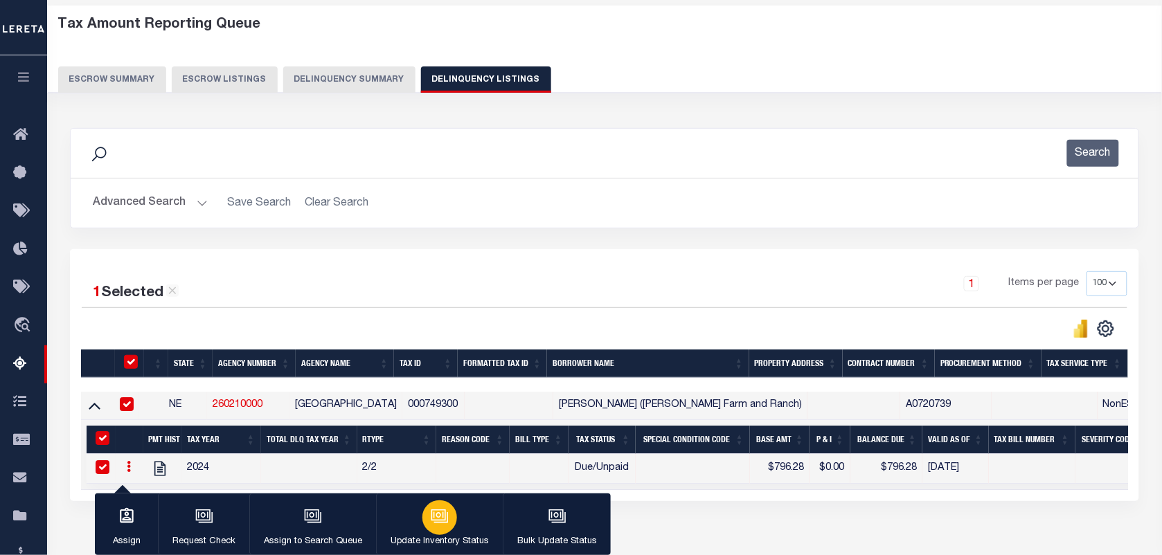
click at [445, 510] on icon "button" at bounding box center [440, 517] width 18 height 18
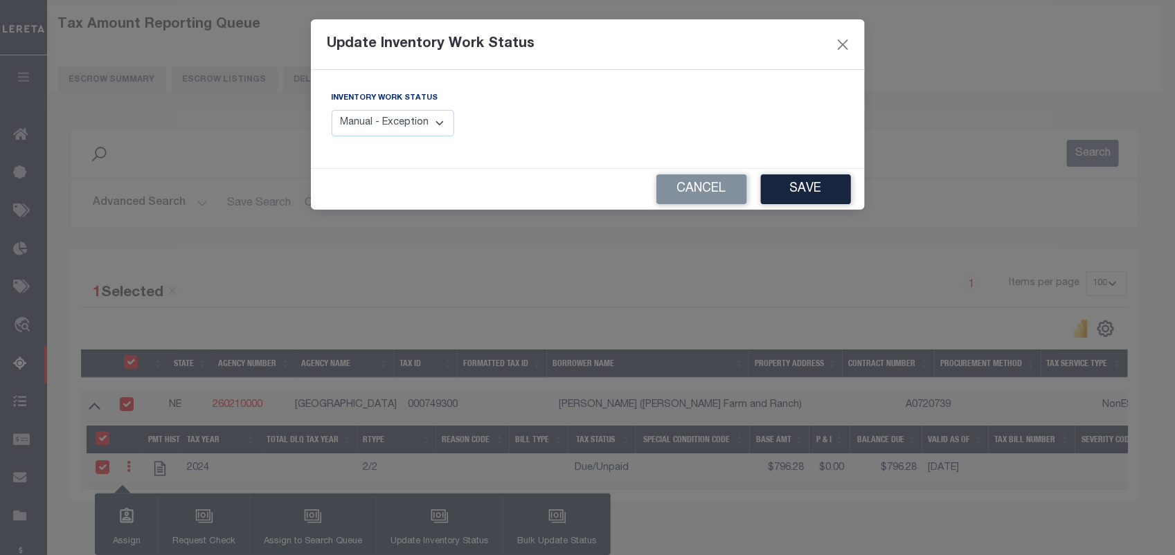
click at [385, 128] on select "Manual - Exception Pended - Awaiting Search Late Add Exception Completed" at bounding box center [393, 123] width 123 height 27
select select "4"
click at [332, 110] on select "Manual - Exception Pended - Awaiting Search Late Add Exception Completed" at bounding box center [393, 123] width 123 height 27
click at [795, 191] on button "Save" at bounding box center [806, 190] width 90 height 30
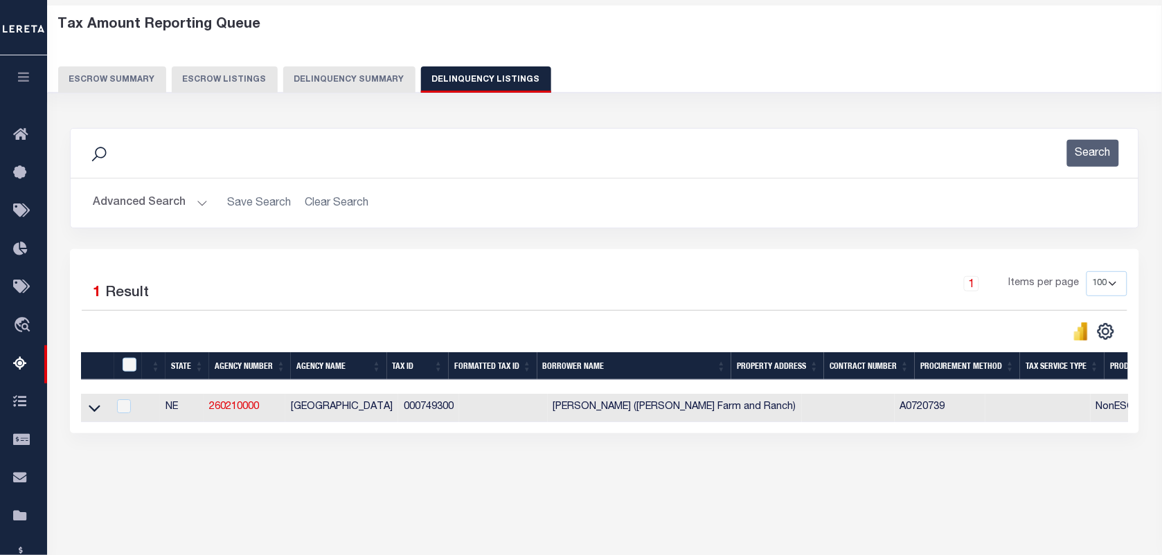
click at [154, 195] on button "Advanced Search" at bounding box center [150, 203] width 115 height 27
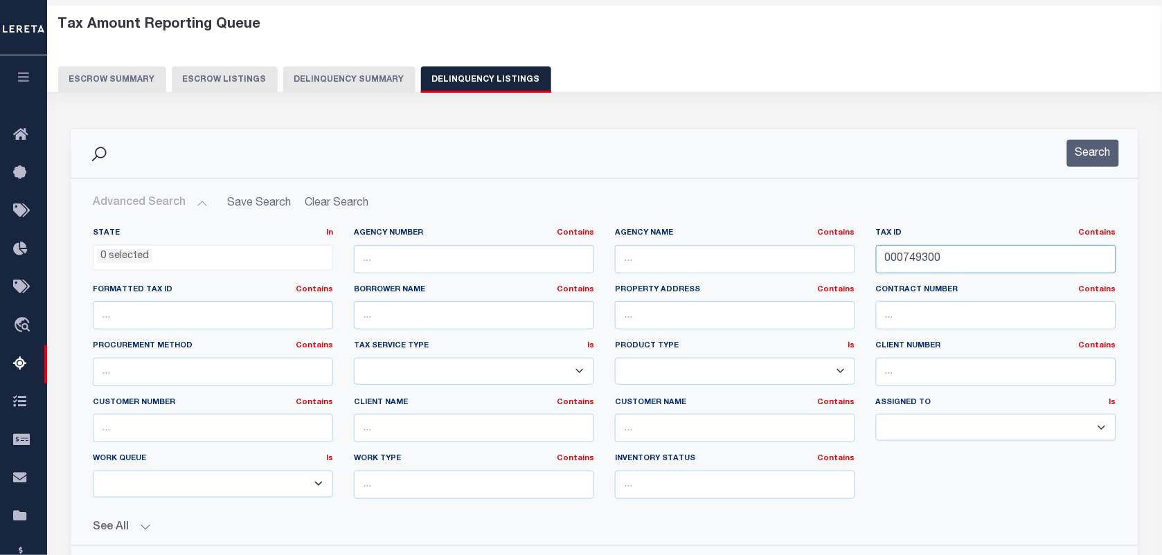
drag, startPoint x: 970, startPoint y: 260, endPoint x: 798, endPoint y: 260, distance: 171.7
click at [798, 260] on div "State In In AK AL AR AZ CA CO CT DC DE FL GA GU HI IA ID IL IN KS KY LA MA MD M…" at bounding box center [604, 369] width 1044 height 283
paste input "4"
type input "000749400"
click at [1098, 160] on button "Search" at bounding box center [1093, 153] width 52 height 27
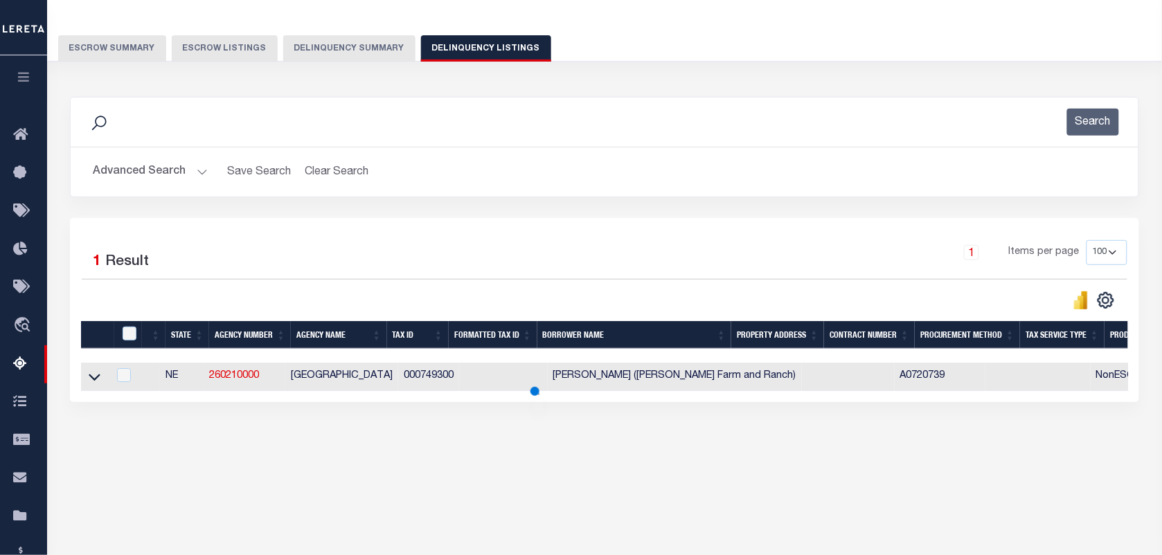
scroll to position [178, 0]
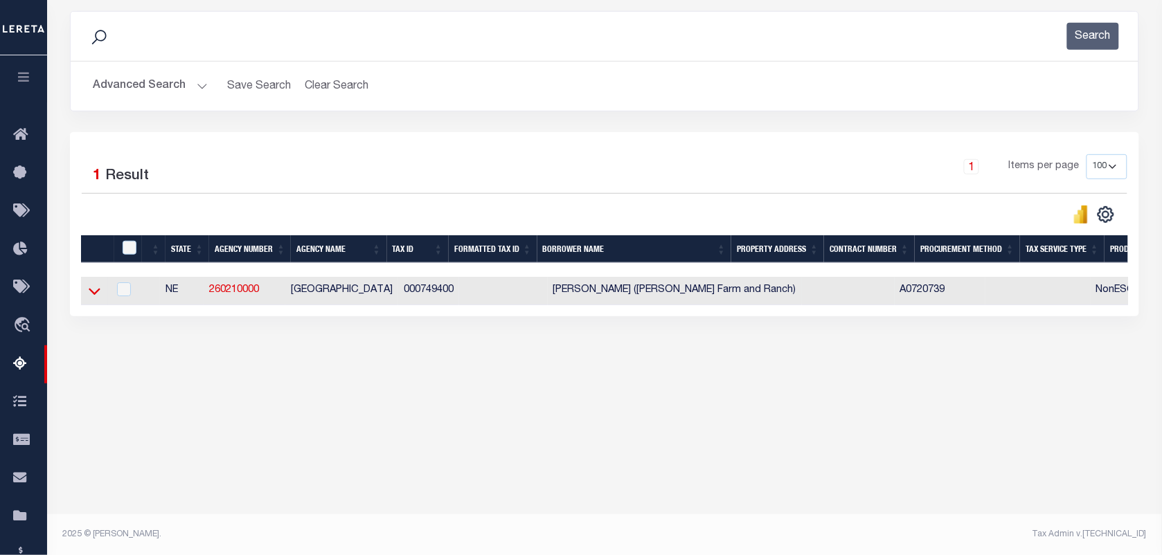
click at [91, 296] on icon at bounding box center [95, 292] width 12 height 7
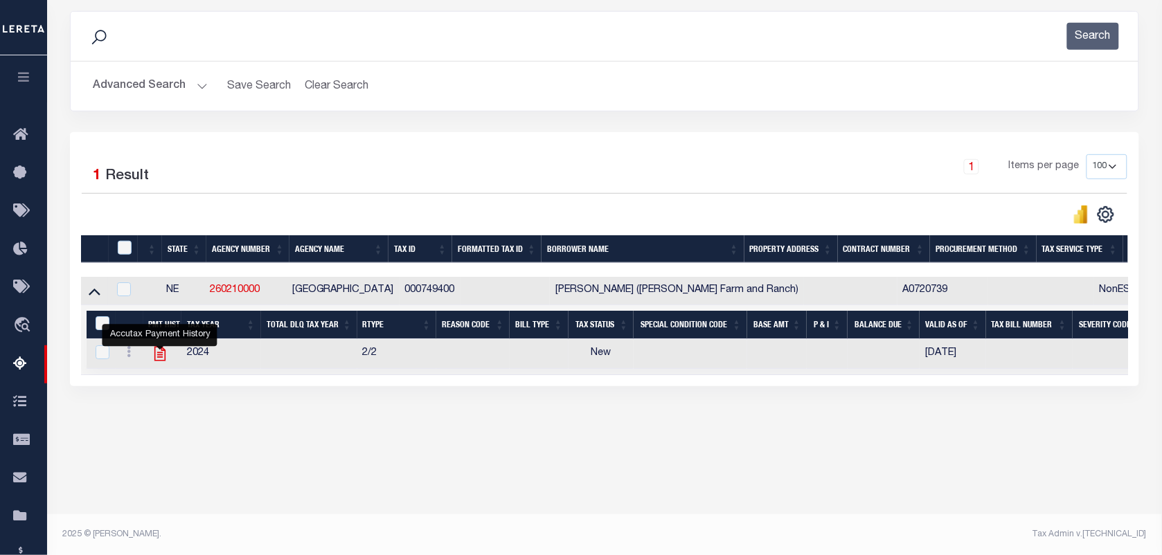
click at [158, 361] on icon "" at bounding box center [159, 354] width 11 height 15
checkbox input "true"
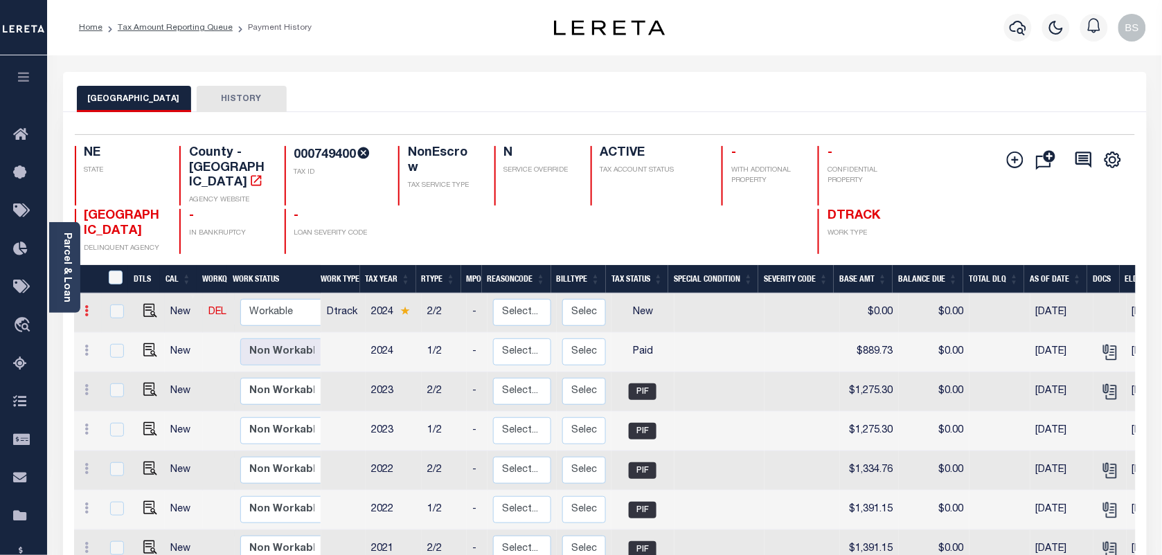
click at [88, 305] on icon at bounding box center [87, 310] width 4 height 11
click at [116, 351] on img at bounding box center [120, 358] width 14 height 15
select select "NW2"
type input "$0.00"
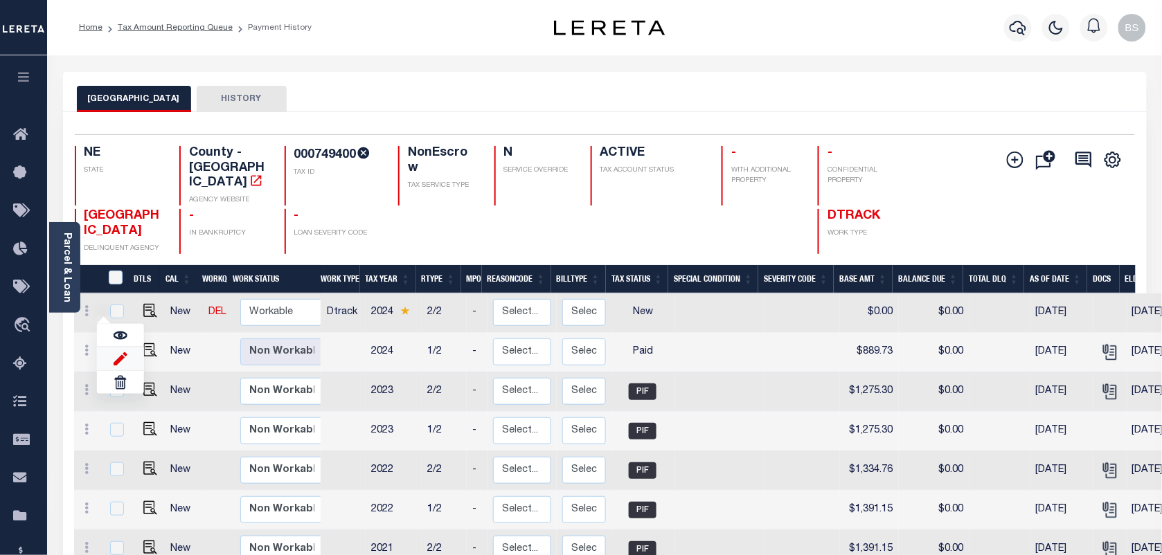
type input "[DATE]"
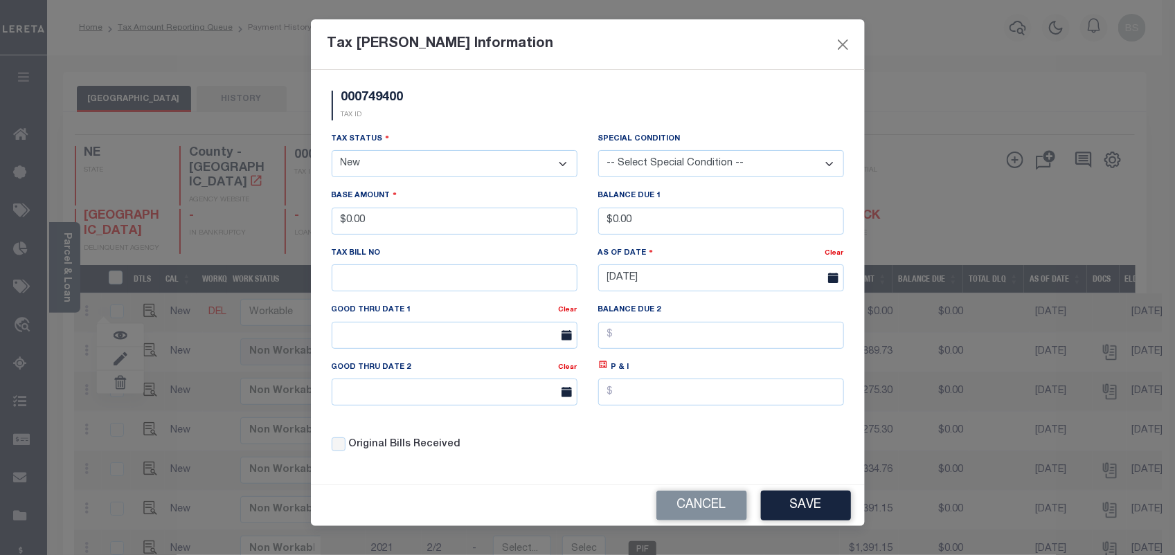
click at [375, 168] on select "- Select Status - Open Due/Unpaid Paid Incomplete No Tax Due Internal Refund Pr…" at bounding box center [455, 163] width 246 height 27
drag, startPoint x: 400, startPoint y: 229, endPoint x: 298, endPoint y: 220, distance: 101.5
click at [298, 220] on div "Tax Bill Amount Information 000749400 TAX ID Installment: TaxID: 000749400 Tax …" at bounding box center [587, 277] width 1175 height 555
type input "$889.73"
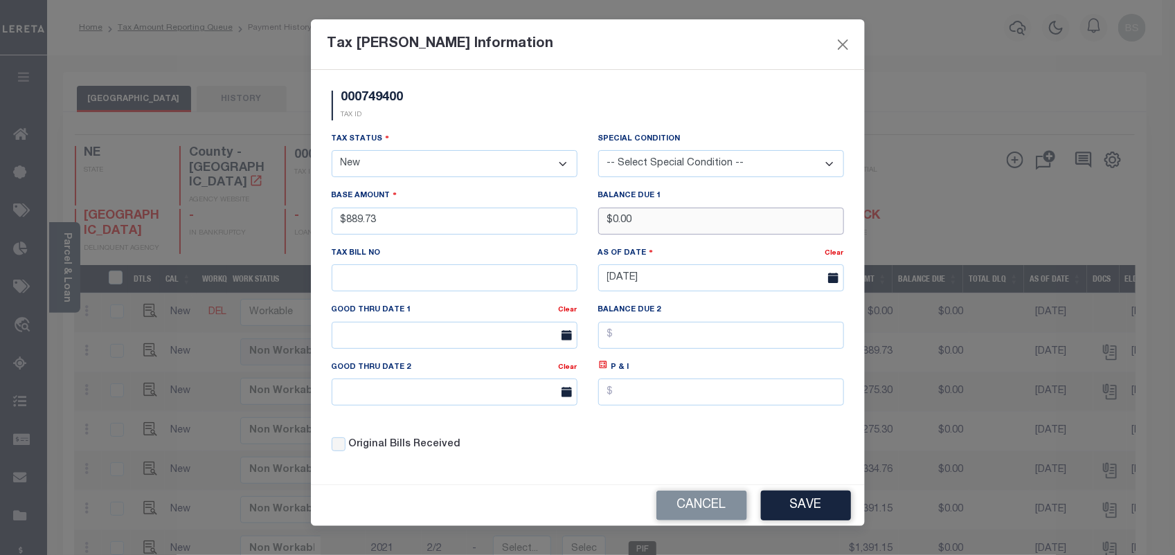
drag, startPoint x: 663, startPoint y: 222, endPoint x: 654, endPoint y: 220, distance: 8.4
click at [580, 220] on div "Tax Status - Select Status - Open Due/Unpaid Paid Incomplete No Tax Due Interna…" at bounding box center [587, 298] width 533 height 332
type input "$899.63"
click at [602, 368] on icon at bounding box center [603, 365] width 10 height 10
type input "$9.90"
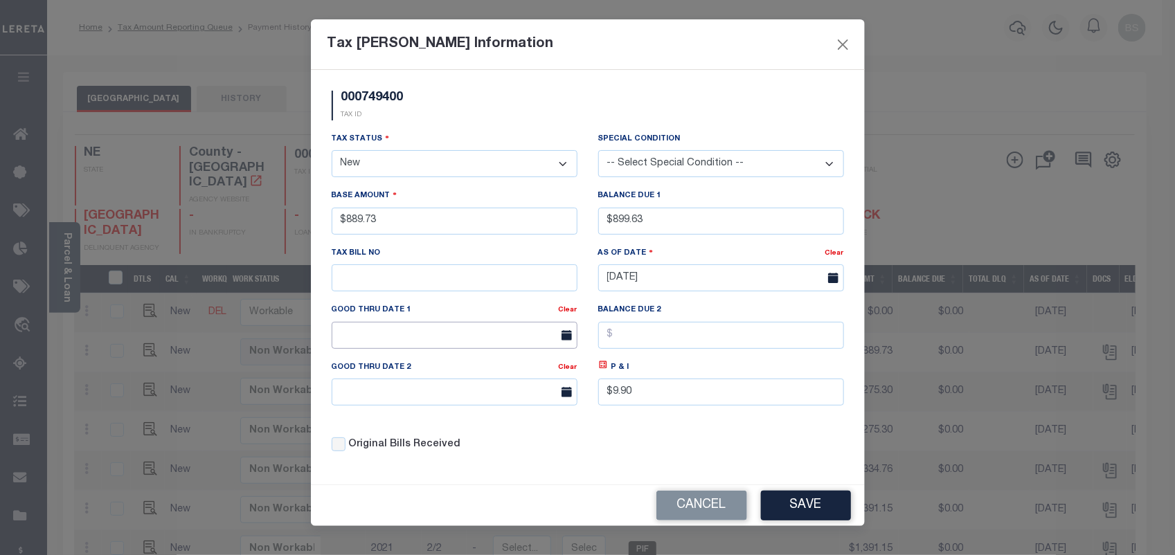
click at [402, 349] on input "text" at bounding box center [455, 335] width 246 height 27
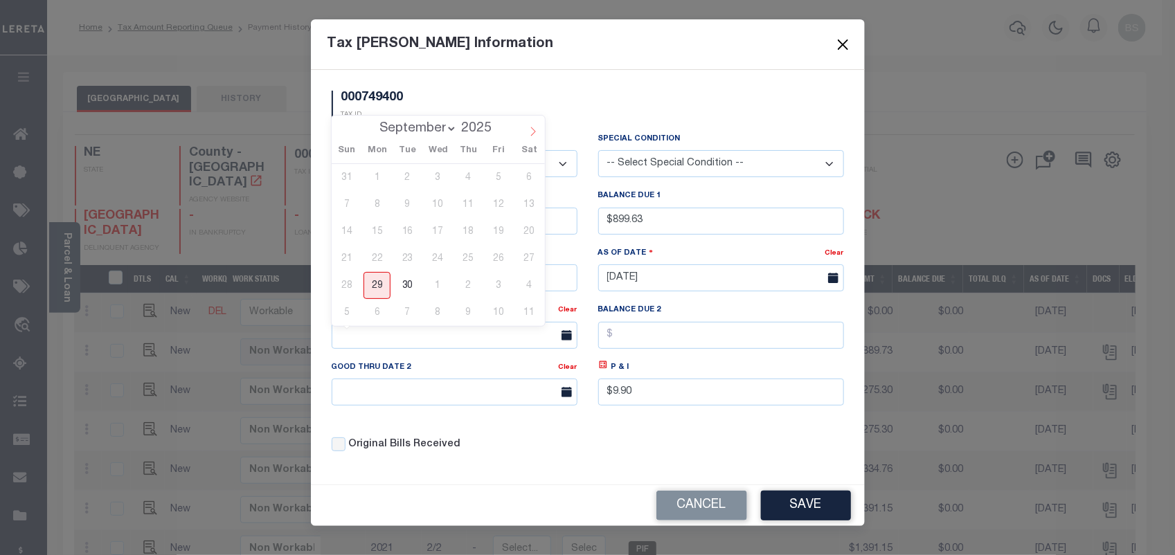
click at [535, 133] on icon at bounding box center [533, 132] width 10 height 10
click at [354, 132] on span at bounding box center [344, 128] width 24 height 24
select select "8"
click at [406, 284] on span "30" at bounding box center [407, 285] width 27 height 27
type input "09/30/2025"
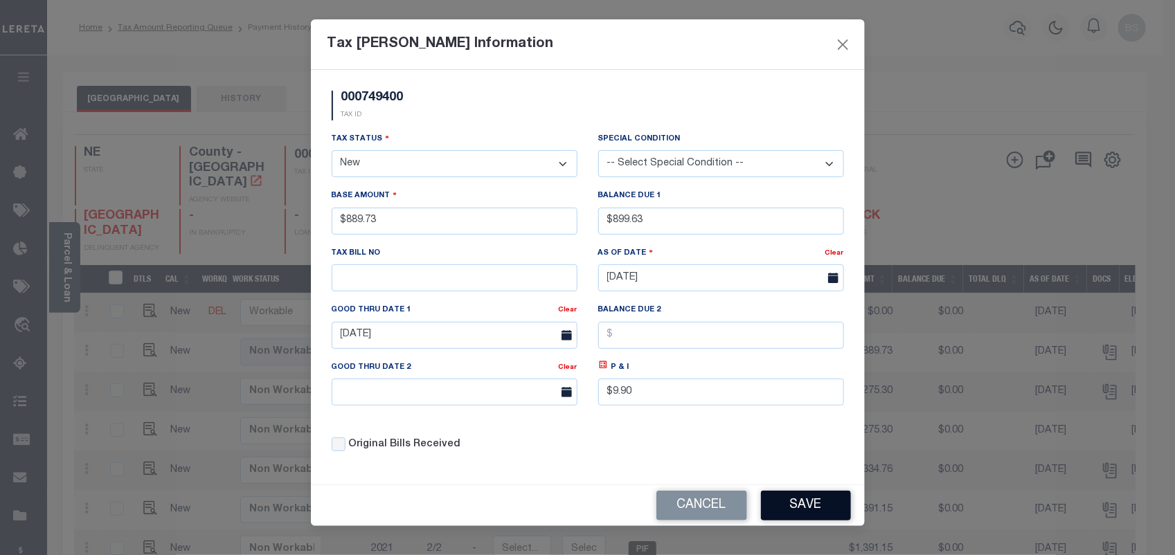
click at [802, 507] on button "Save" at bounding box center [806, 506] width 90 height 30
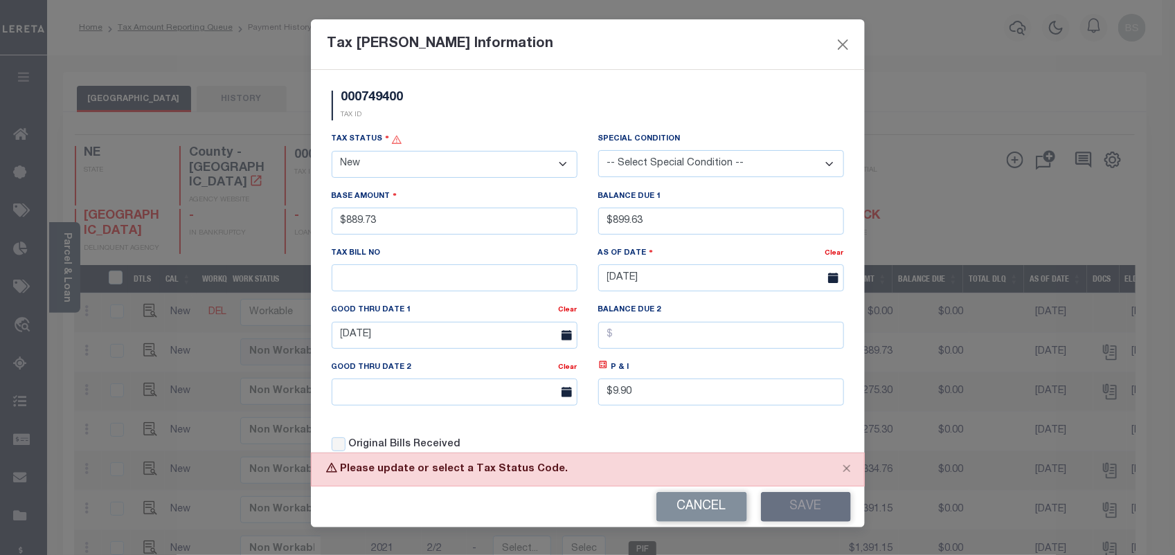
click at [366, 174] on select "- Select Status - Open Due/Unpaid Paid Incomplete No Tax Due Internal Refund Pr…" at bounding box center [455, 164] width 246 height 27
select select "DUE"
click at [332, 152] on select "- Select Status - Open Due/Unpaid Paid Incomplete No Tax Due Internal Refund Pr…" at bounding box center [455, 164] width 246 height 27
click at [807, 499] on button "Save" at bounding box center [806, 507] width 90 height 30
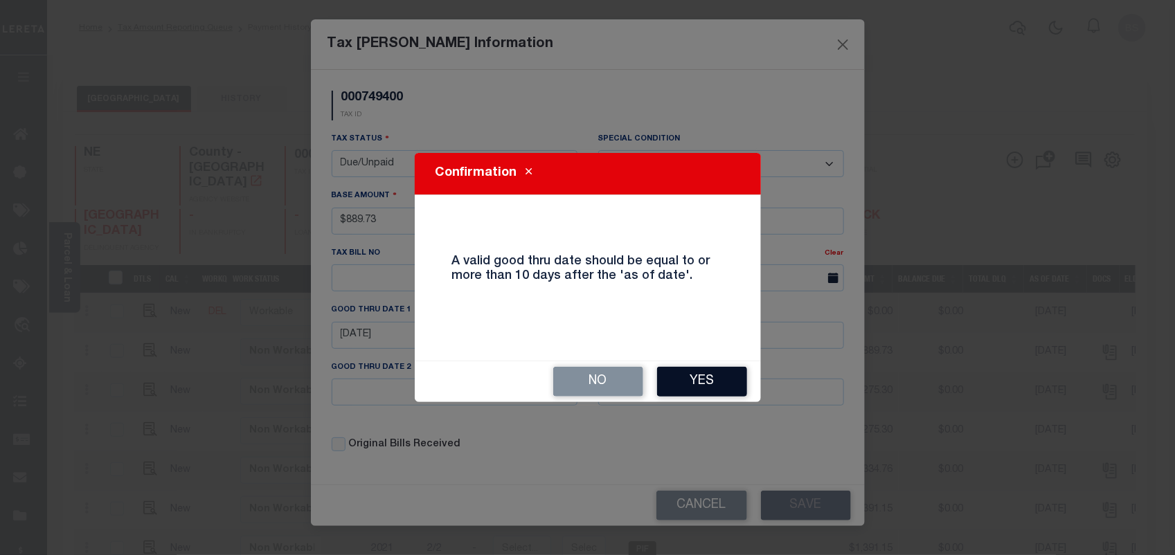
click at [699, 382] on button "Yes" at bounding box center [702, 382] width 90 height 30
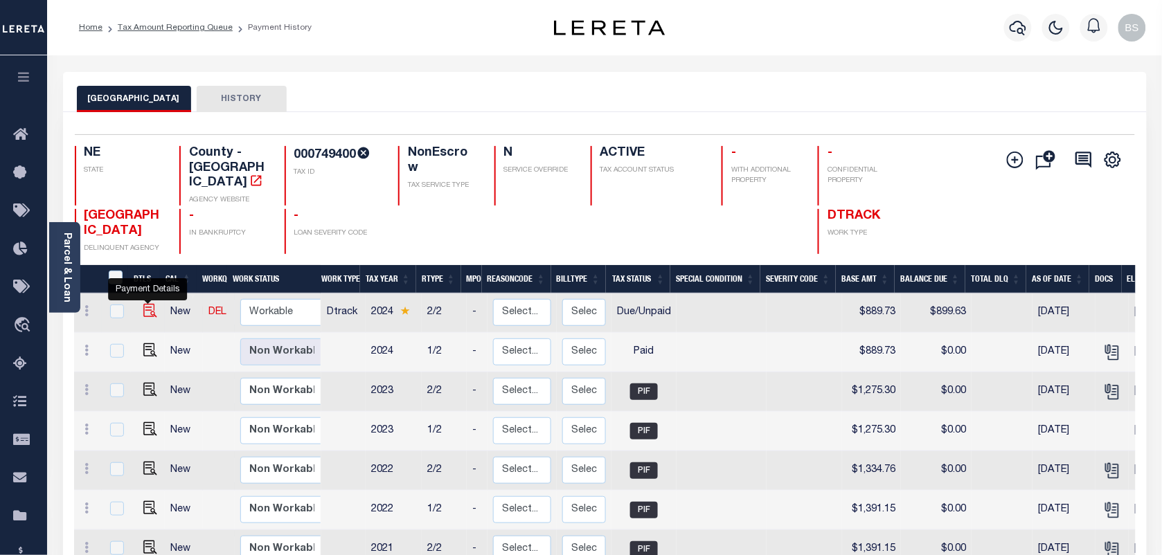
click at [147, 304] on img at bounding box center [150, 311] width 14 height 14
checkbox input "true"
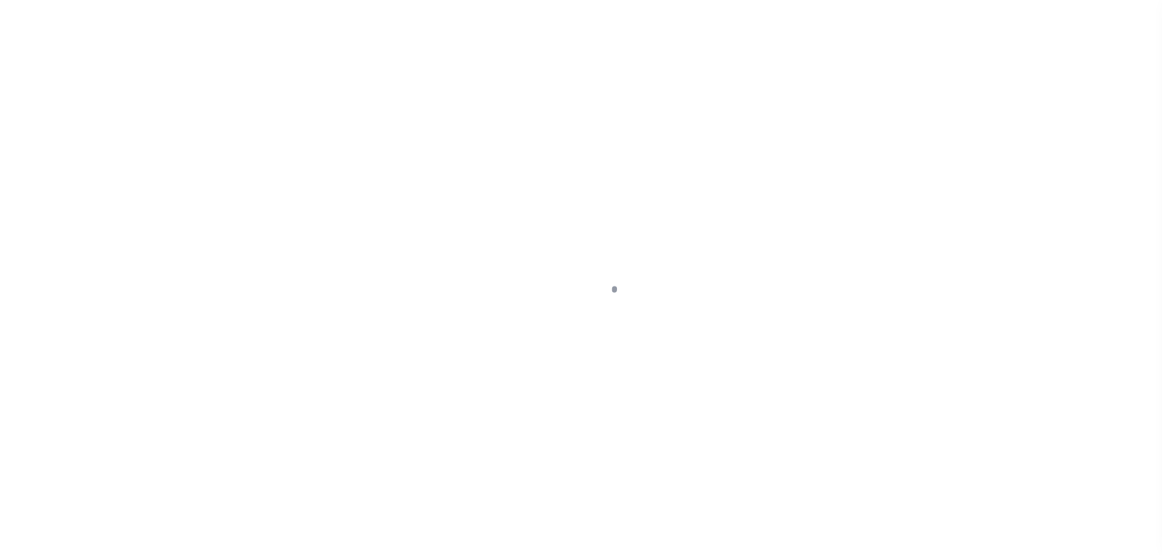
select select "DUE"
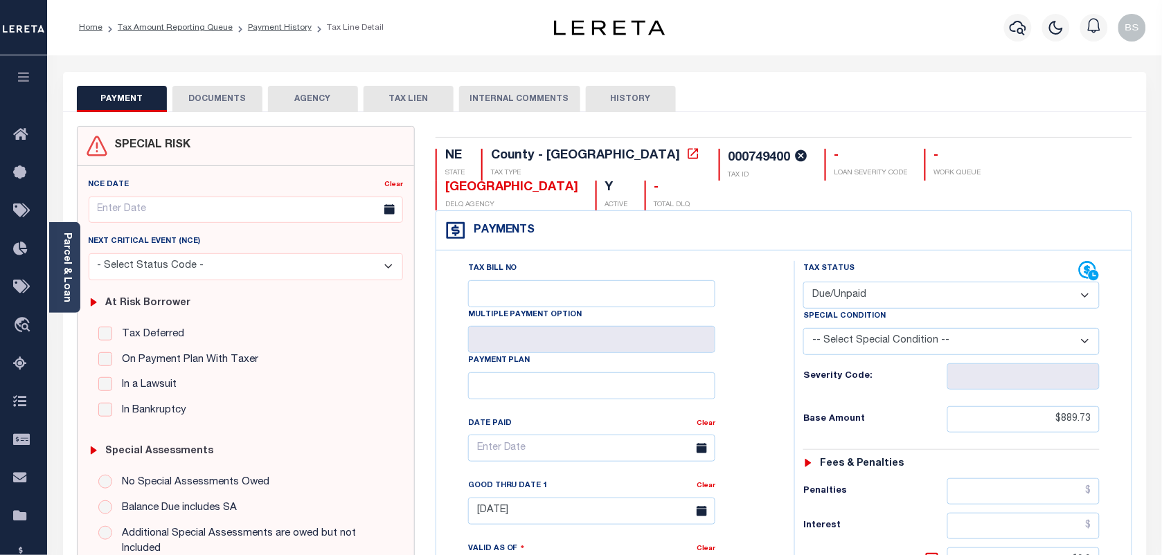
click at [220, 99] on button "DOCUMENTS" at bounding box center [217, 99] width 90 height 26
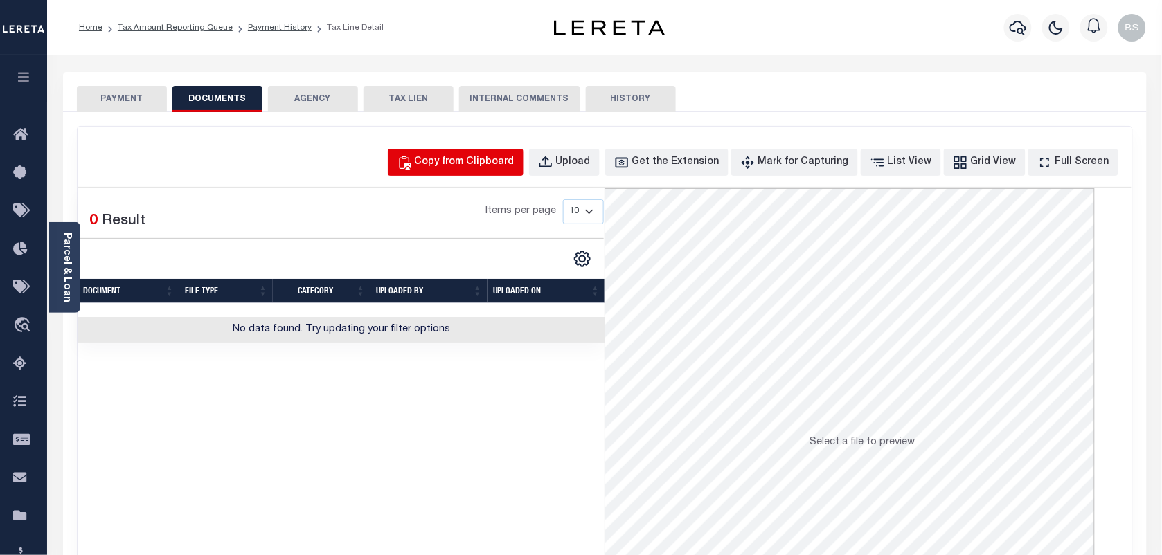
click at [515, 161] on div "Copy from Clipboard" at bounding box center [465, 162] width 100 height 15
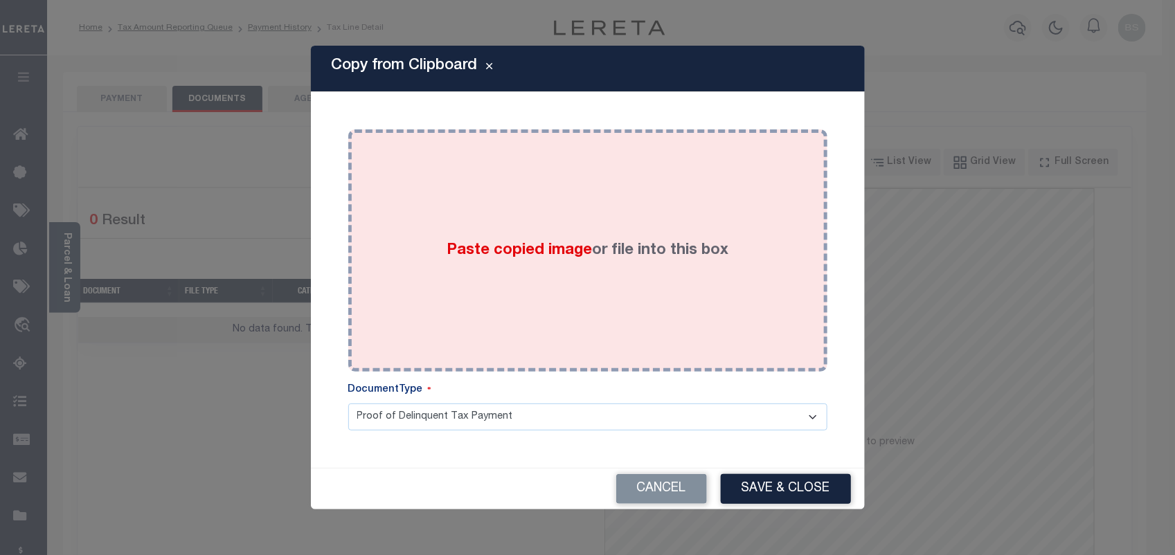
click at [596, 229] on div "Paste copied image or file into this box" at bounding box center [588, 251] width 458 height 222
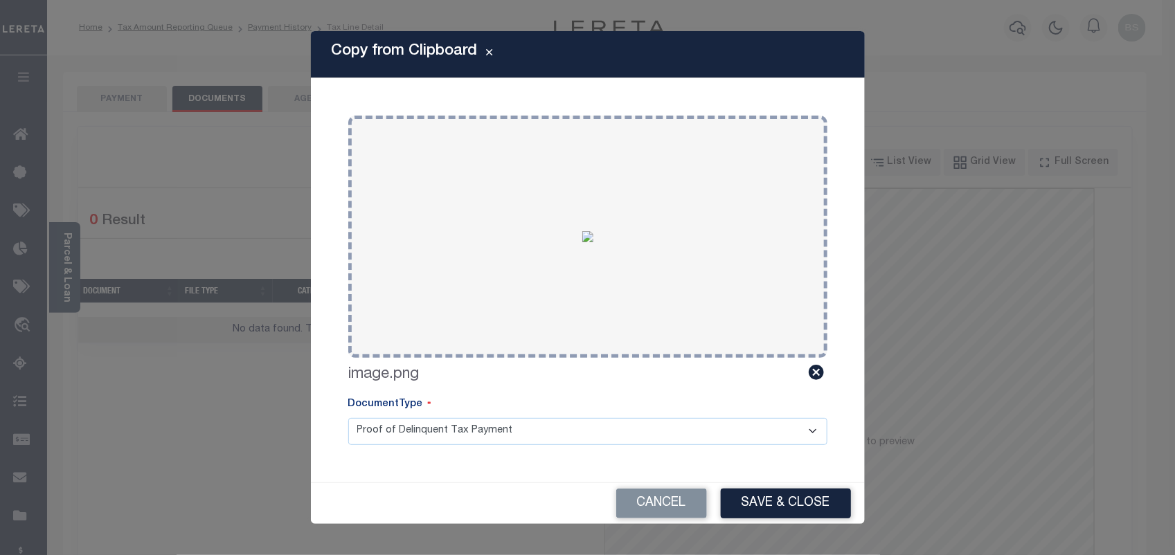
click at [756, 480] on div "Copy from Clipboard Paste copied image or file into this box Select file or dra…" at bounding box center [588, 277] width 554 height 492
click at [770, 503] on button "Save & Close" at bounding box center [786, 504] width 130 height 30
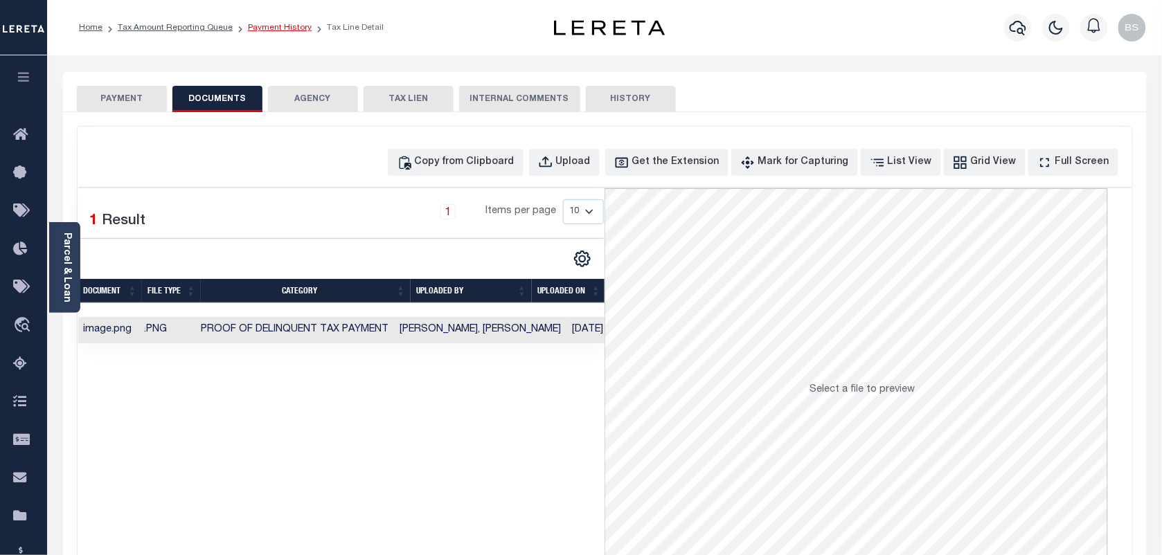
click at [264, 24] on link "Payment History" at bounding box center [280, 28] width 64 height 8
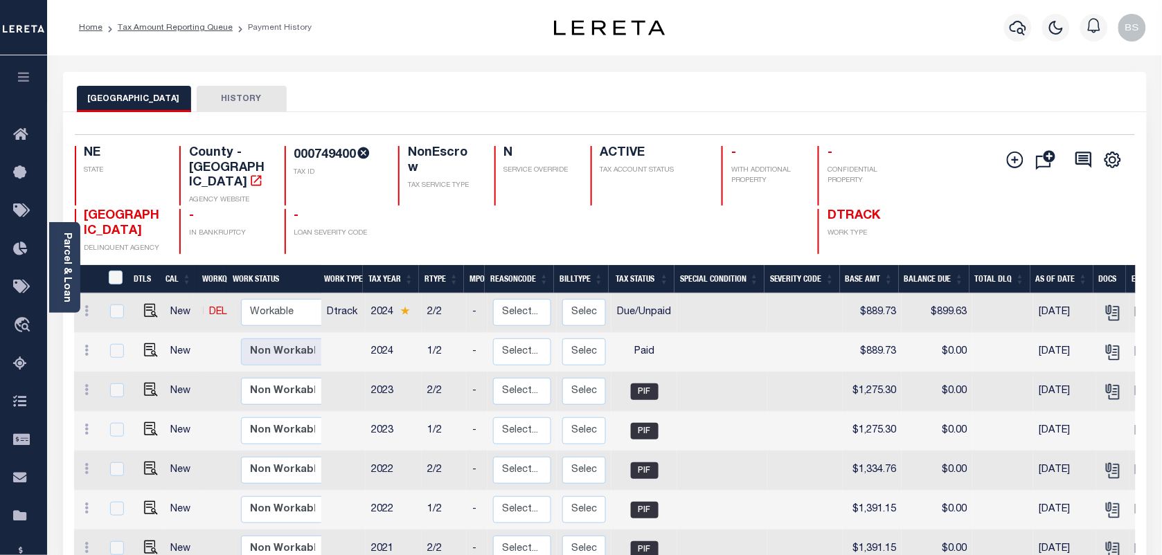
click at [194, 33] on li "Tax Amount Reporting Queue" at bounding box center [167, 27] width 130 height 12
click at [186, 28] on link "Tax Amount Reporting Queue" at bounding box center [175, 28] width 115 height 8
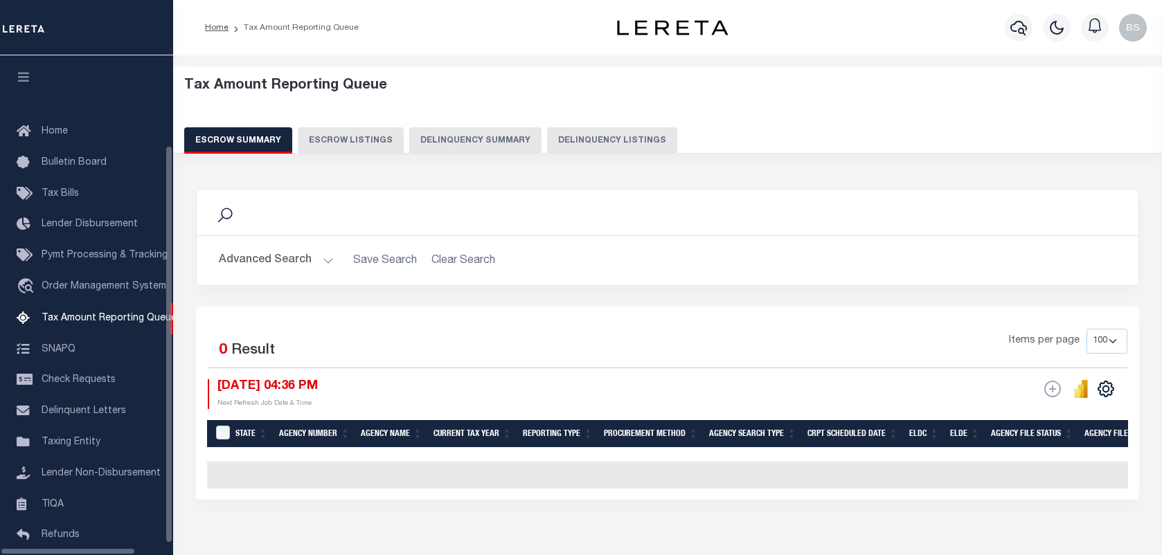
select select "100"
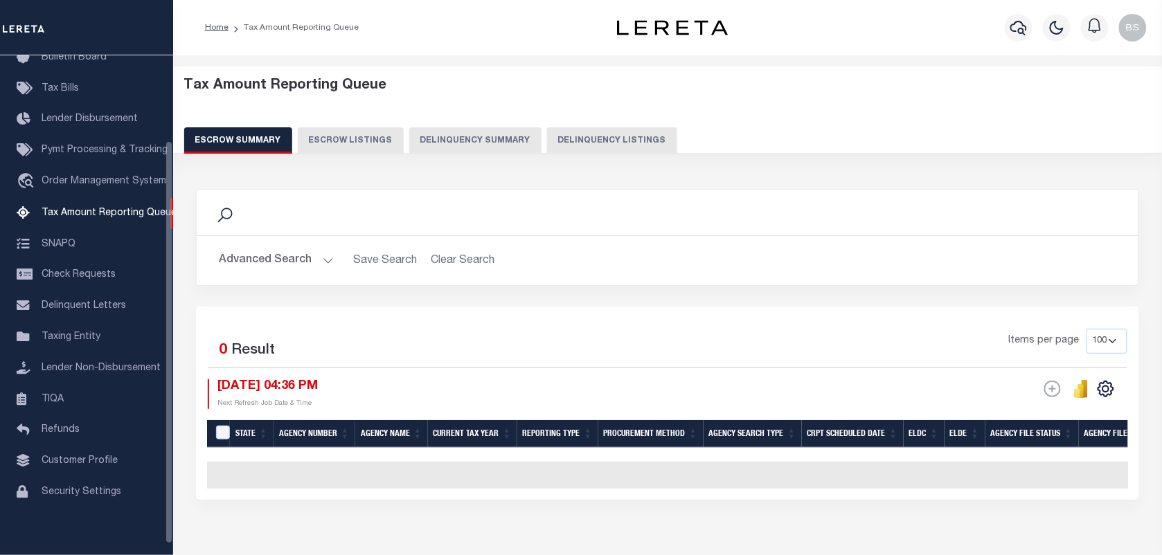
click at [549, 136] on button "Delinquency Listings" at bounding box center [612, 140] width 130 height 26
select select "100"
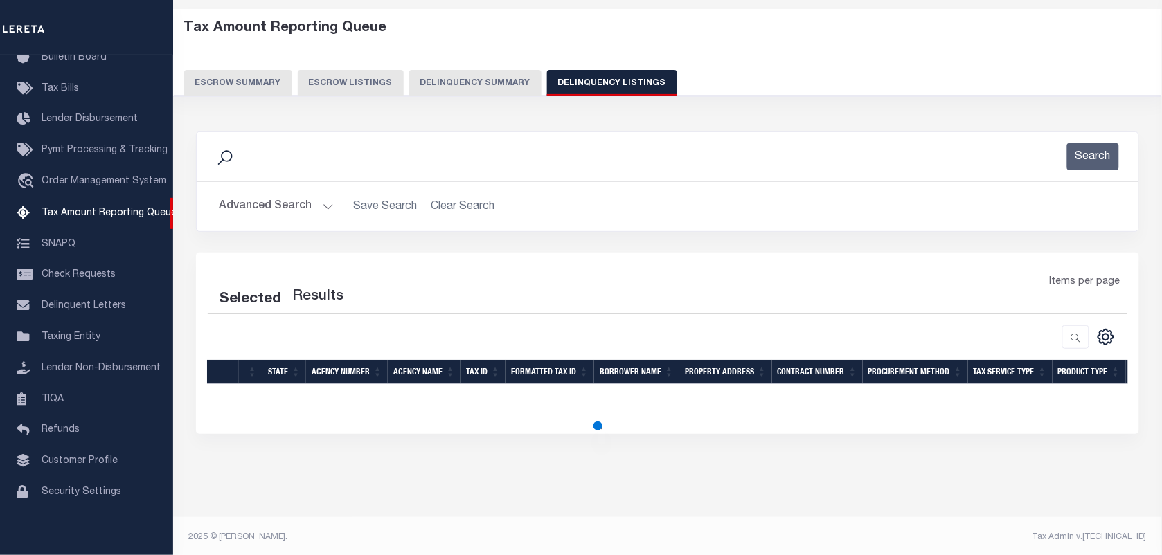
scroll to position [61, 0]
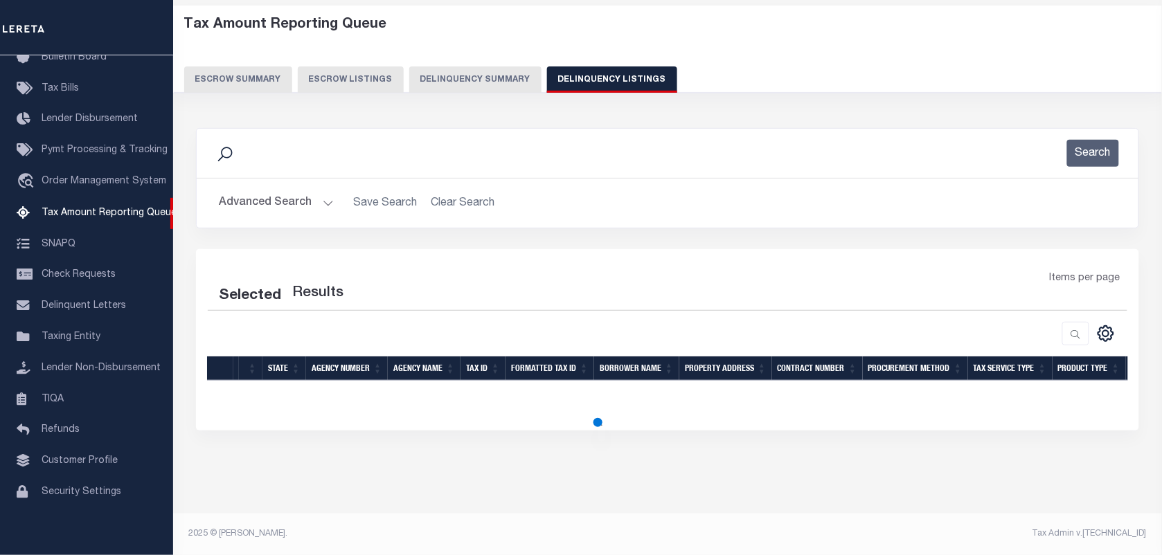
select select "100"
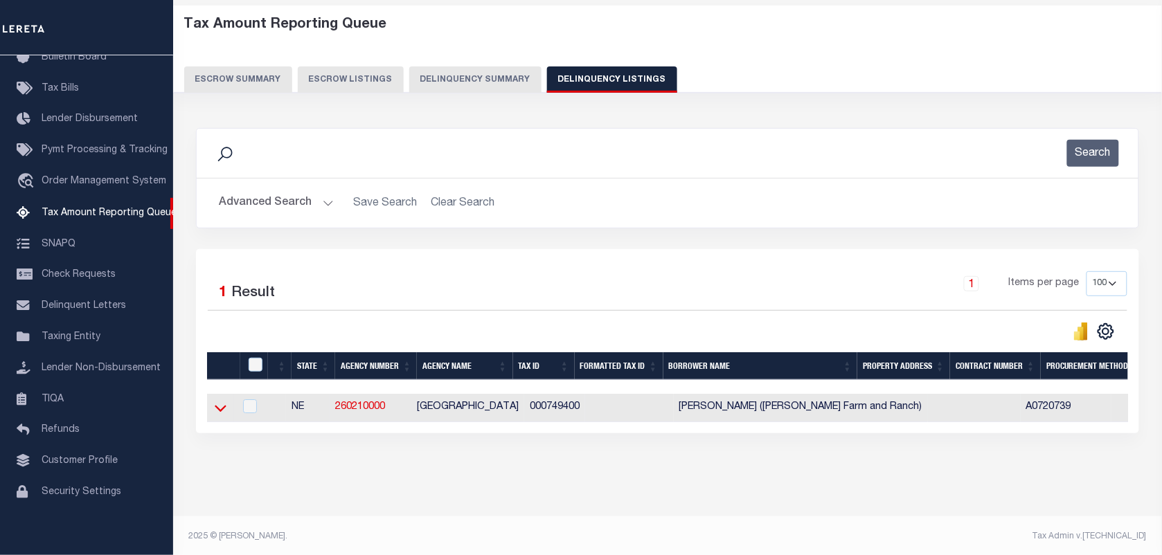
click at [224, 412] on icon at bounding box center [221, 409] width 12 height 7
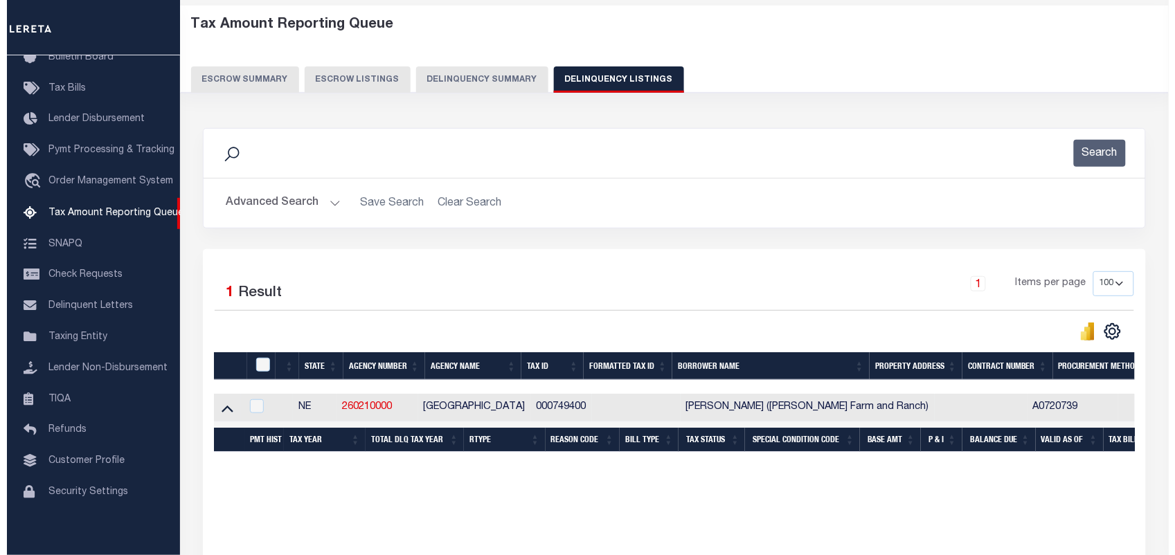
scroll to position [76, 0]
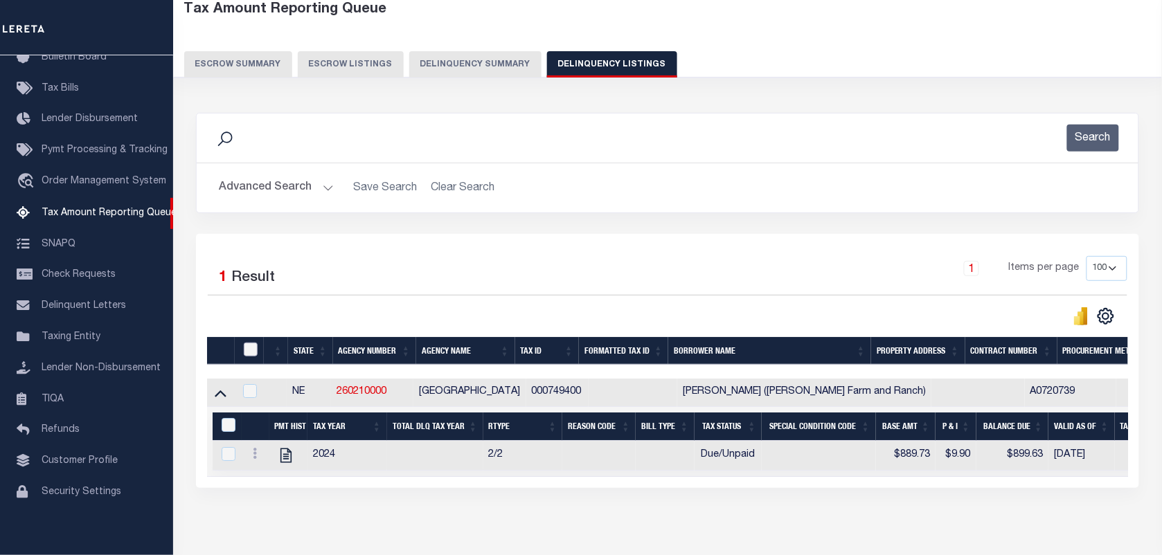
click at [246, 357] on input "checkbox" at bounding box center [251, 350] width 14 height 14
checkbox input "true"
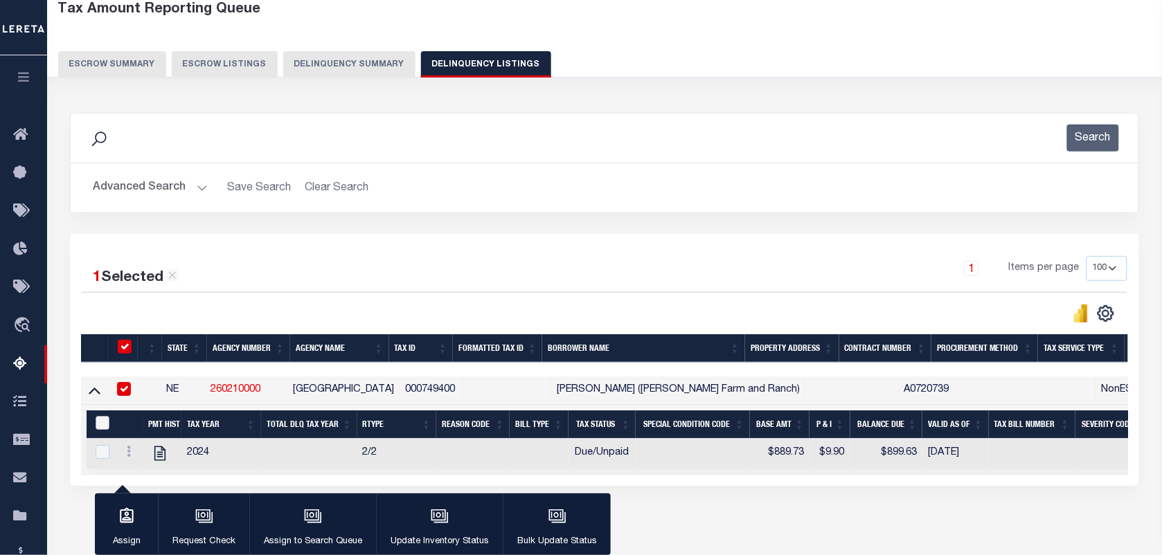
click at [106, 425] on input "&nbsp;" at bounding box center [103, 423] width 14 height 14
checkbox input "true"
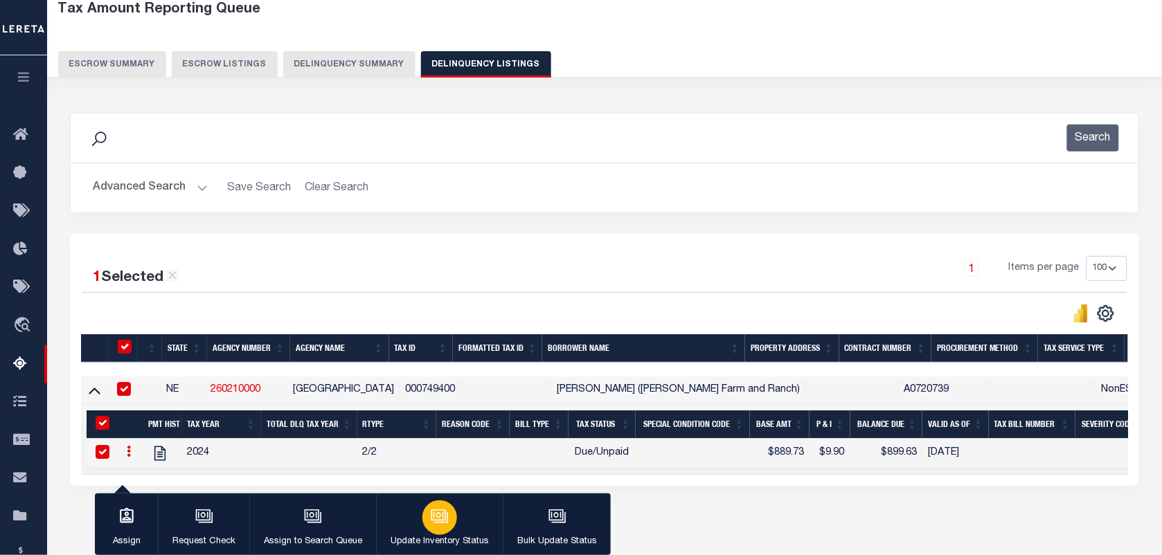
click at [447, 518] on div "button" at bounding box center [439, 518] width 35 height 35
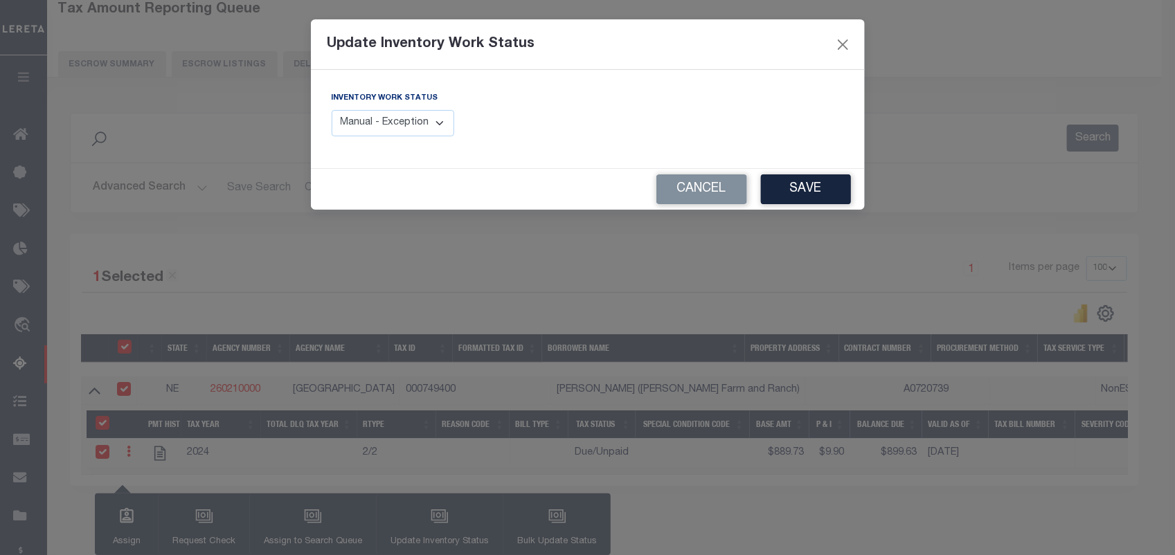
drag, startPoint x: 370, startPoint y: 122, endPoint x: 360, endPoint y: 139, distance: 19.6
click at [370, 122] on select "Manual - Exception Pended - Awaiting Search Late Add Exception Completed" at bounding box center [393, 123] width 123 height 27
select select "4"
click at [332, 110] on select "Manual - Exception Pended - Awaiting Search Late Add Exception Completed" at bounding box center [393, 123] width 123 height 27
click at [795, 199] on button "Save" at bounding box center [806, 190] width 90 height 30
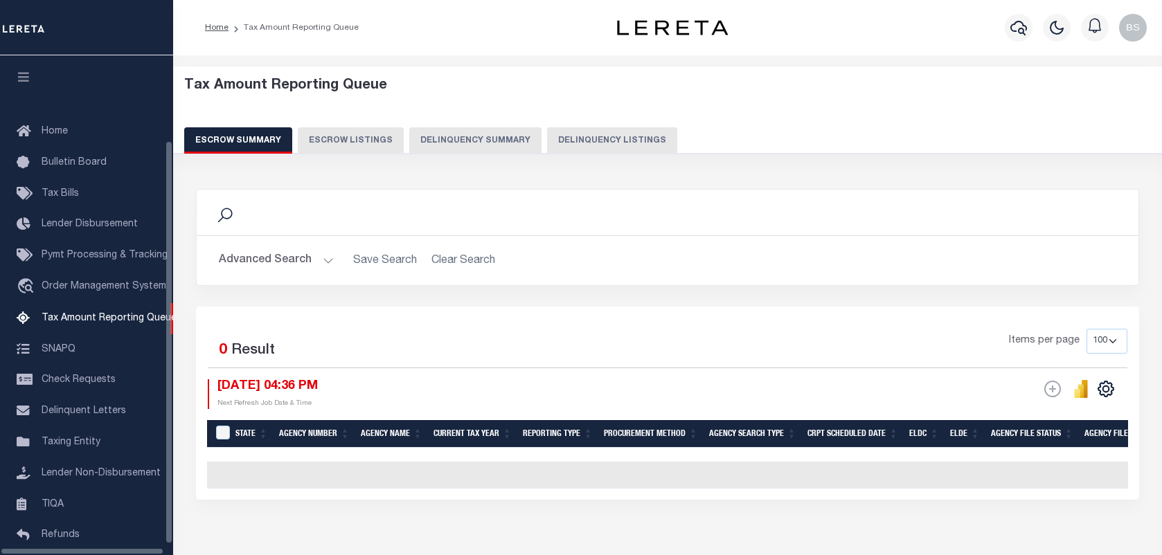
select select "100"
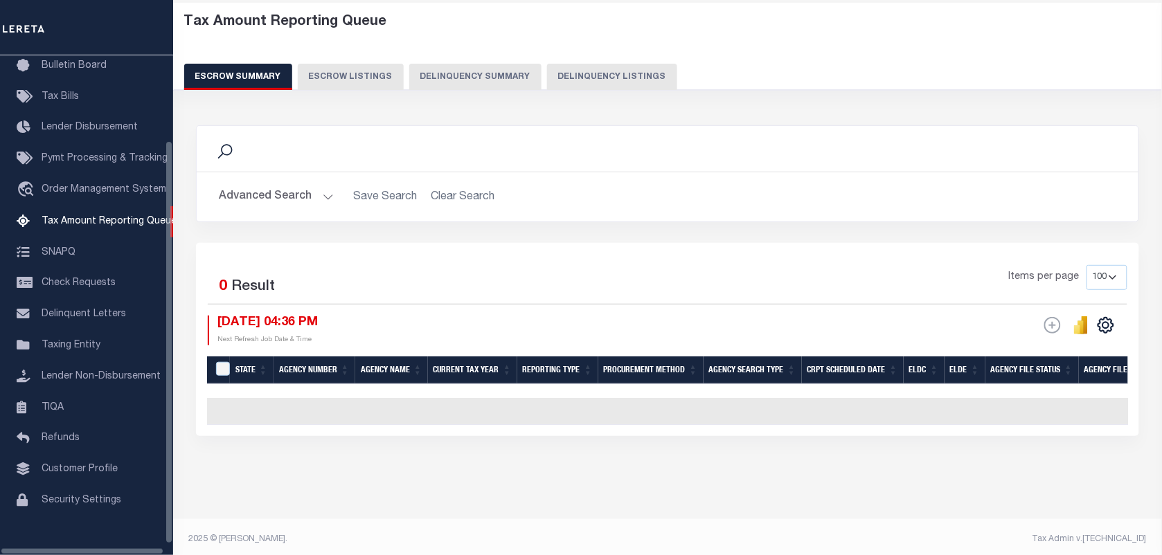
scroll to position [64, 0]
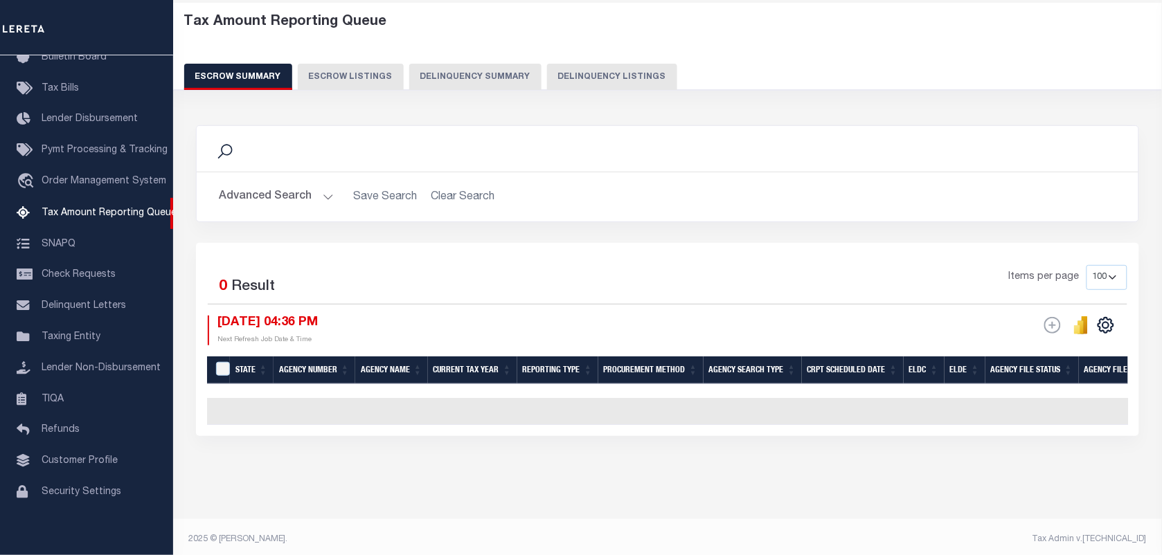
click at [605, 76] on button "Delinquency Listings" at bounding box center [612, 77] width 130 height 26
select select
select select "100"
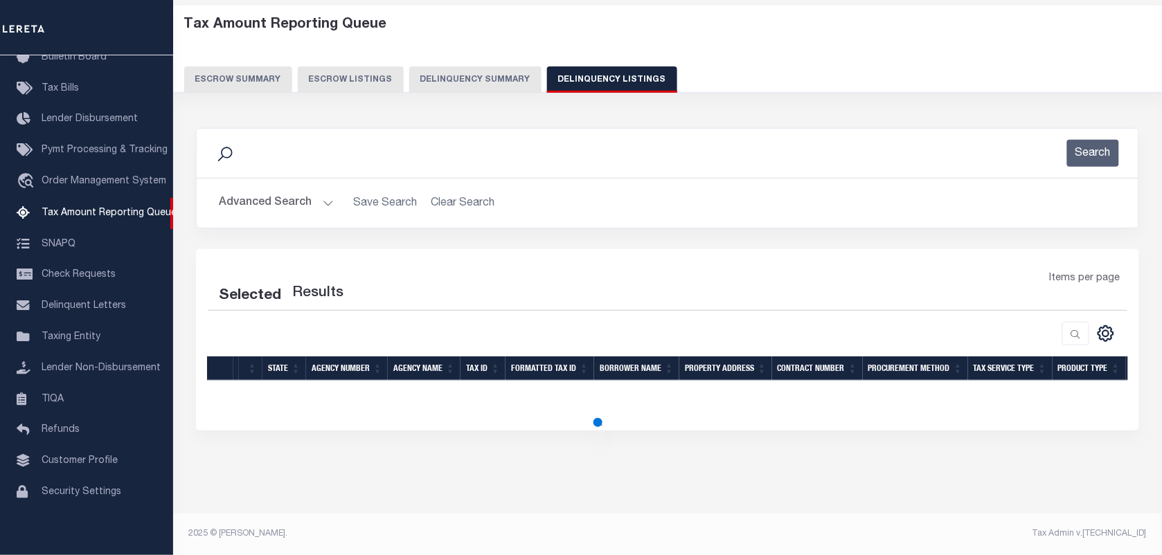
select select "100"
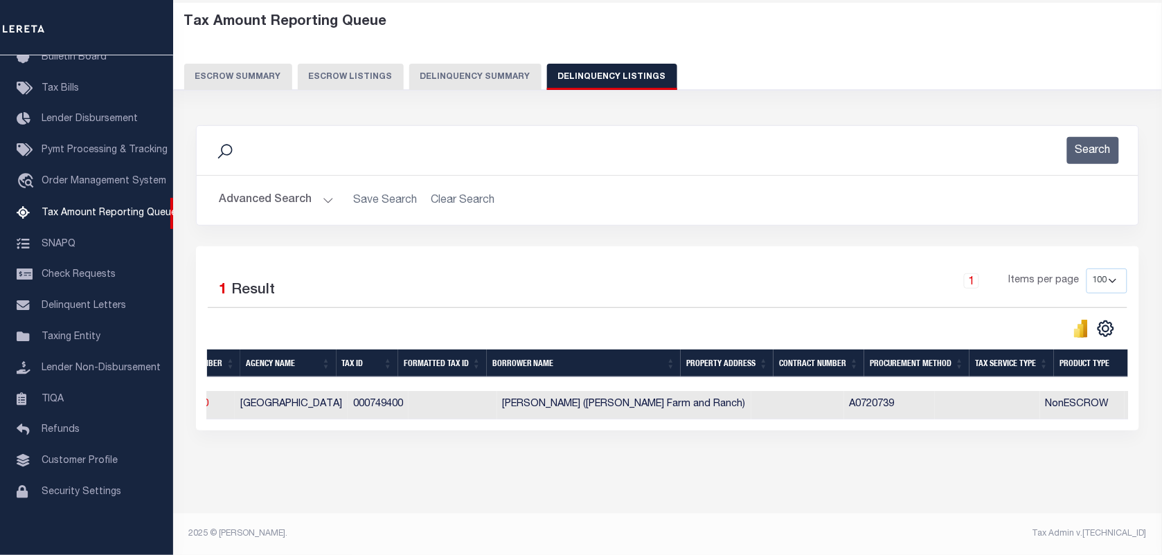
scroll to position [0, 0]
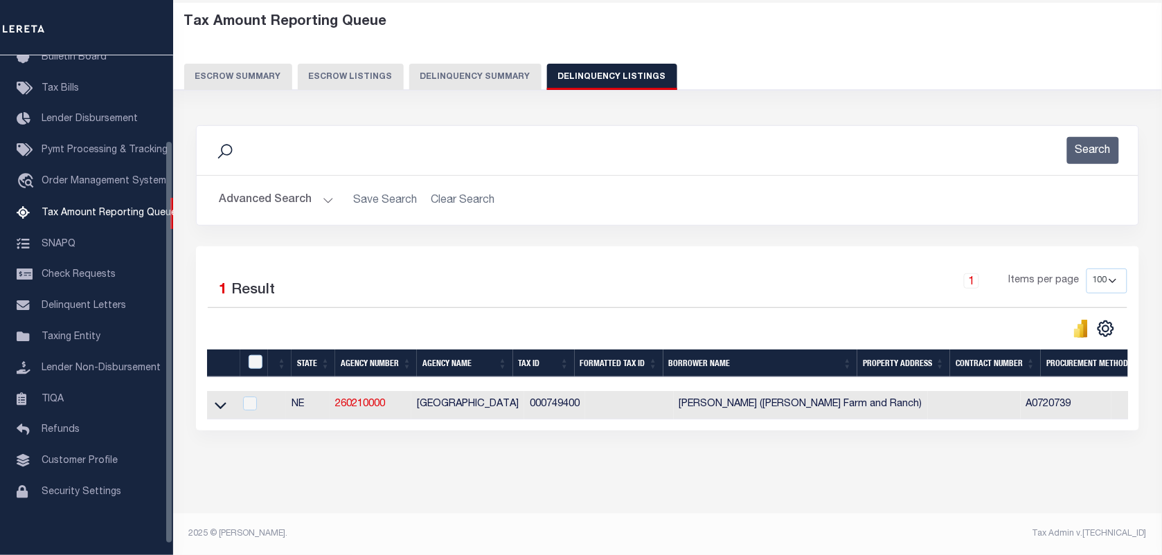
click at [292, 205] on button "Advanced Search" at bounding box center [276, 200] width 115 height 27
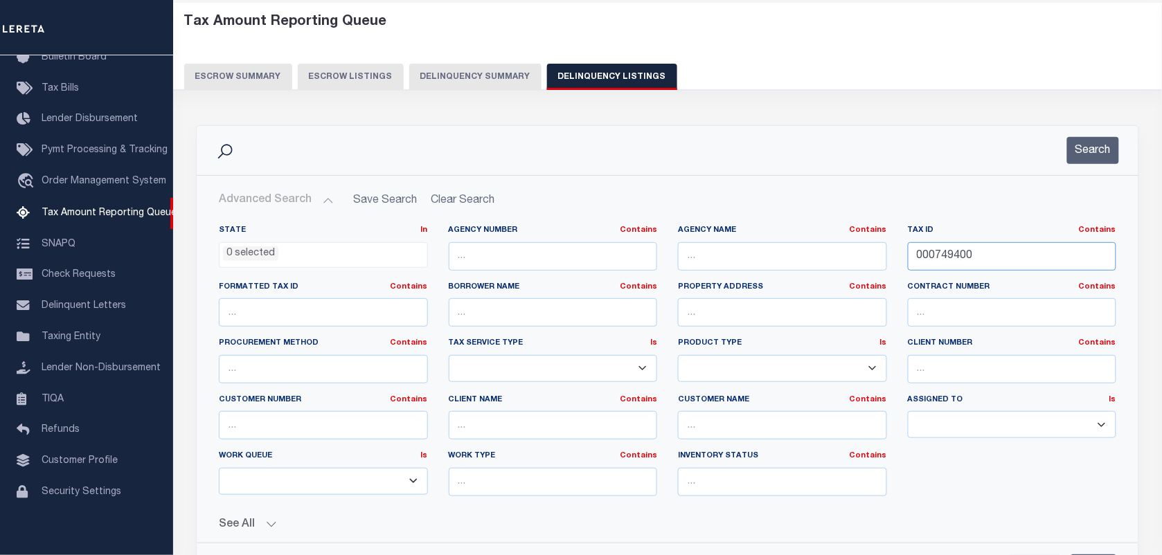
drag, startPoint x: 1015, startPoint y: 255, endPoint x: 860, endPoint y: 257, distance: 155.1
click at [868, 253] on div "State In In AK AL AR AZ CA CO CT DC DE FL GA GU HI IA ID IL IN KS KY LA MA MD M…" at bounding box center [667, 366] width 918 height 283
paste input "1711"
type input "000171100"
click at [1111, 143] on button "Search" at bounding box center [1093, 150] width 52 height 27
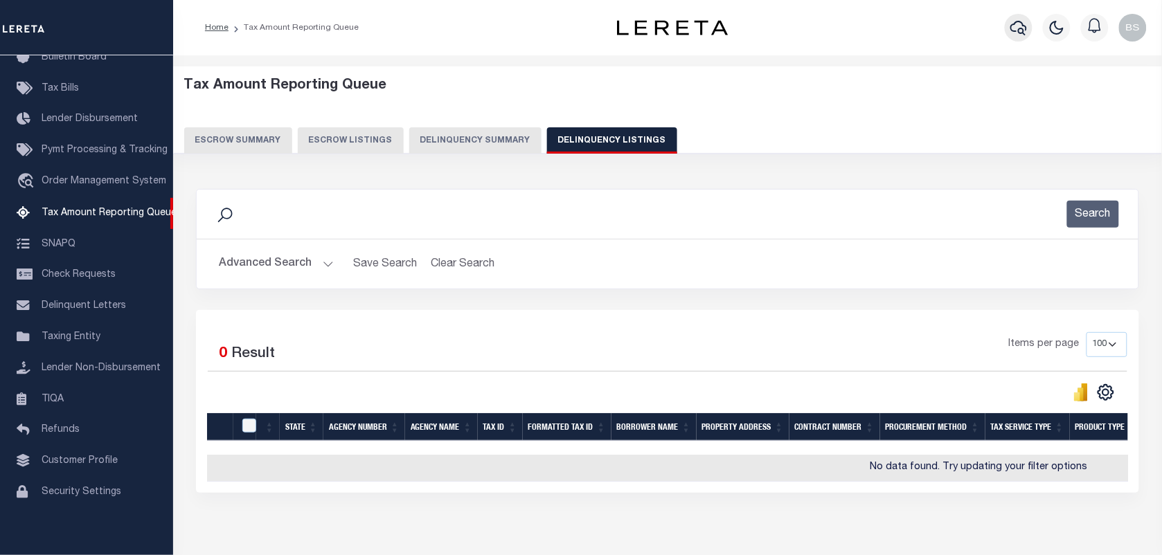
click at [1015, 28] on icon "button" at bounding box center [1018, 27] width 17 height 17
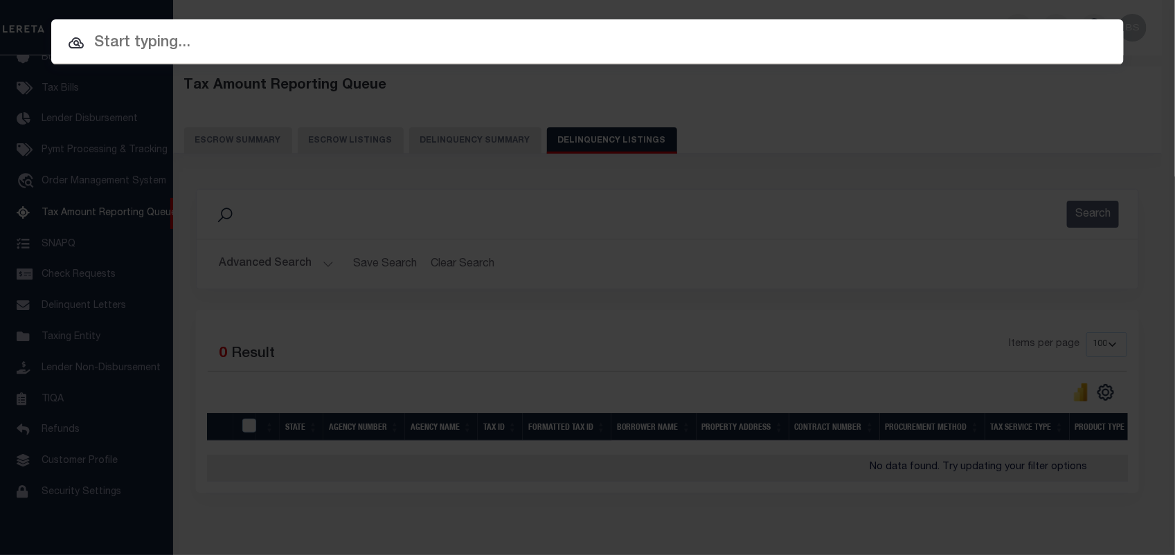
click at [800, 28] on div at bounding box center [587, 41] width 1073 height 44
click at [241, 39] on input "text" at bounding box center [587, 43] width 1073 height 24
paste input "40003714"
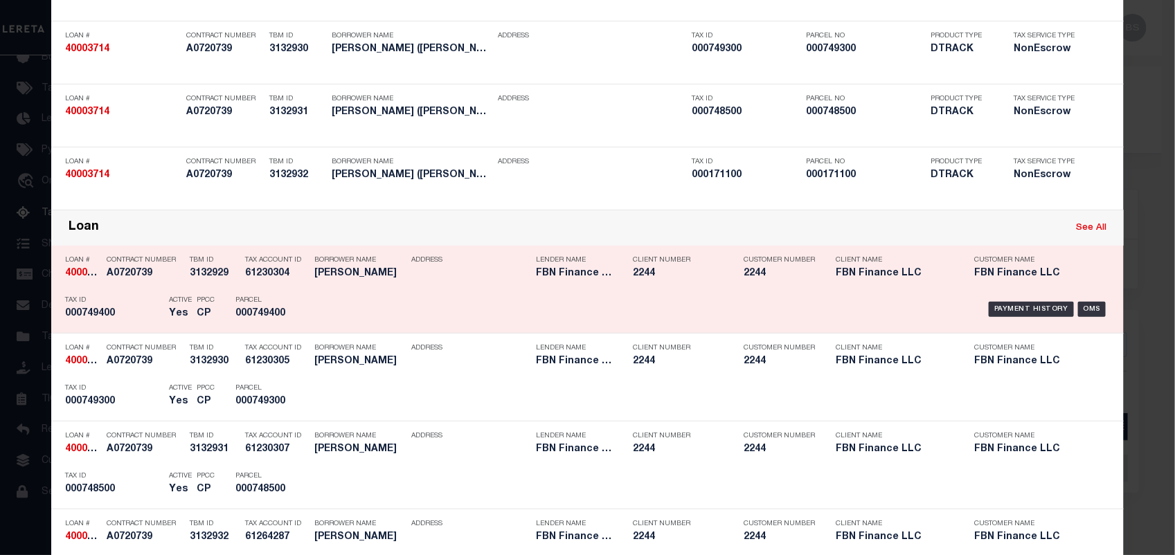
scroll to position [173, 0]
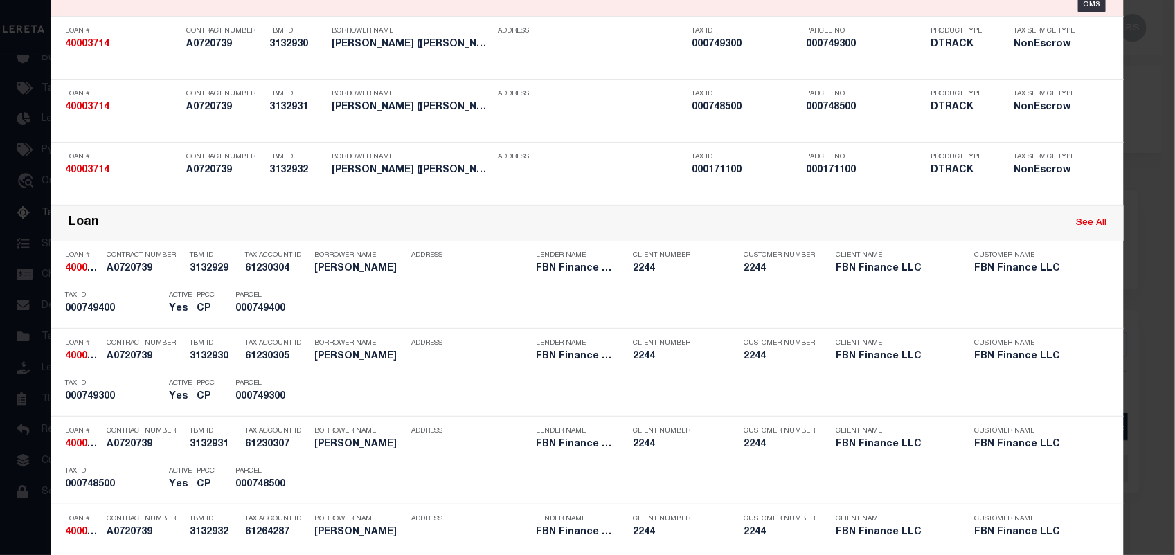
type input "40003714"
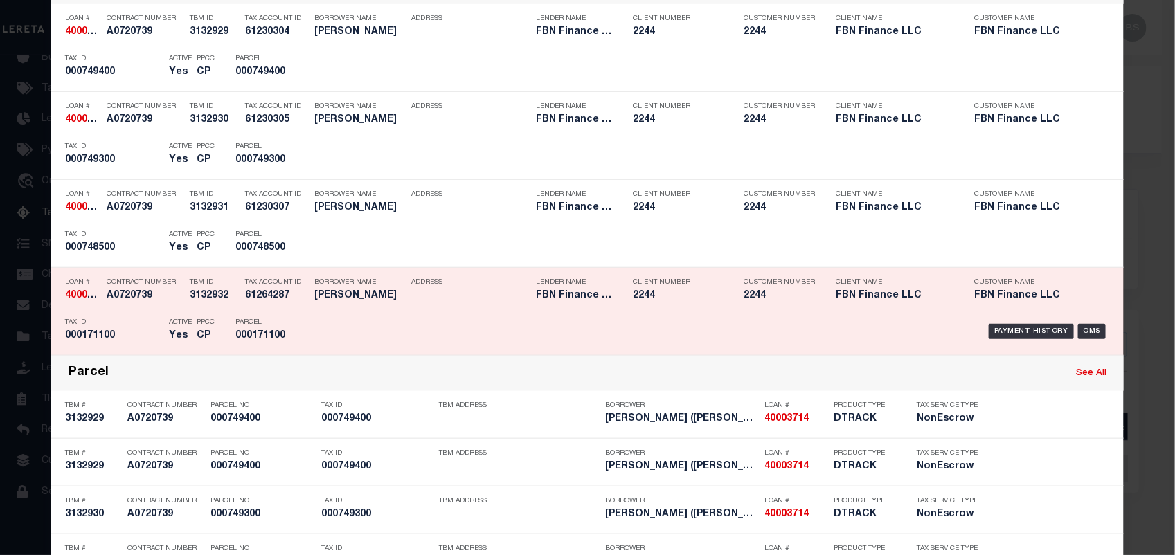
scroll to position [433, 0]
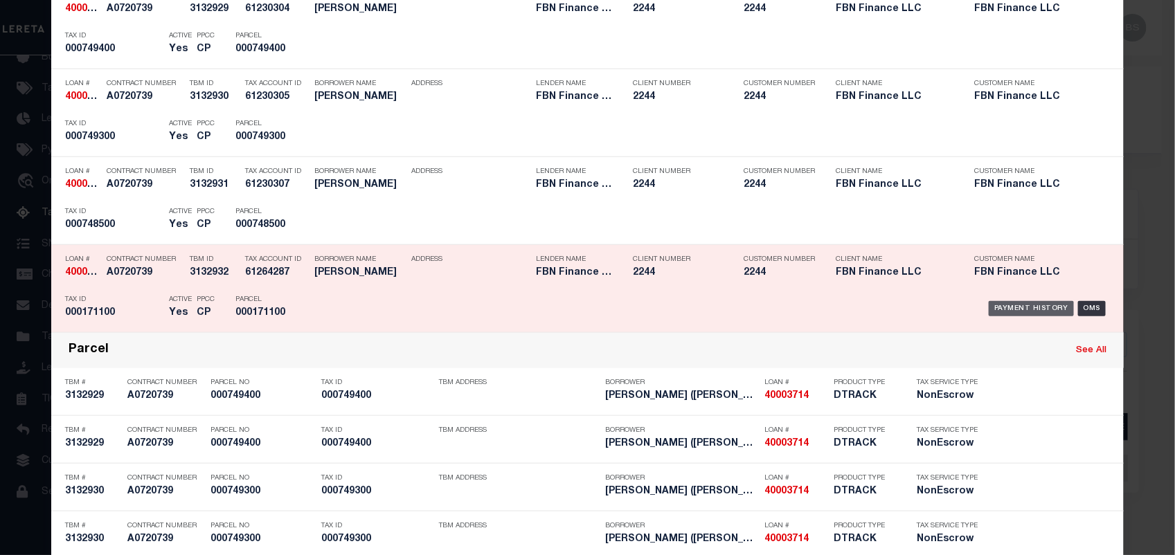
click at [1037, 306] on div "Payment History" at bounding box center [1031, 308] width 85 height 15
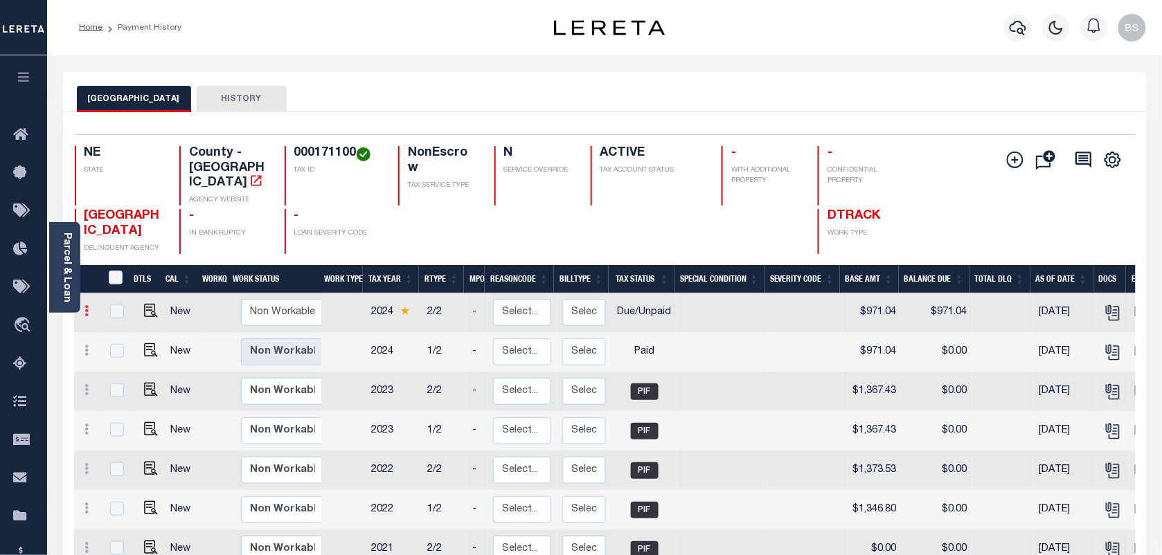
click at [88, 305] on icon at bounding box center [87, 310] width 4 height 11
click at [118, 351] on img at bounding box center [120, 358] width 14 height 15
select select "DUE"
type input "$971.04"
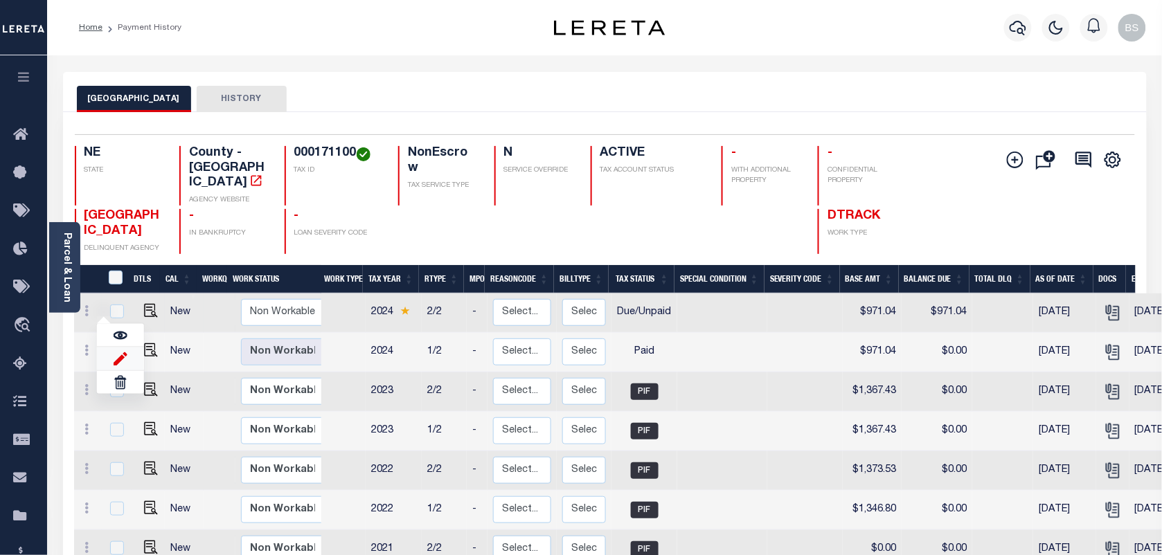
type input "[DATE]"
type input "$0.00"
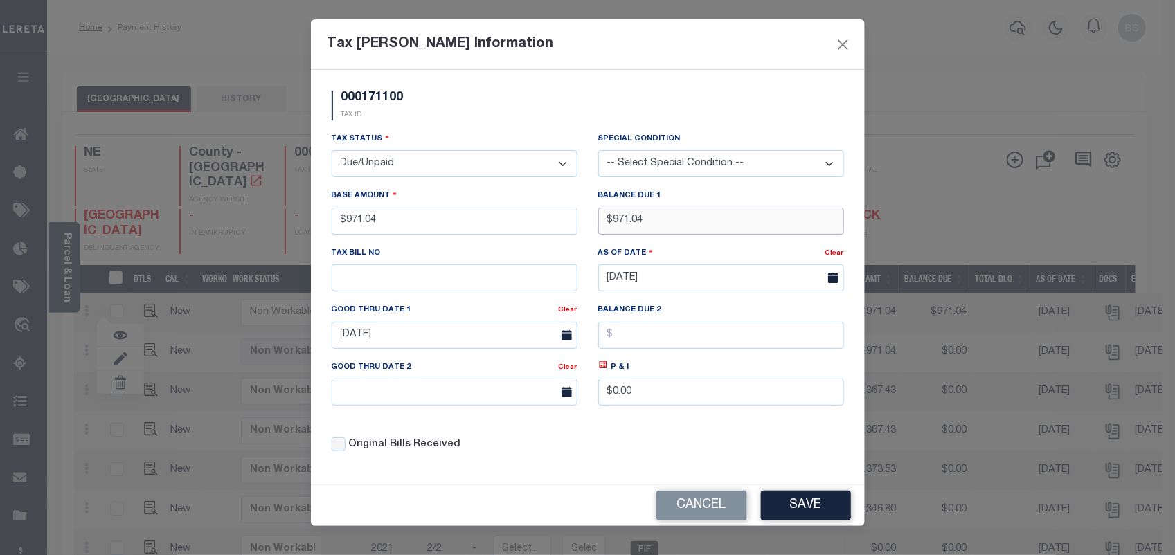
drag, startPoint x: 659, startPoint y: 226, endPoint x: 615, endPoint y: 222, distance: 43.9
click at [615, 222] on input "$971.04" at bounding box center [721, 221] width 246 height 27
drag, startPoint x: 648, startPoint y: 223, endPoint x: 622, endPoint y: 218, distance: 26.8
click at [622, 218] on input "$981.84" at bounding box center [721, 221] width 246 height 27
type input "$987.80"
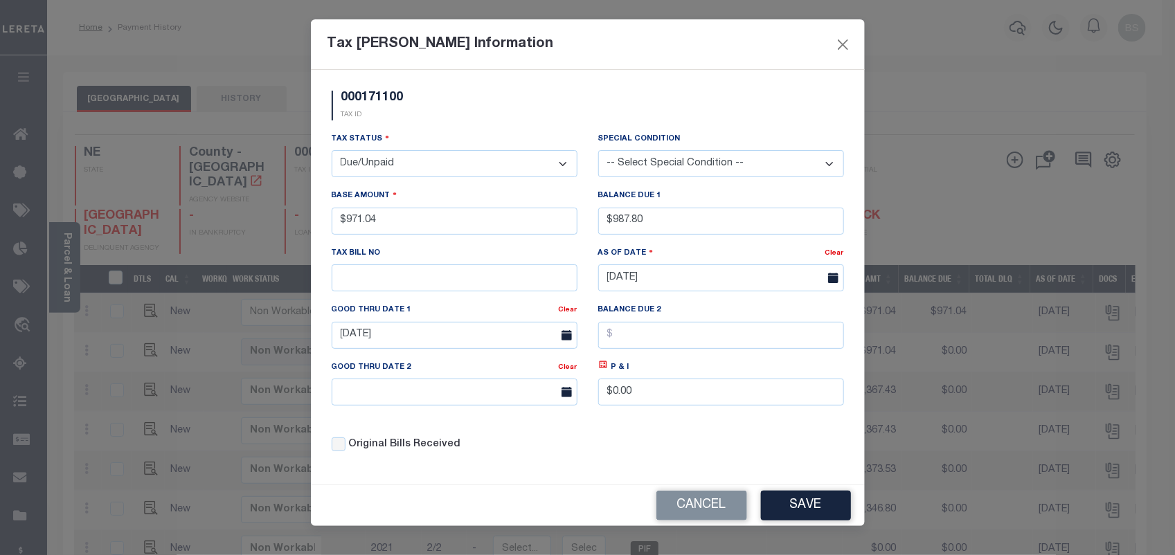
click at [600, 379] on div "P & I $0.00" at bounding box center [721, 383] width 246 height 46
click at [599, 370] on icon at bounding box center [603, 365] width 10 height 10
type input "$16.76"
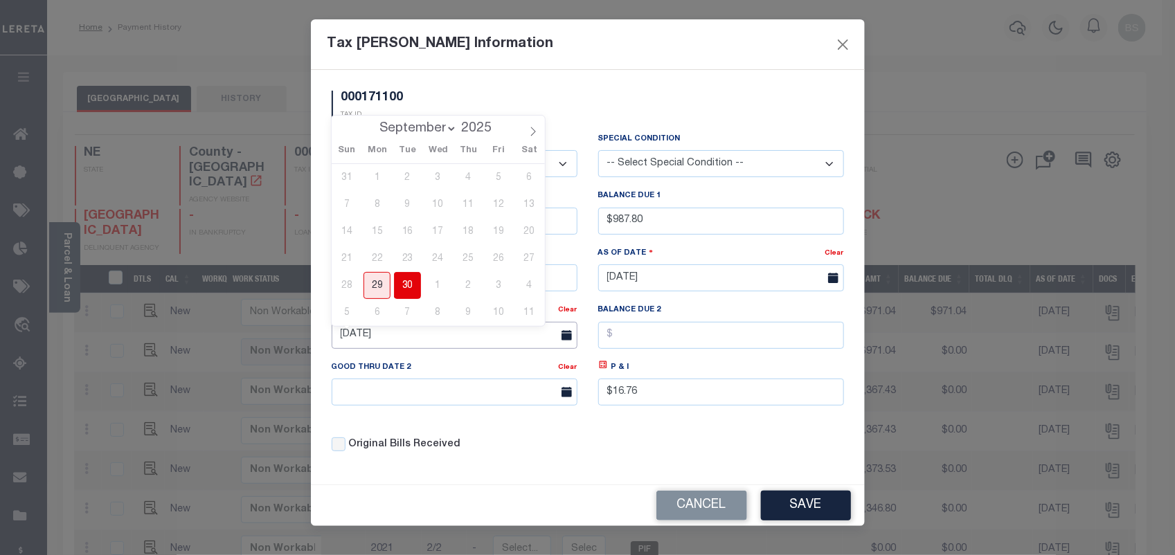
click at [497, 330] on input "[DATE]" at bounding box center [455, 335] width 246 height 27
click at [527, 137] on span at bounding box center [533, 128] width 24 height 24
select select "9"
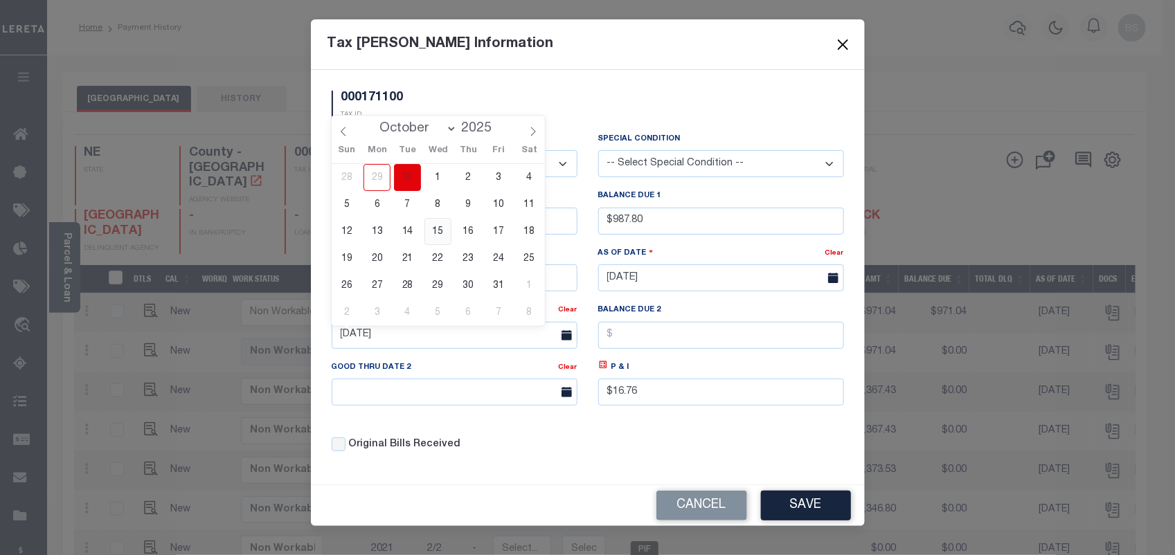
click at [440, 235] on span "15" at bounding box center [438, 231] width 27 height 27
type input "[DATE]"
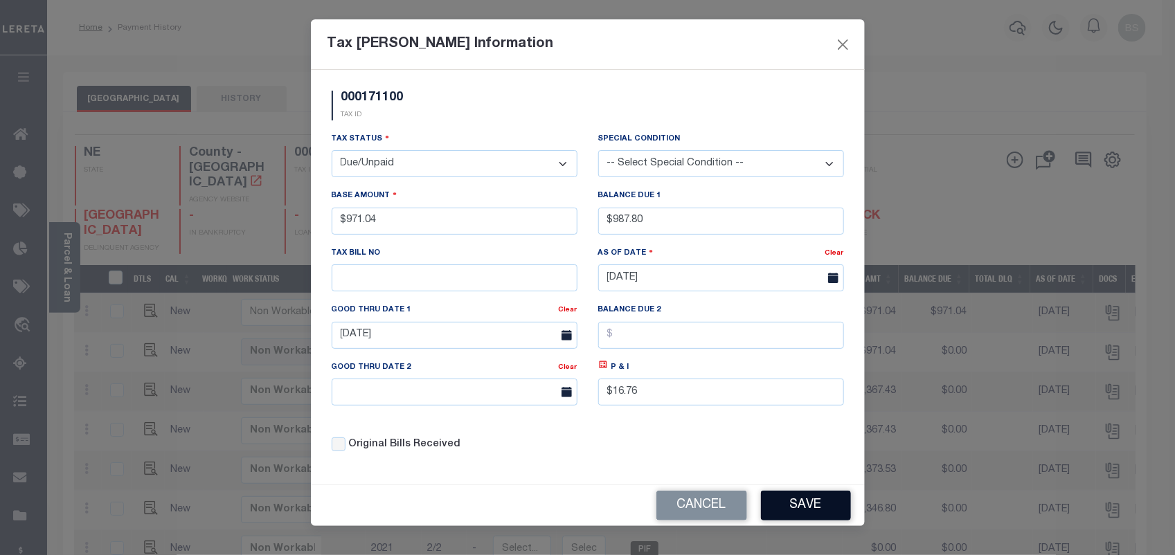
click at [791, 516] on button "Save" at bounding box center [806, 506] width 90 height 30
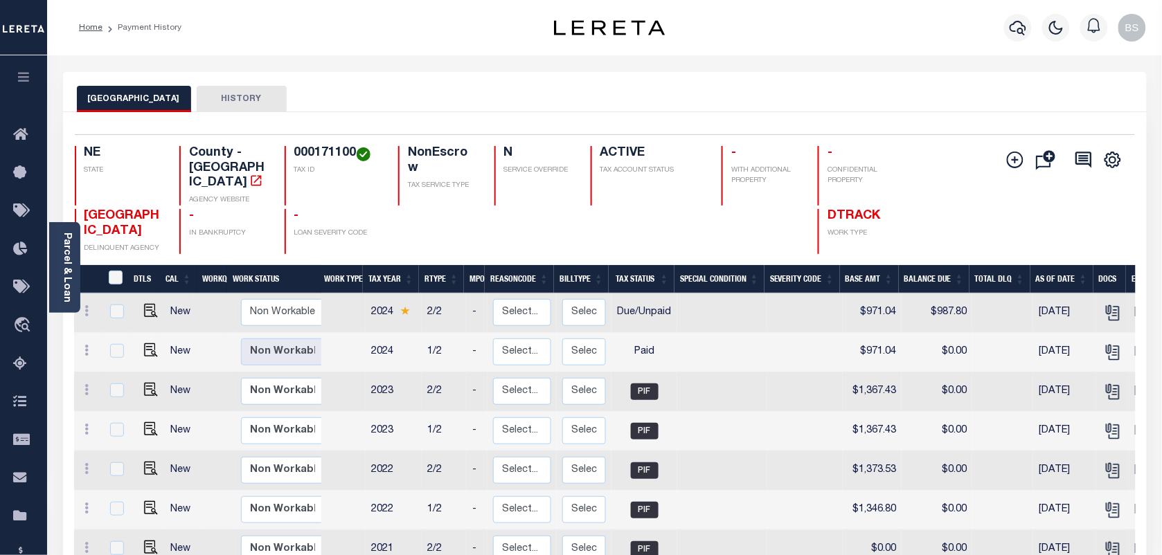
click at [620, 215] on div at bounding box center [648, 231] width 115 height 45
click at [150, 304] on img at bounding box center [151, 311] width 14 height 14
checkbox input "true"
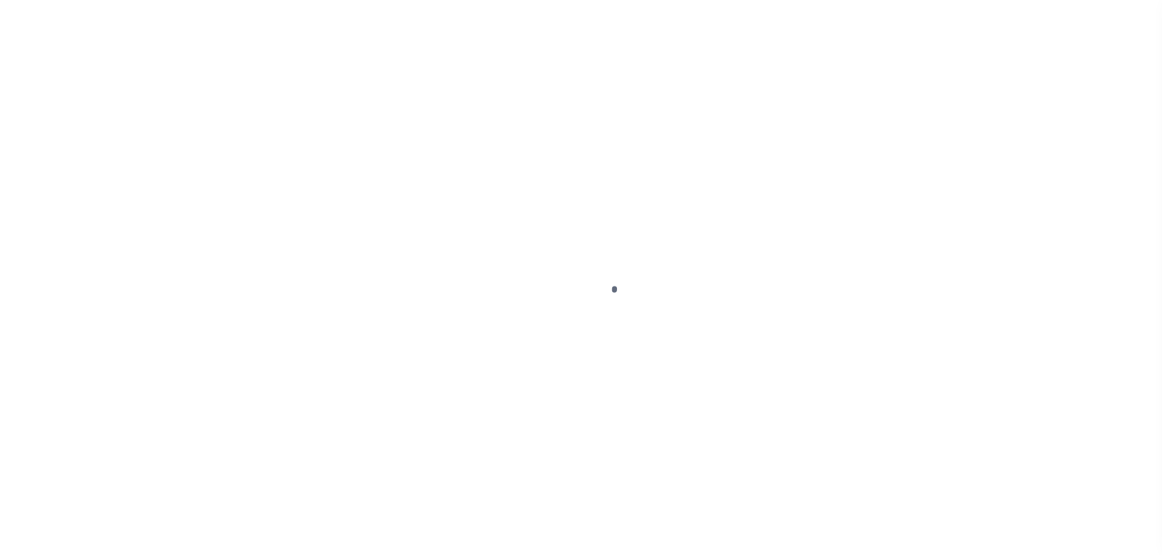
select select "DUE"
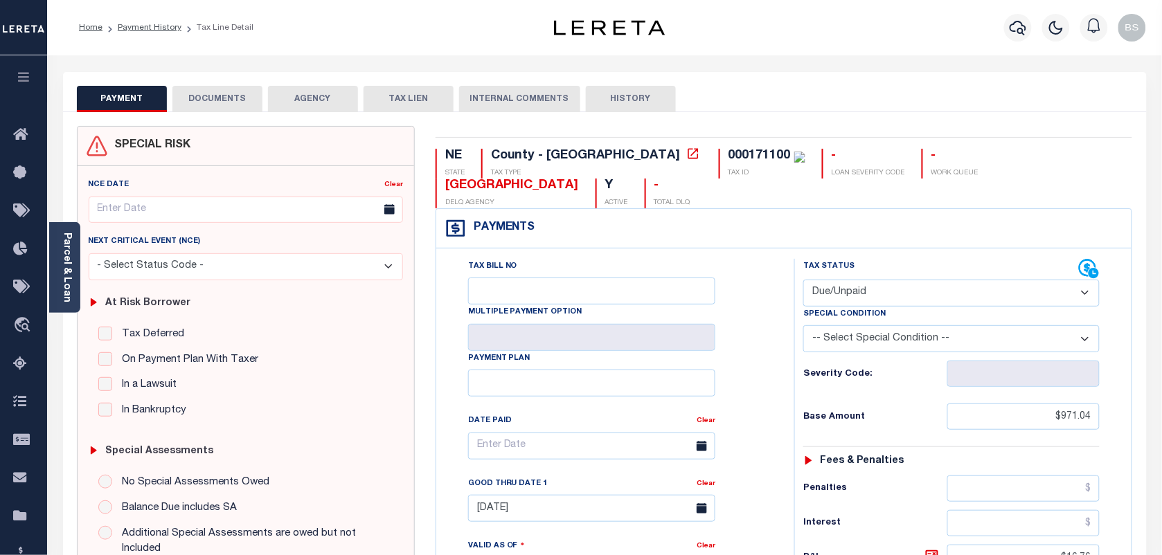
click at [219, 94] on button "DOCUMENTS" at bounding box center [217, 99] width 90 height 26
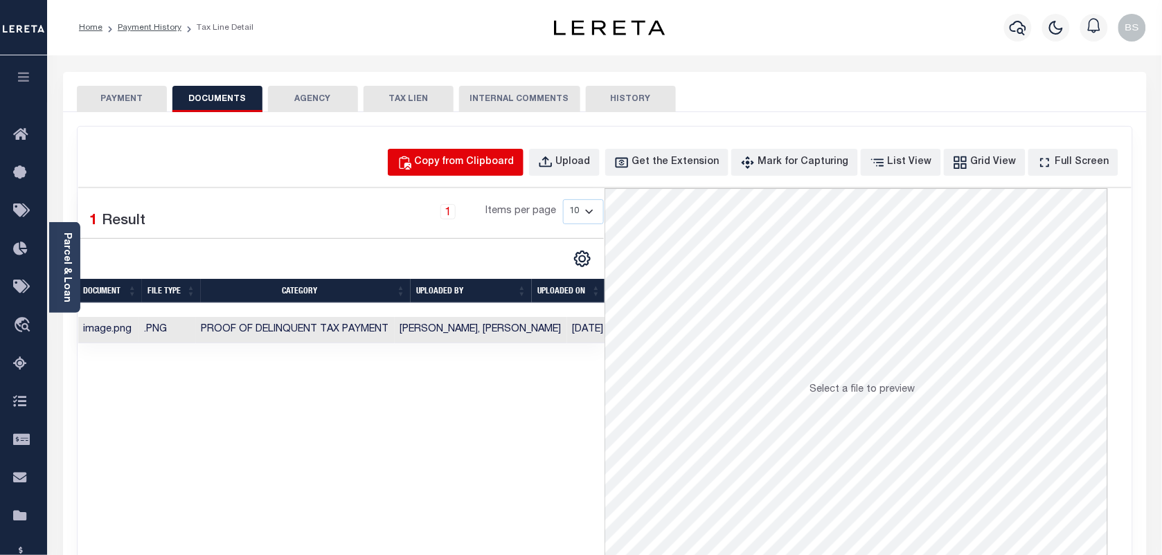
click at [507, 150] on button "Copy from Clipboard" at bounding box center [456, 162] width 136 height 27
select select "POP"
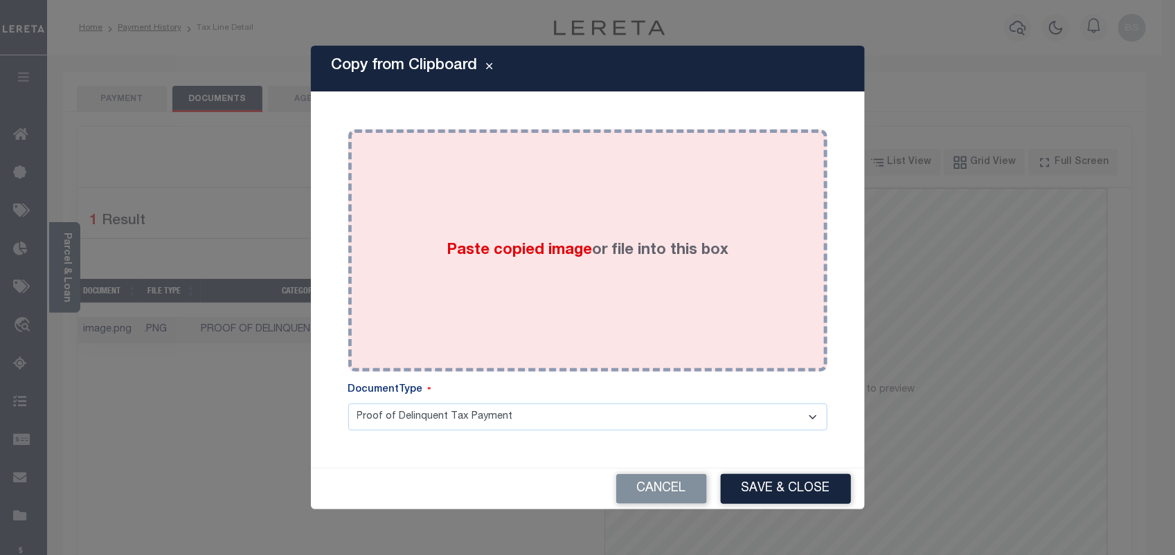
click at [517, 256] on span "Paste copied image" at bounding box center [519, 250] width 145 height 15
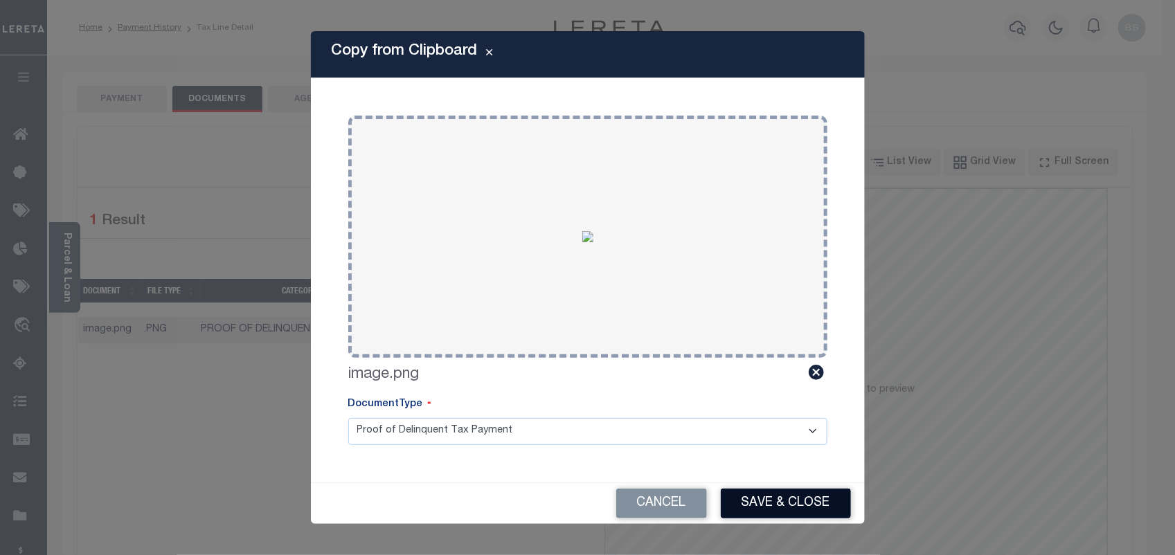
click at [783, 503] on button "Save & Close" at bounding box center [786, 504] width 130 height 30
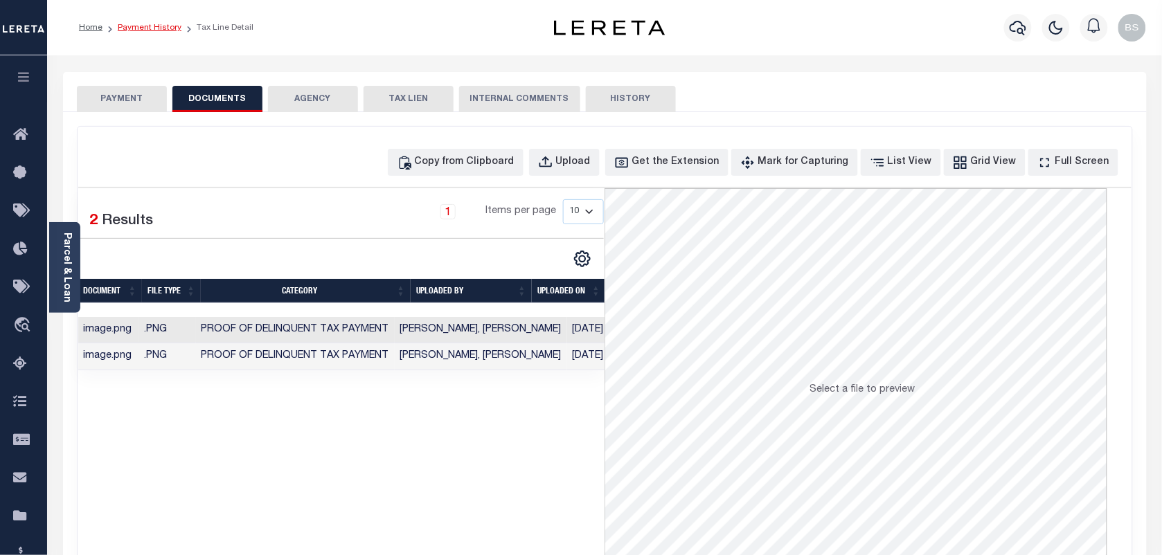
click at [143, 26] on link "Payment History" at bounding box center [150, 28] width 64 height 8
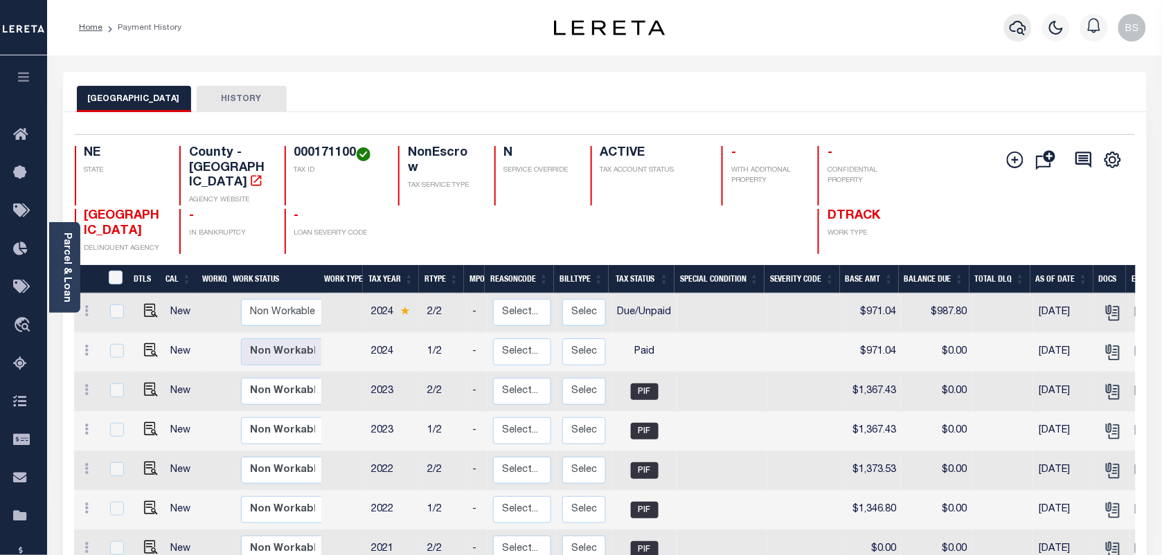
click at [1018, 25] on icon "button" at bounding box center [1018, 27] width 17 height 17
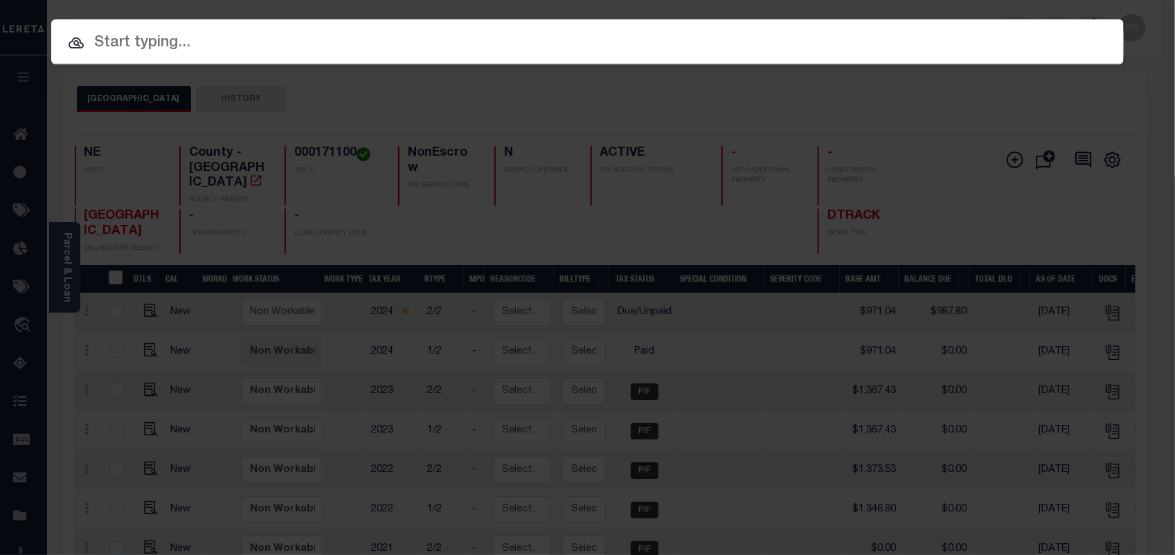
paste input "40003714"
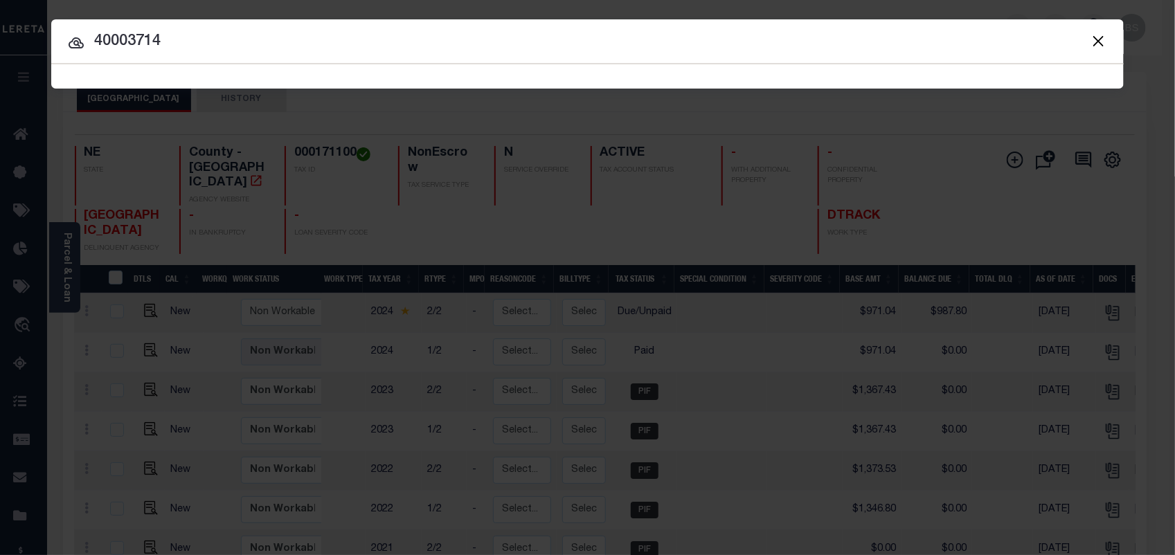
type input "40003714"
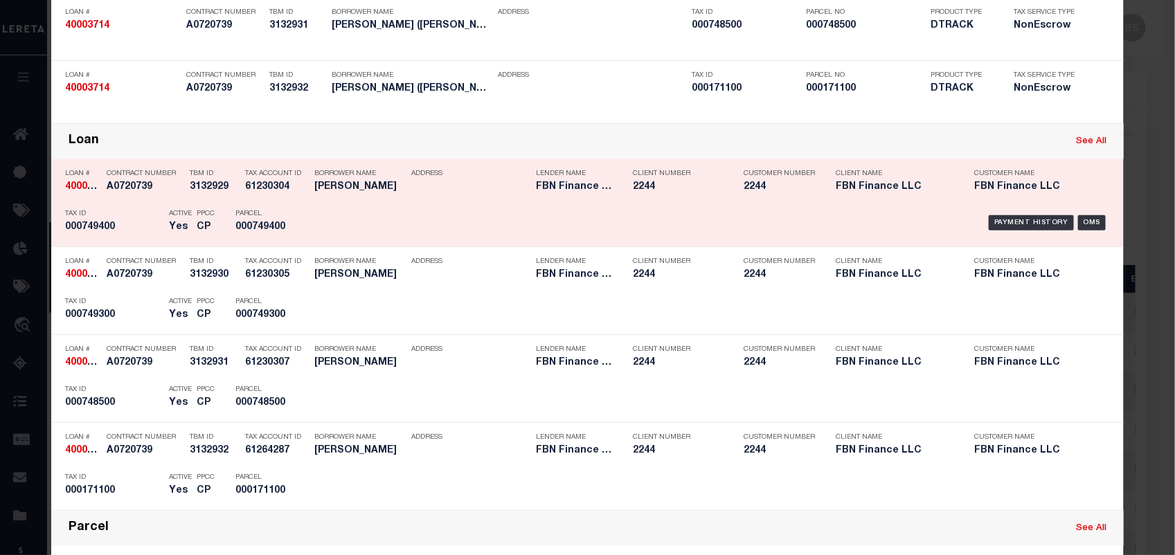
scroll to position [260, 0]
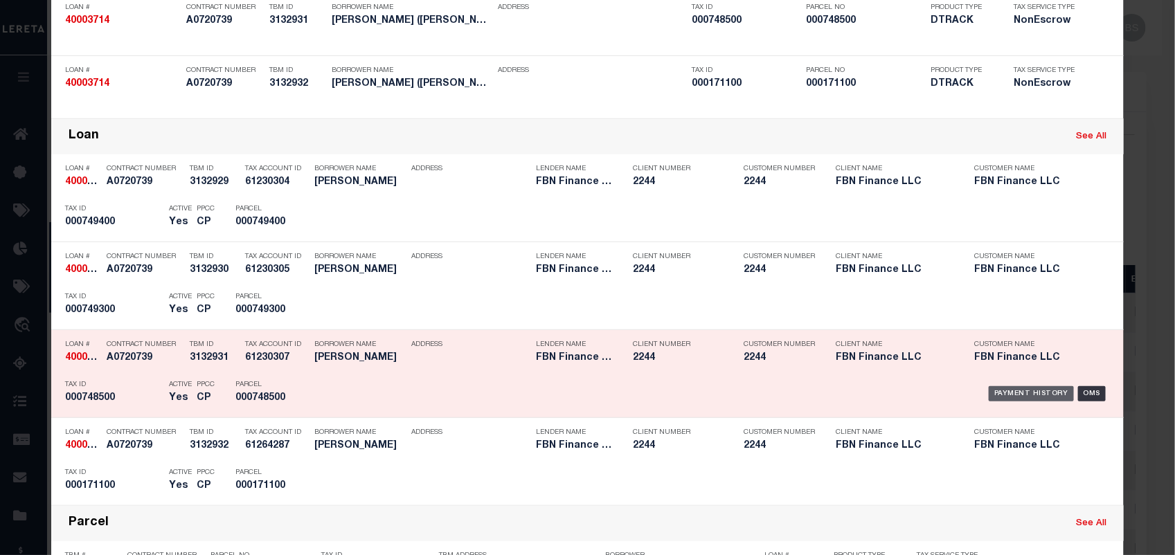
click at [1012, 393] on div "Payment History" at bounding box center [1031, 393] width 85 height 15
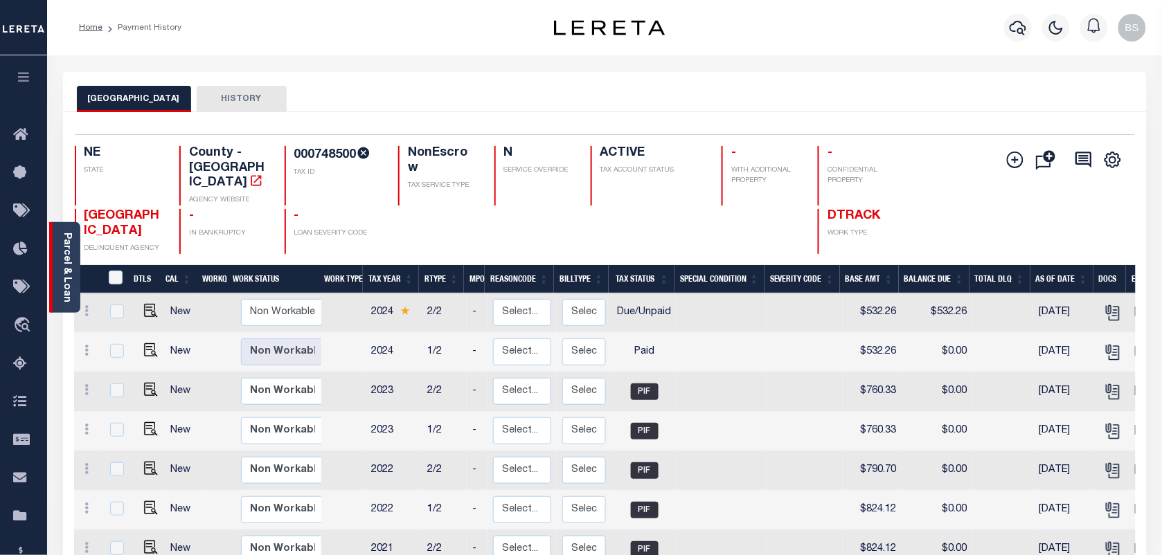
click at [78, 302] on div "Parcel & Loan" at bounding box center [64, 267] width 31 height 91
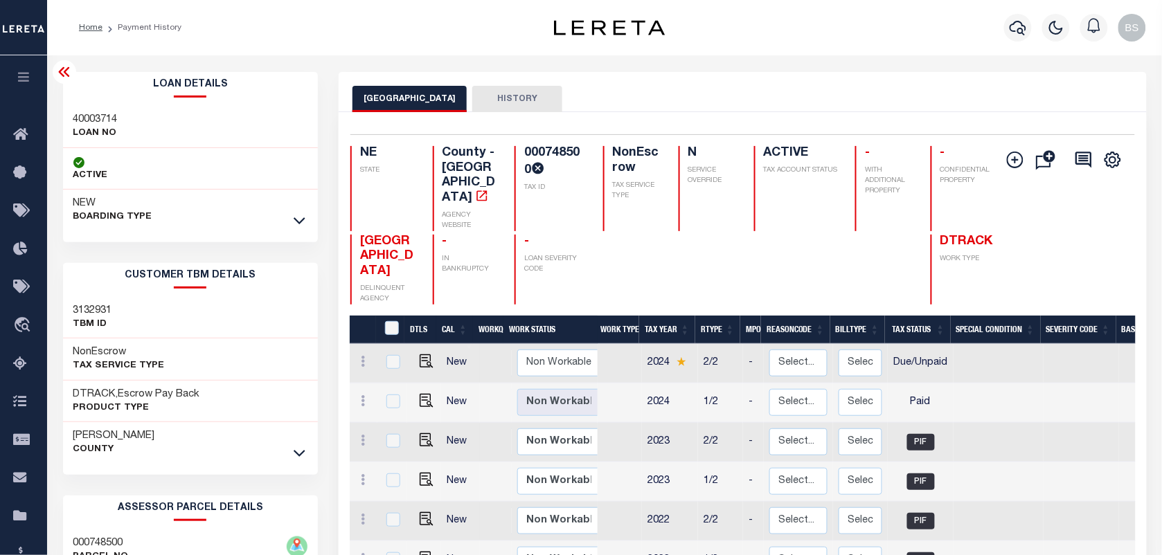
click at [87, 298] on div "3132931 TBM ID" at bounding box center [191, 318] width 256 height 42
click at [57, 70] on icon at bounding box center [64, 72] width 17 height 17
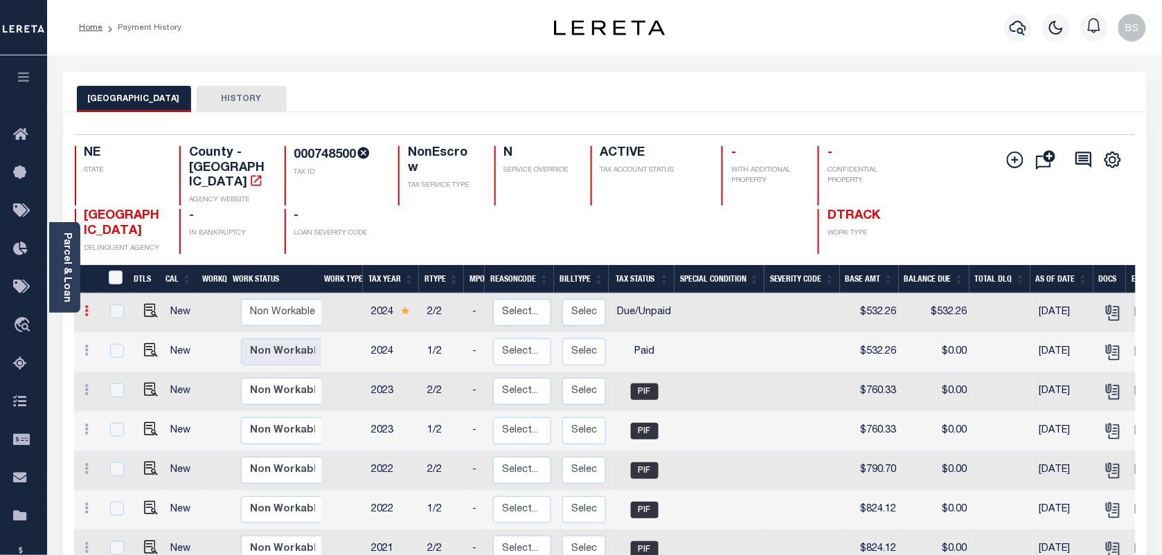
click at [87, 305] on icon at bounding box center [87, 310] width 4 height 11
click at [116, 351] on img at bounding box center [120, 358] width 14 height 15
select select "DUE"
type input "$532.26"
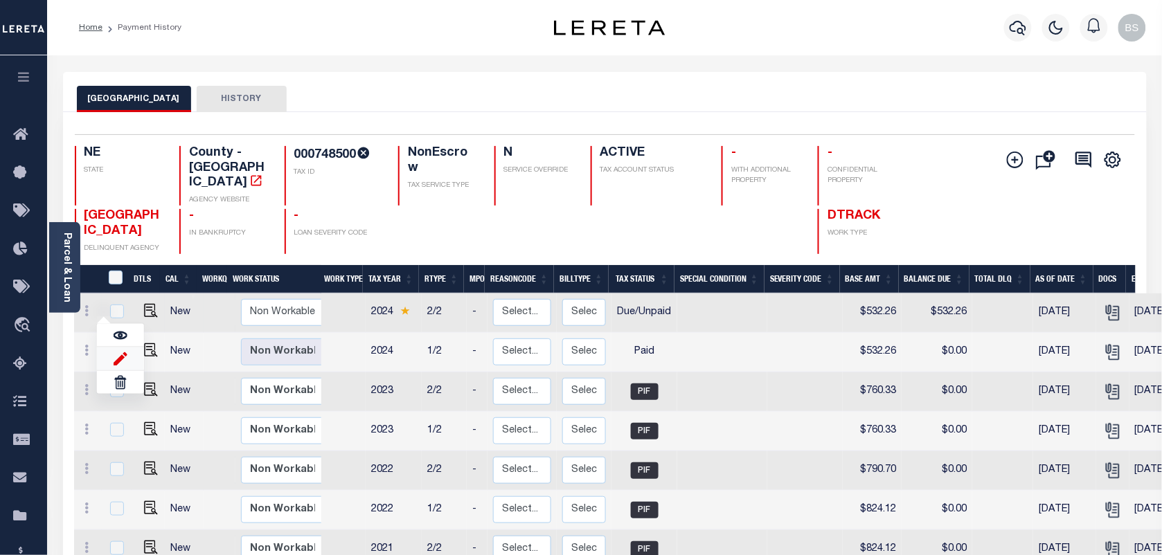
type input "[DATE]"
type input "$0.00"
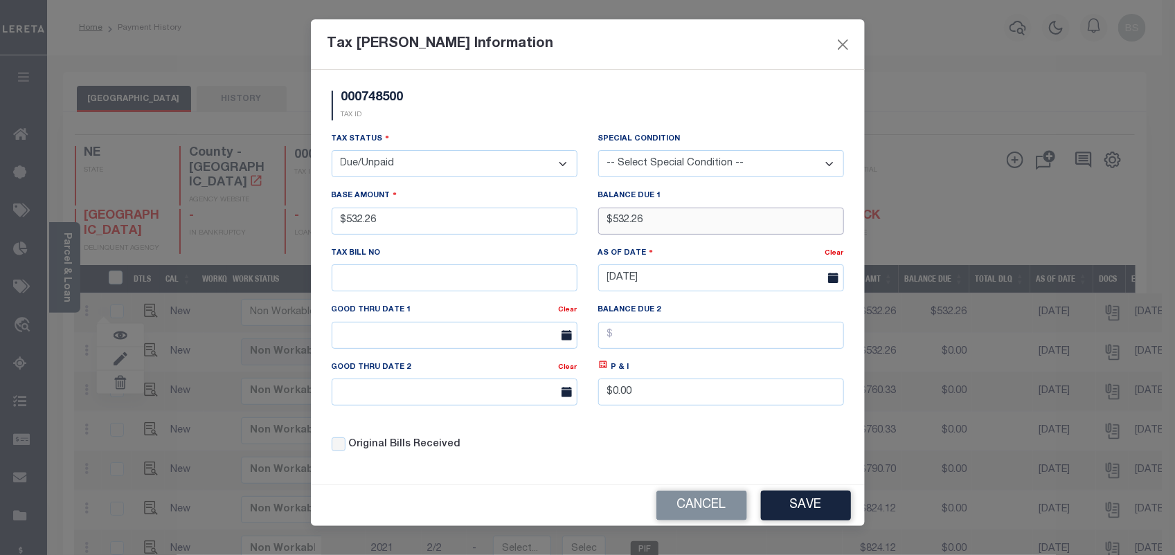
drag, startPoint x: 638, startPoint y: 222, endPoint x: 593, endPoint y: 215, distance: 46.2
click at [593, 215] on div "Balance Due 1 $532.26" at bounding box center [721, 216] width 267 height 57
type input "$541.45"
click at [606, 370] on icon at bounding box center [603, 365] width 10 height 10
type input "$9.19"
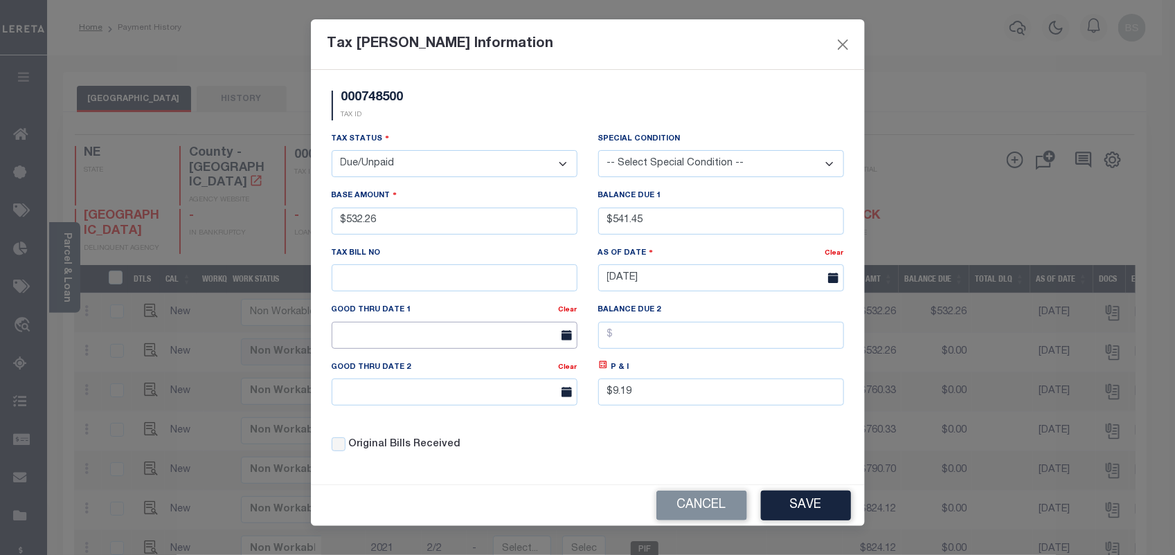
click at [427, 333] on input "text" at bounding box center [455, 335] width 246 height 27
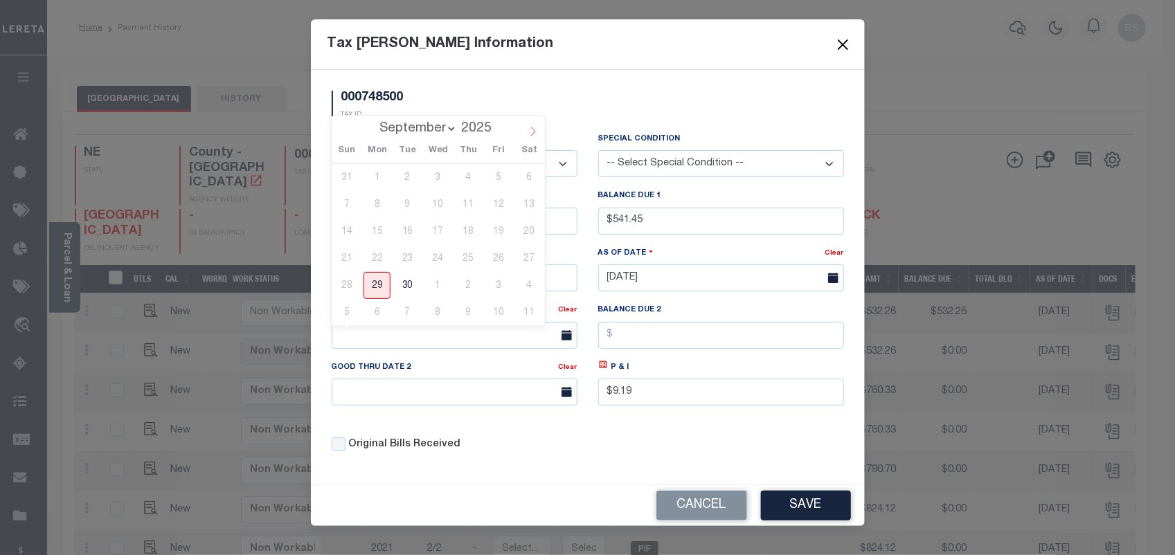
click at [537, 133] on icon at bounding box center [533, 132] width 10 height 10
select select "9"
click at [443, 233] on span "15" at bounding box center [438, 231] width 27 height 27
type input "10/15/2025"
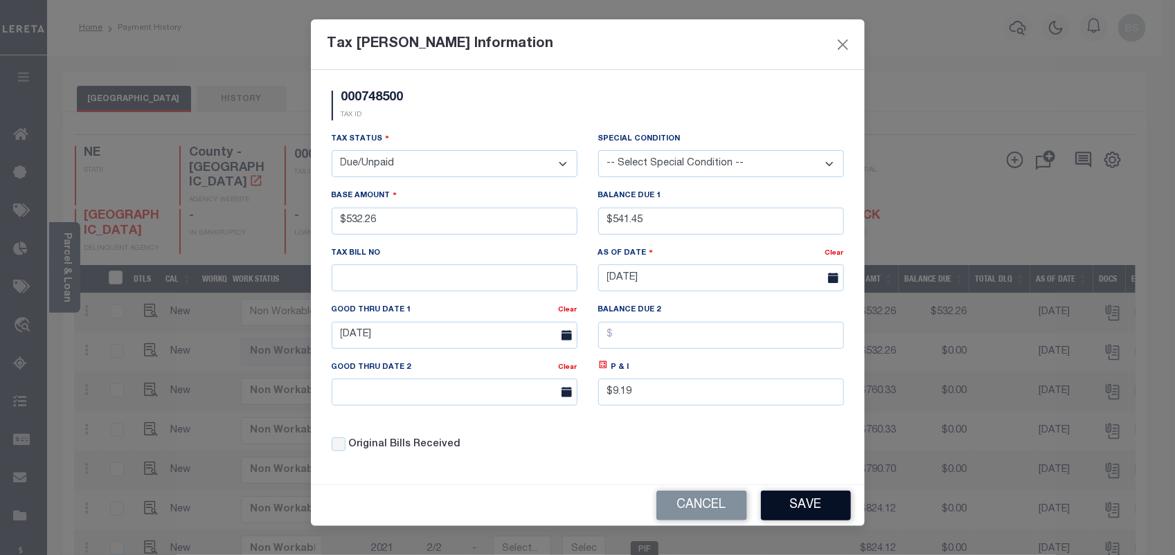
click at [818, 508] on button "Save" at bounding box center [806, 506] width 90 height 30
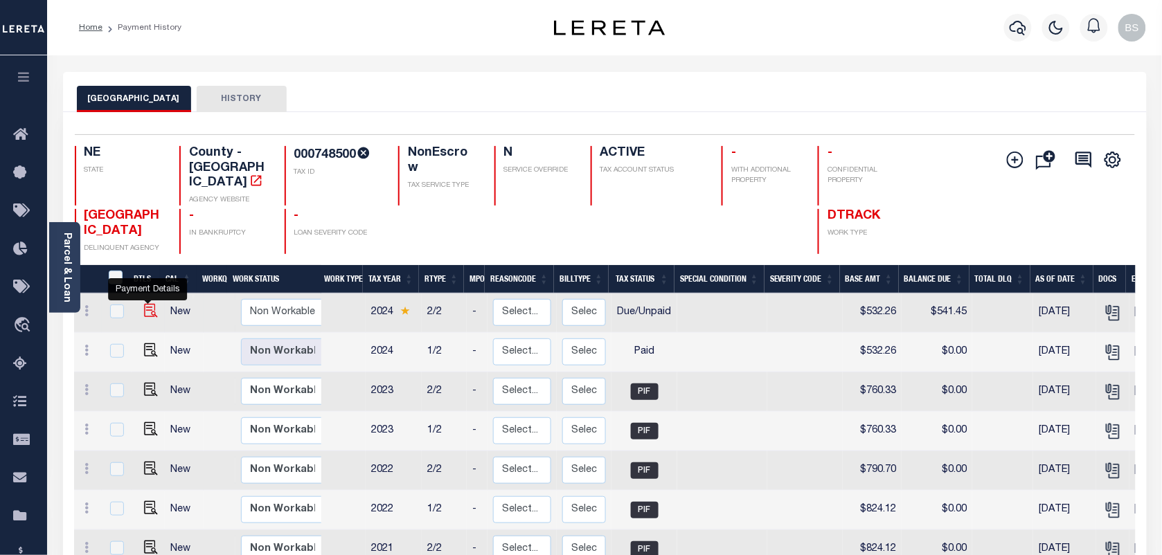
click at [146, 304] on img at bounding box center [151, 311] width 14 height 14
checkbox input "true"
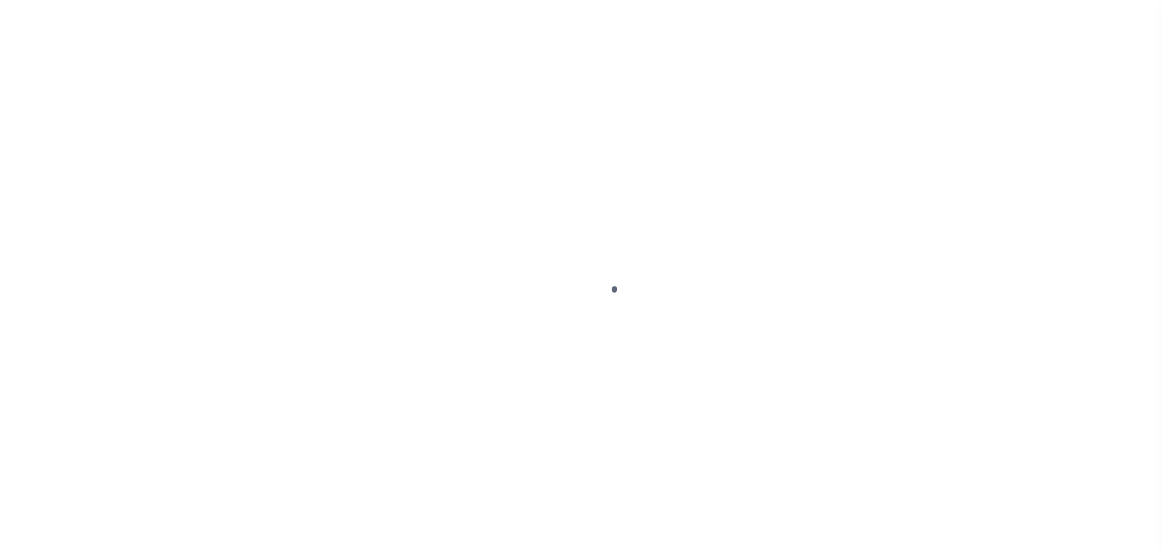
select select "DUE"
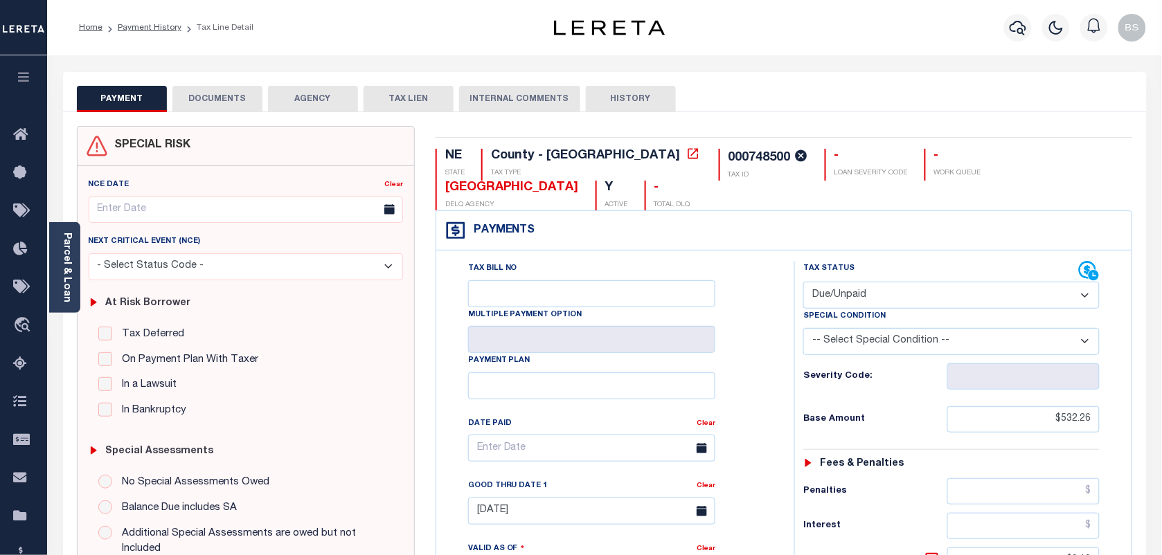
click at [195, 105] on button "DOCUMENTS" at bounding box center [217, 99] width 90 height 26
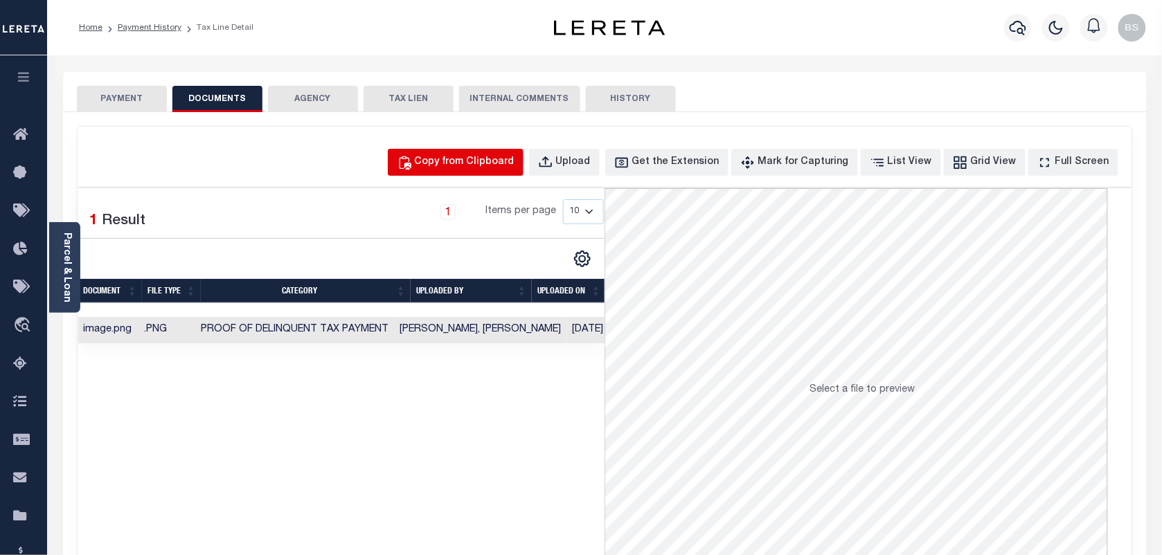
click at [489, 150] on button "Copy from Clipboard" at bounding box center [456, 162] width 136 height 27
select select "POP"
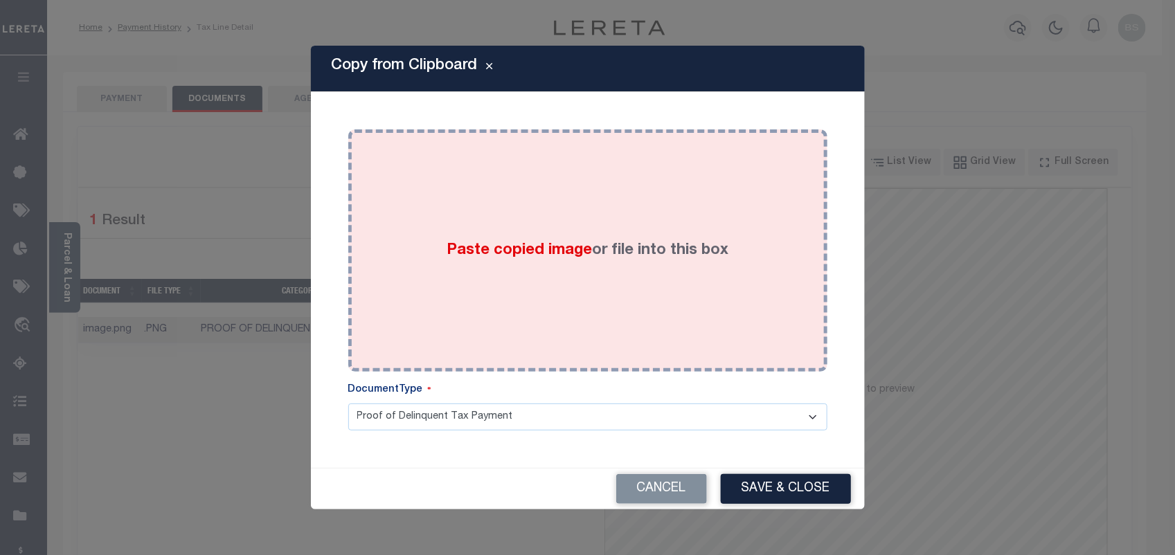
click at [592, 249] on label "Paste copied image or file into this box" at bounding box center [588, 251] width 282 height 23
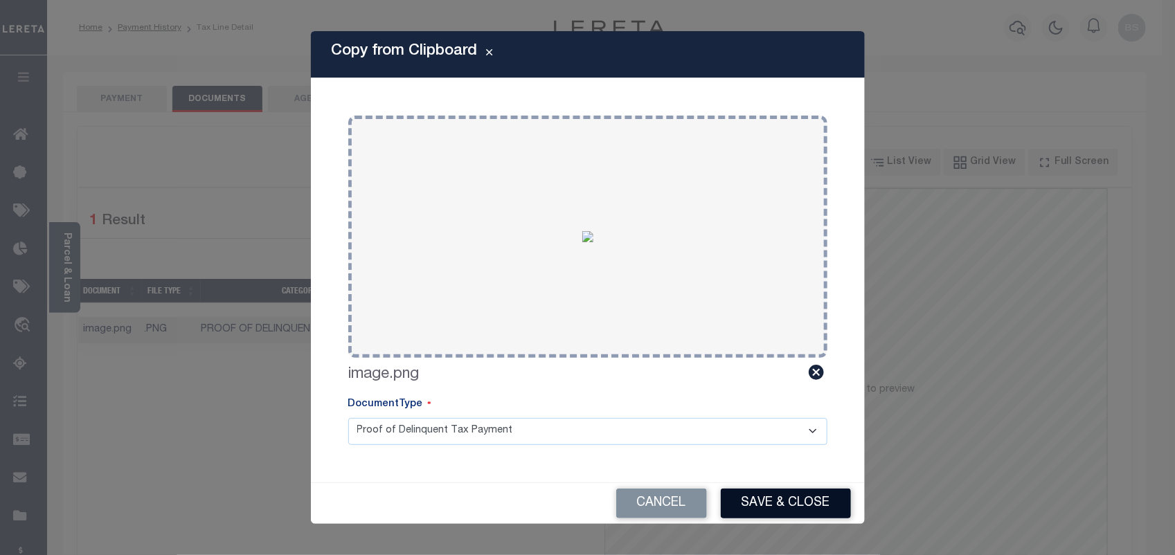
click at [794, 515] on button "Save & Close" at bounding box center [786, 504] width 130 height 30
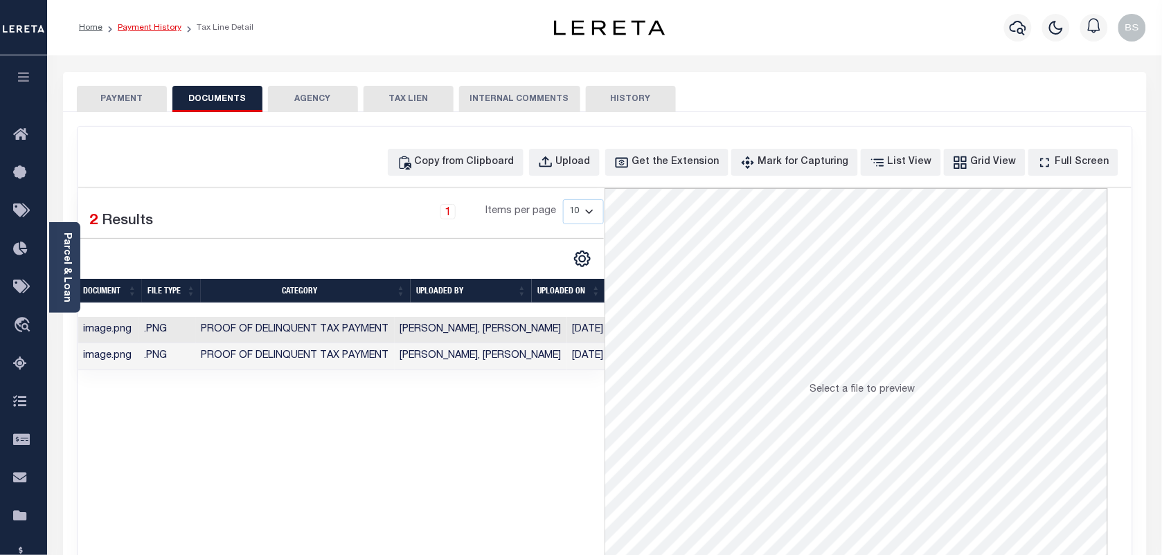
click at [154, 26] on link "Payment History" at bounding box center [150, 28] width 64 height 8
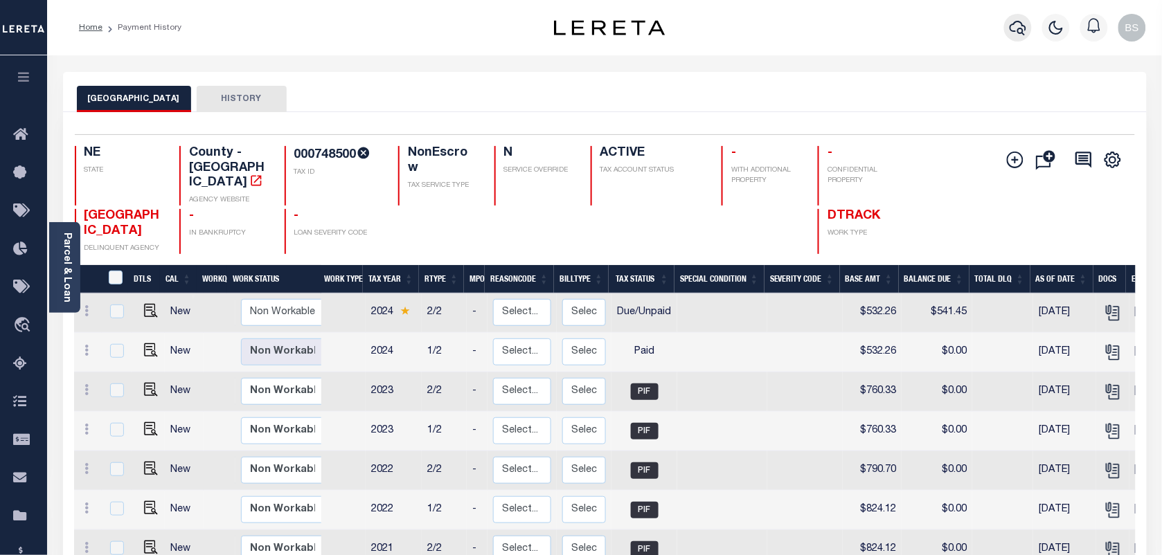
click at [1020, 35] on icon "button" at bounding box center [1018, 28] width 17 height 15
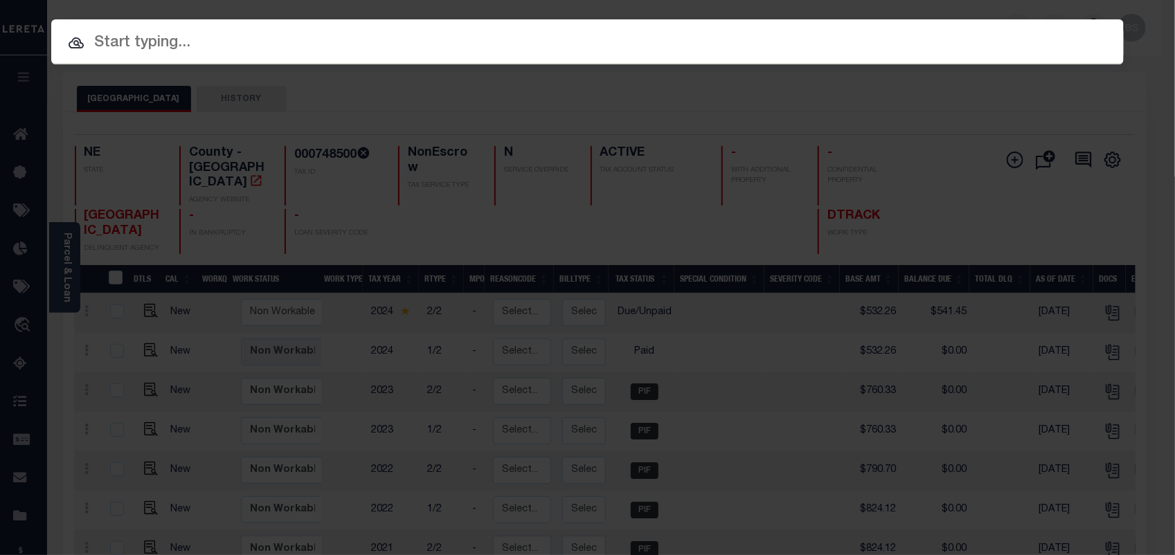
paste input "000749300"
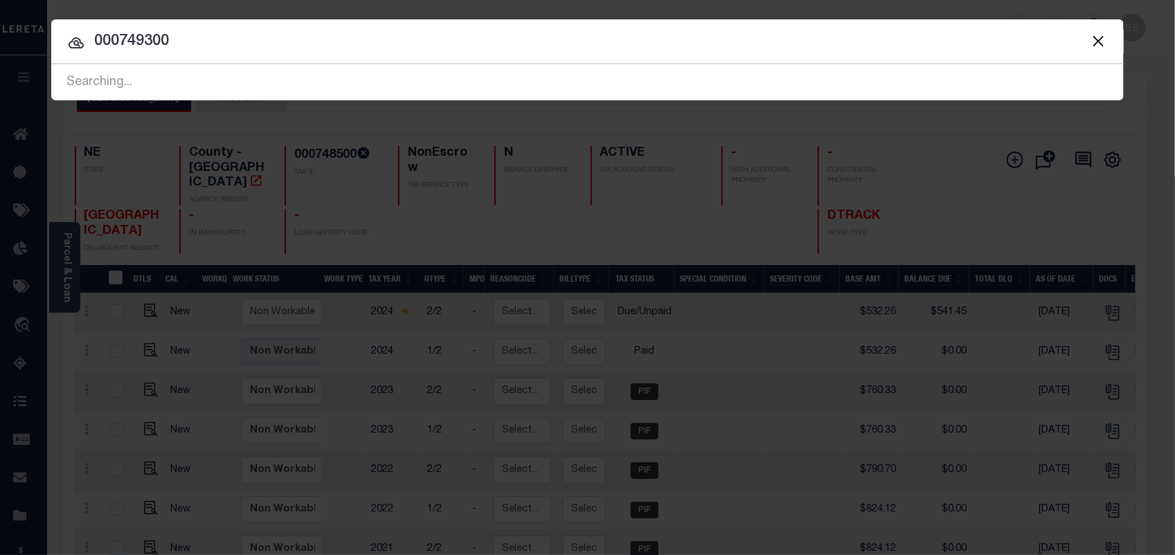
drag, startPoint x: 223, startPoint y: 53, endPoint x: 109, endPoint y: 48, distance: 114.3
click at [96, 54] on div "Include Loans TBM Customers Borrowers Payments (Lender Non-Disb) Payments (Lend…" at bounding box center [587, 59] width 1073 height 81
paste input "40003714"
type input "40003714"
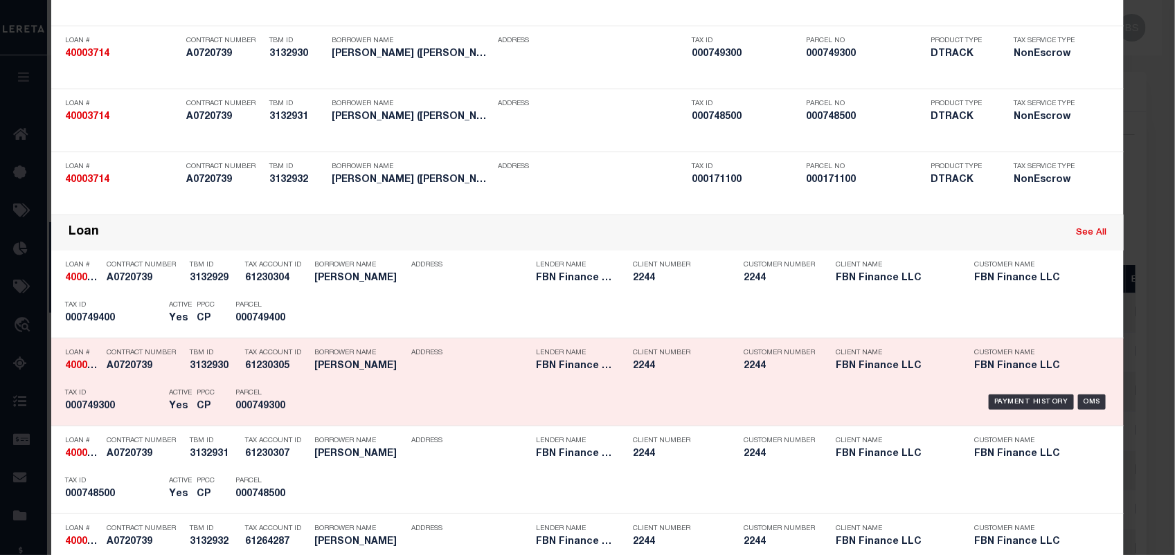
scroll to position [260, 0]
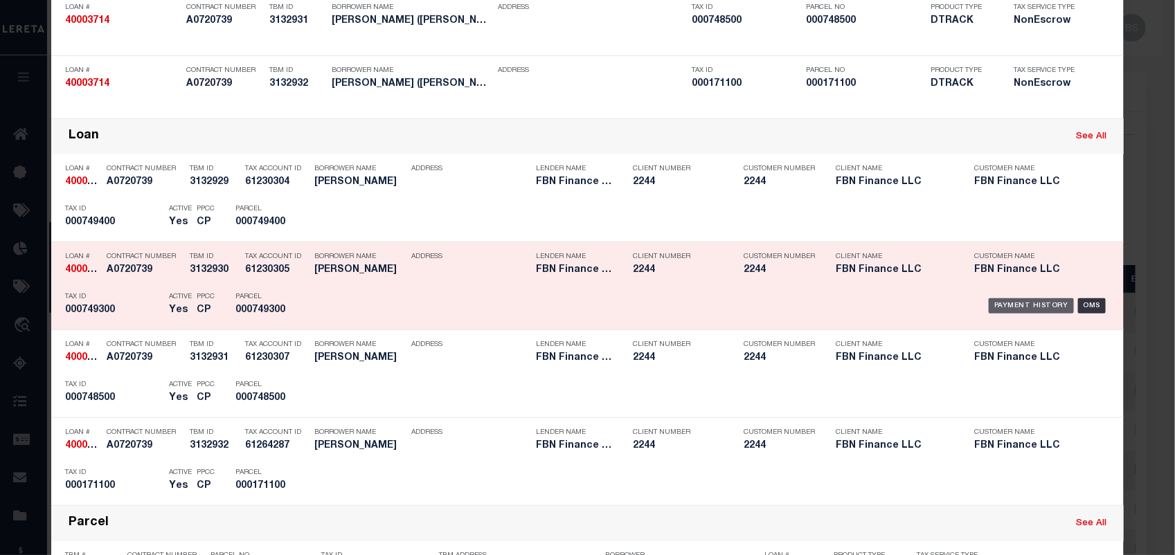
click at [1008, 310] on div "Payment History" at bounding box center [1031, 305] width 85 height 15
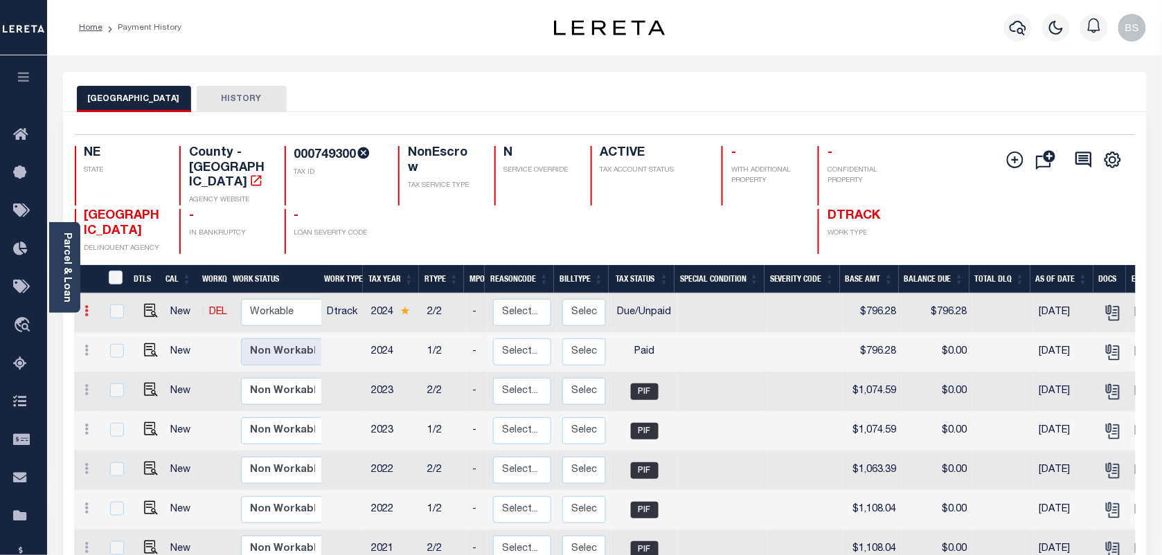
click at [88, 305] on icon at bounding box center [87, 310] width 4 height 11
click at [115, 351] on img at bounding box center [120, 358] width 14 height 15
select select "DUE"
type input "$796.28"
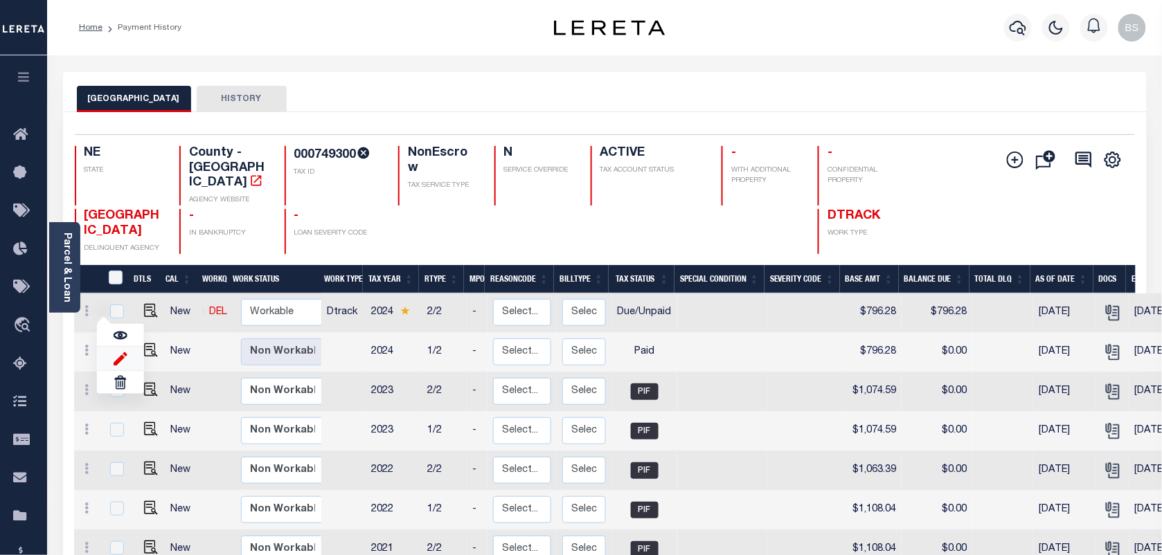
type input "[DATE]"
type input "$0.00"
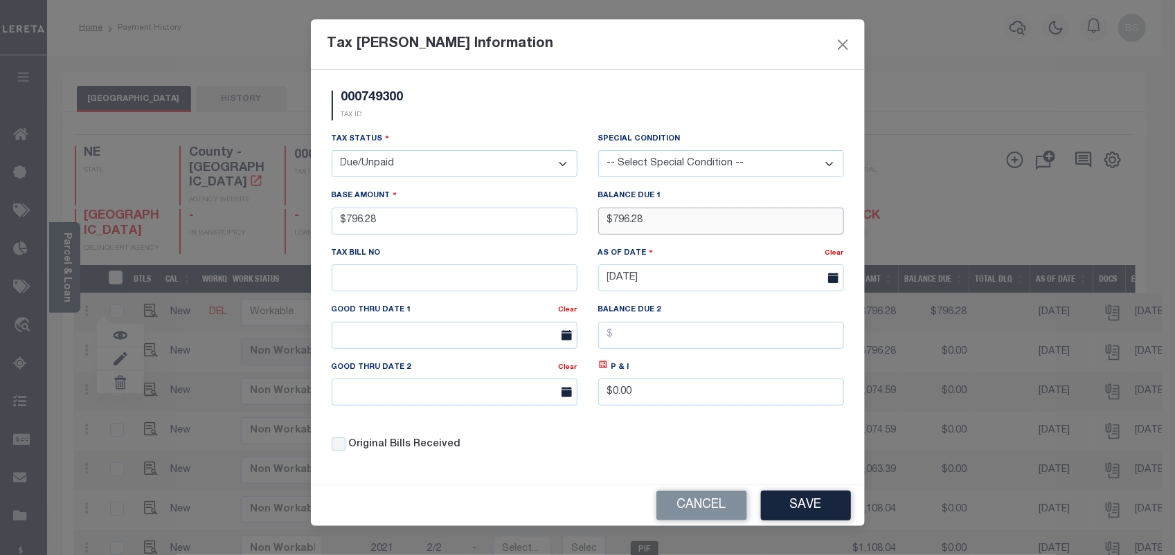
drag, startPoint x: 656, startPoint y: 224, endPoint x: 606, endPoint y: 220, distance: 50.0
click at [607, 222] on input "$796.28" at bounding box center [721, 221] width 246 height 27
type input "$810.02"
click at [603, 369] on icon at bounding box center [603, 365] width 8 height 8
type input "$13.74"
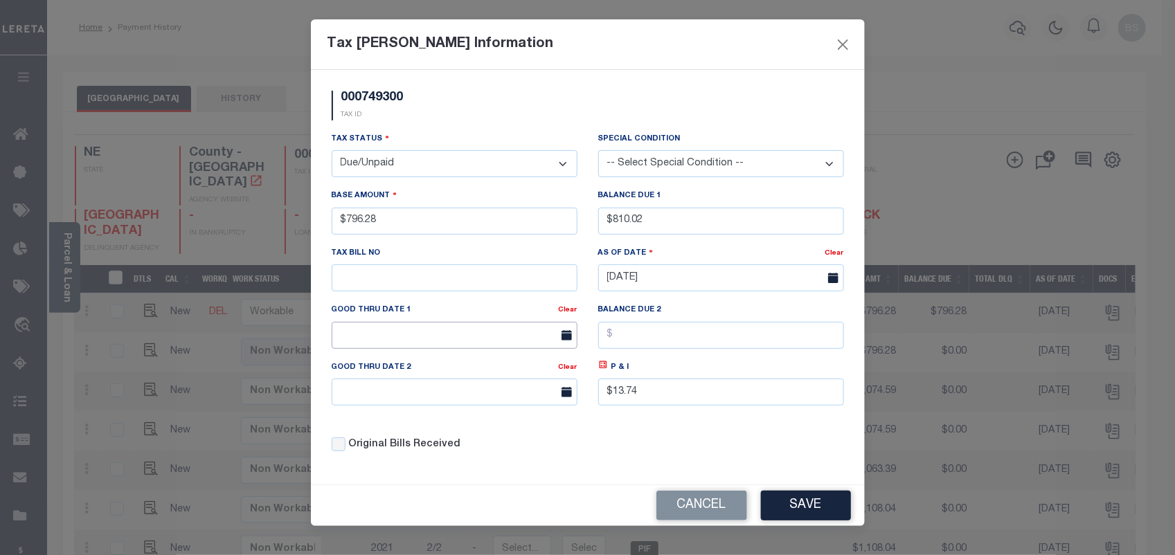
click at [492, 341] on input "text" at bounding box center [455, 335] width 246 height 27
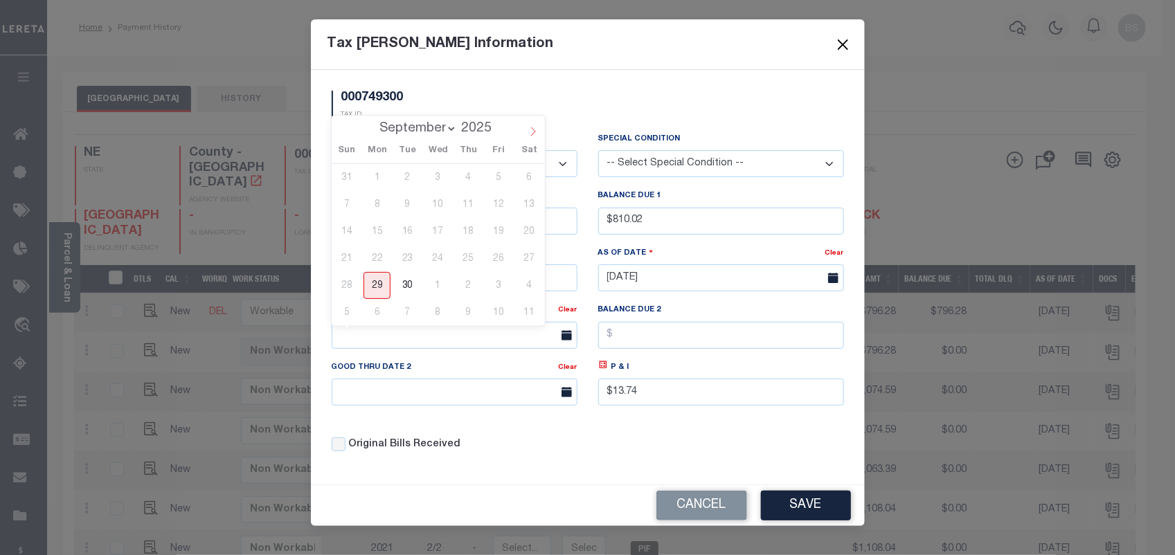
click at [524, 136] on span at bounding box center [533, 128] width 24 height 24
select select "9"
click at [445, 232] on span "15" at bounding box center [438, 231] width 27 height 27
type input "[DATE]"
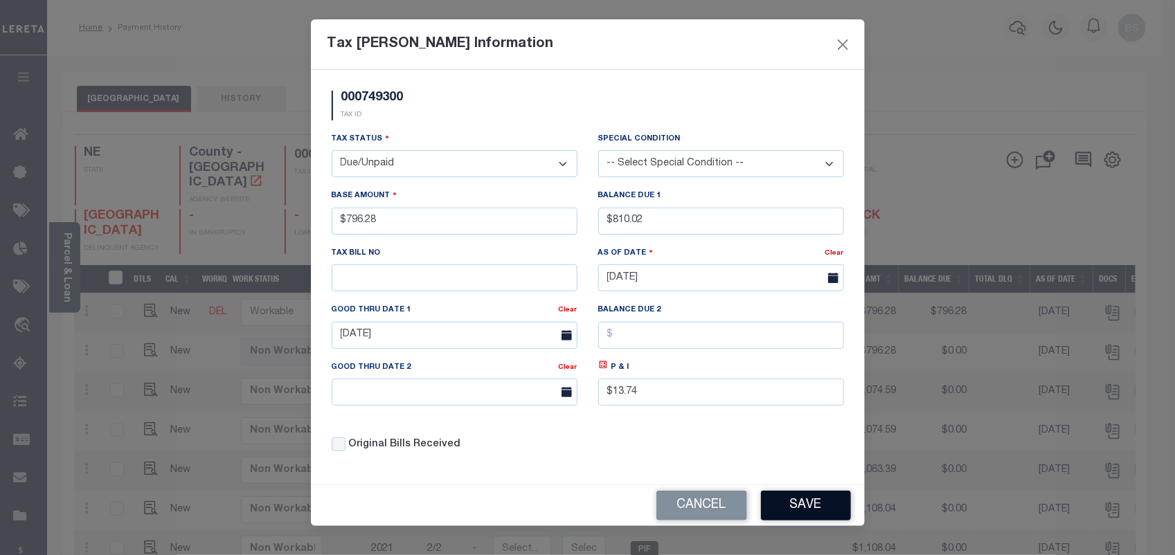
click at [776, 500] on button "Save" at bounding box center [806, 506] width 90 height 30
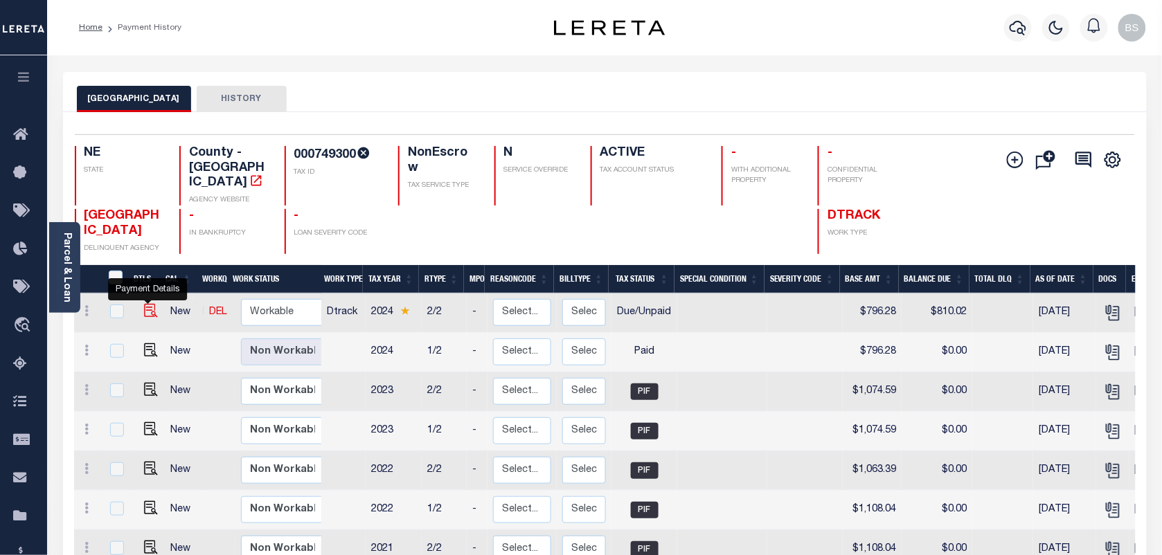
click at [145, 304] on img at bounding box center [151, 311] width 14 height 14
checkbox input "true"
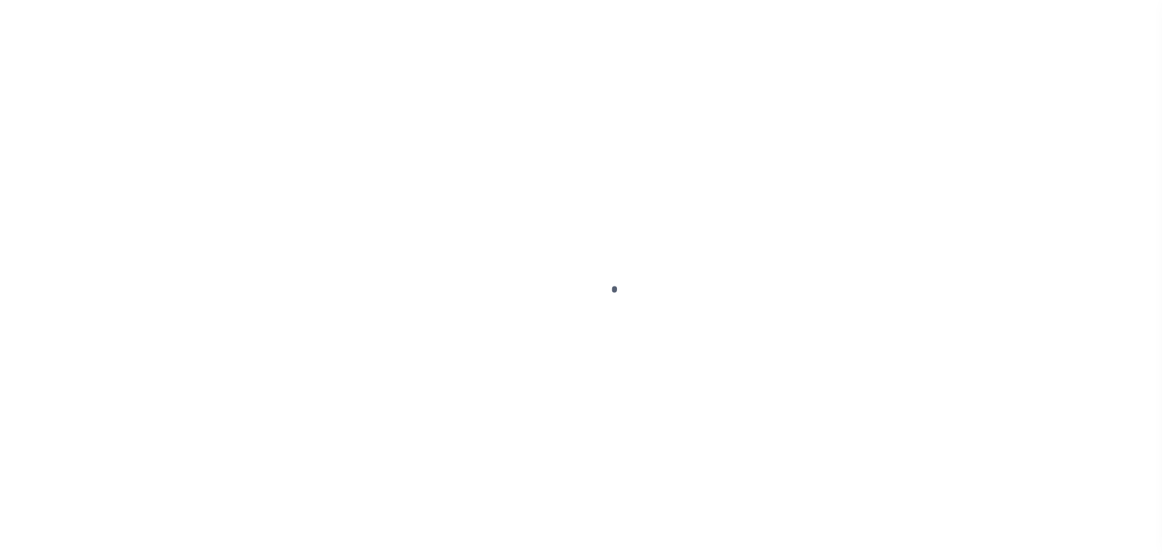
select select "DUE"
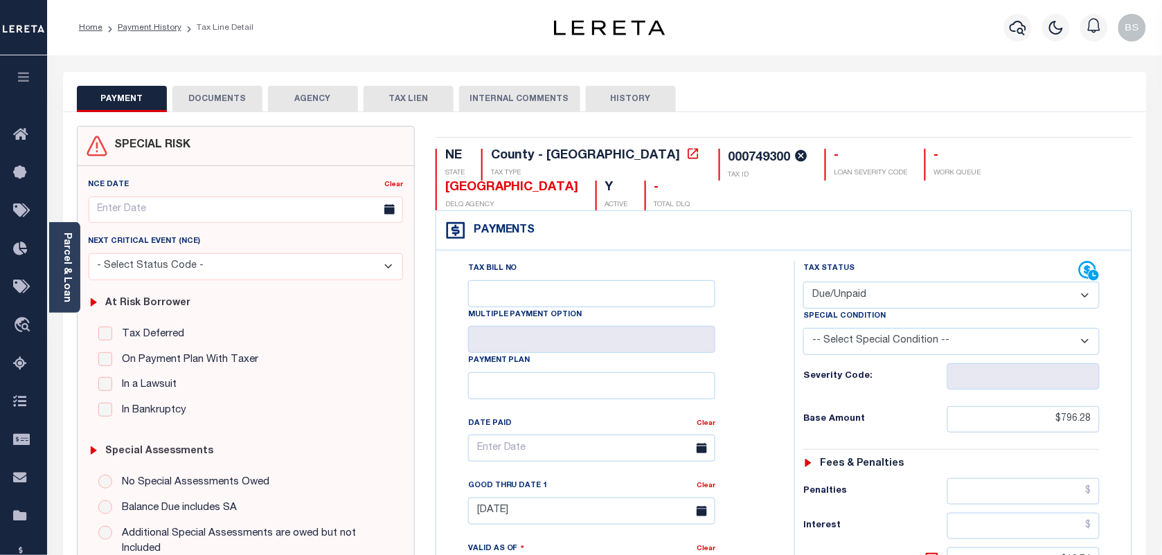
click at [211, 84] on div "PAYMENT DOCUMENTS AGENCY DELINQUENT PAYEE TAX LIEN" at bounding box center [605, 92] width 1084 height 40
click at [223, 97] on button "DOCUMENTS" at bounding box center [217, 99] width 90 height 26
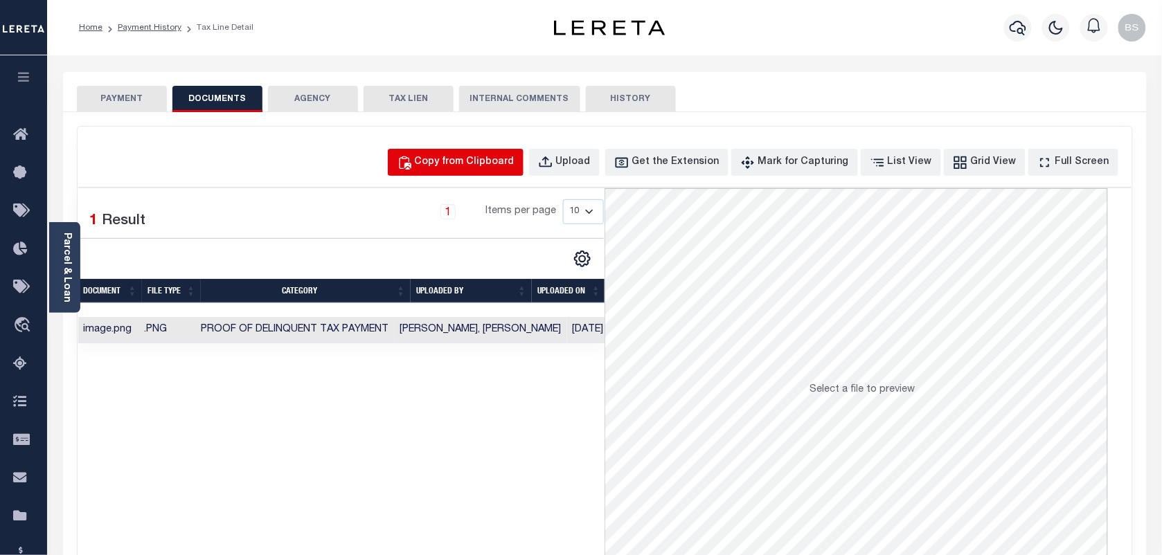
click at [497, 160] on div "Copy from Clipboard" at bounding box center [465, 162] width 100 height 15
select select "POP"
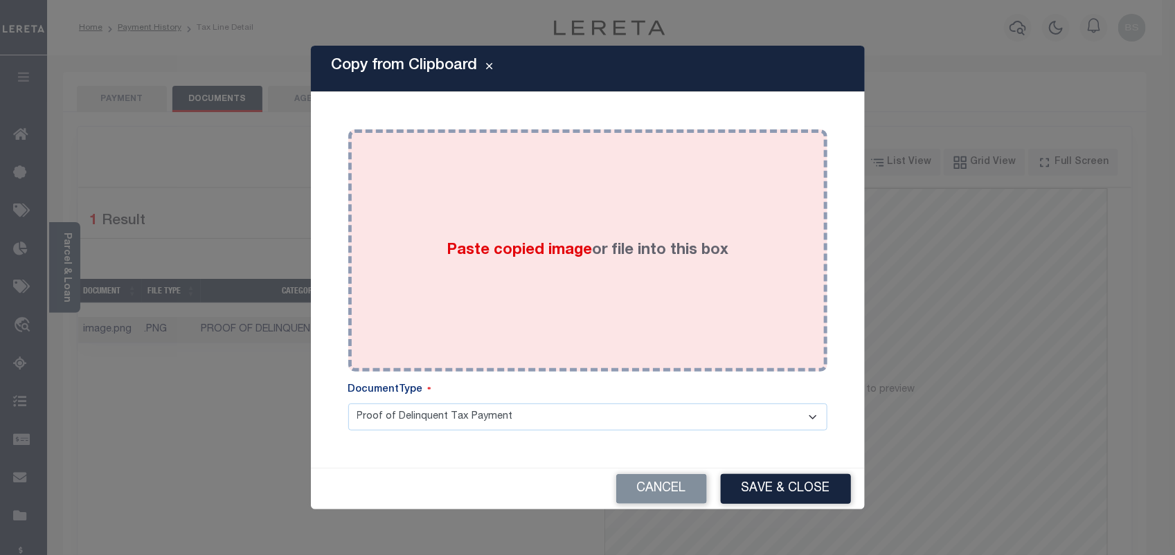
click at [444, 238] on div "Paste copied image or file into this box" at bounding box center [588, 251] width 458 height 222
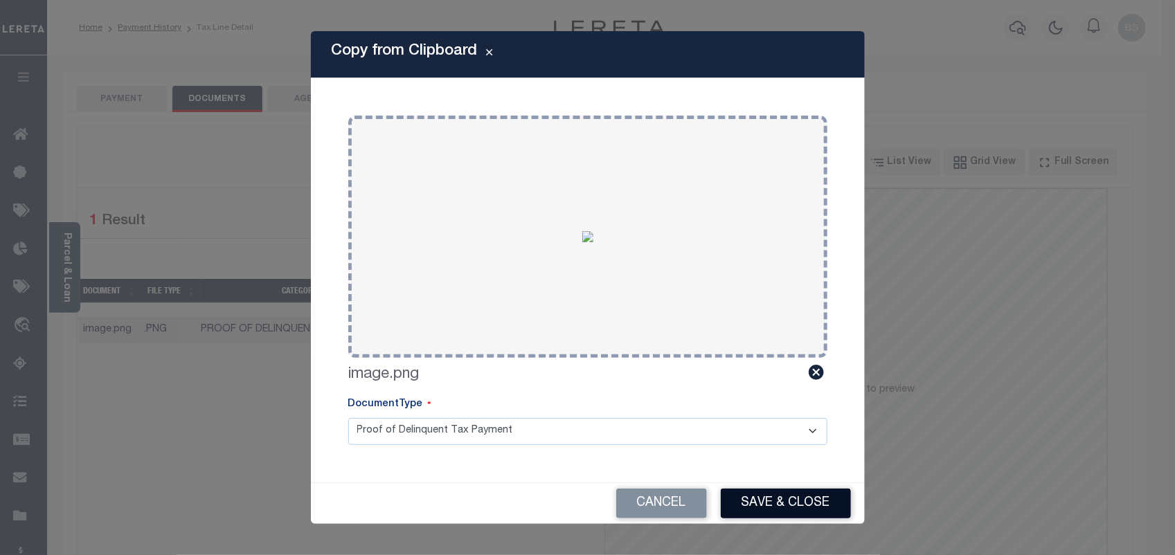
click at [784, 490] on button "Save & Close" at bounding box center [786, 504] width 130 height 30
